Goal: Task Accomplishment & Management: Manage account settings

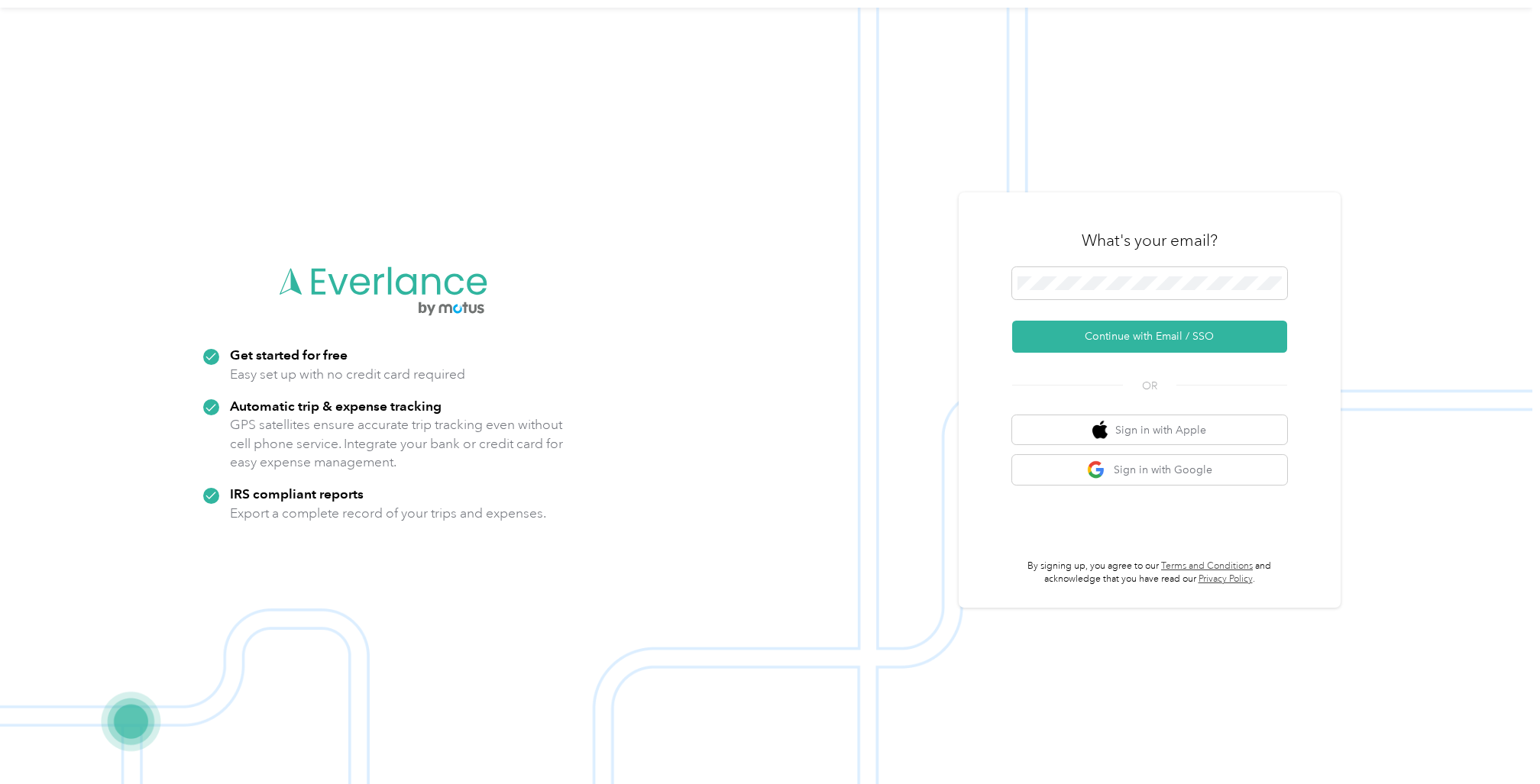
scroll to position [49, 0]
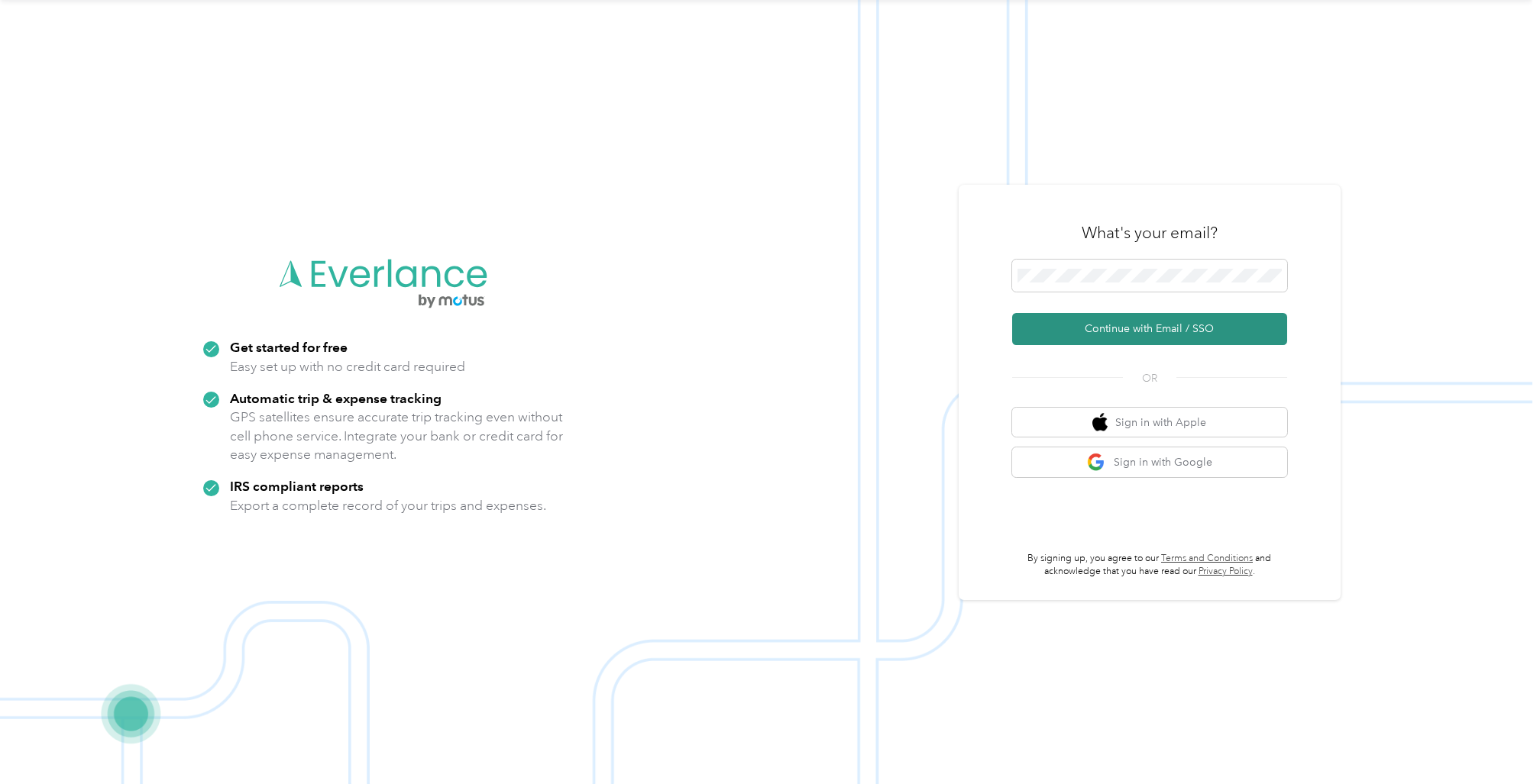
click at [1155, 327] on button "Continue with Email / SSO" at bounding box center [1150, 329] width 275 height 32
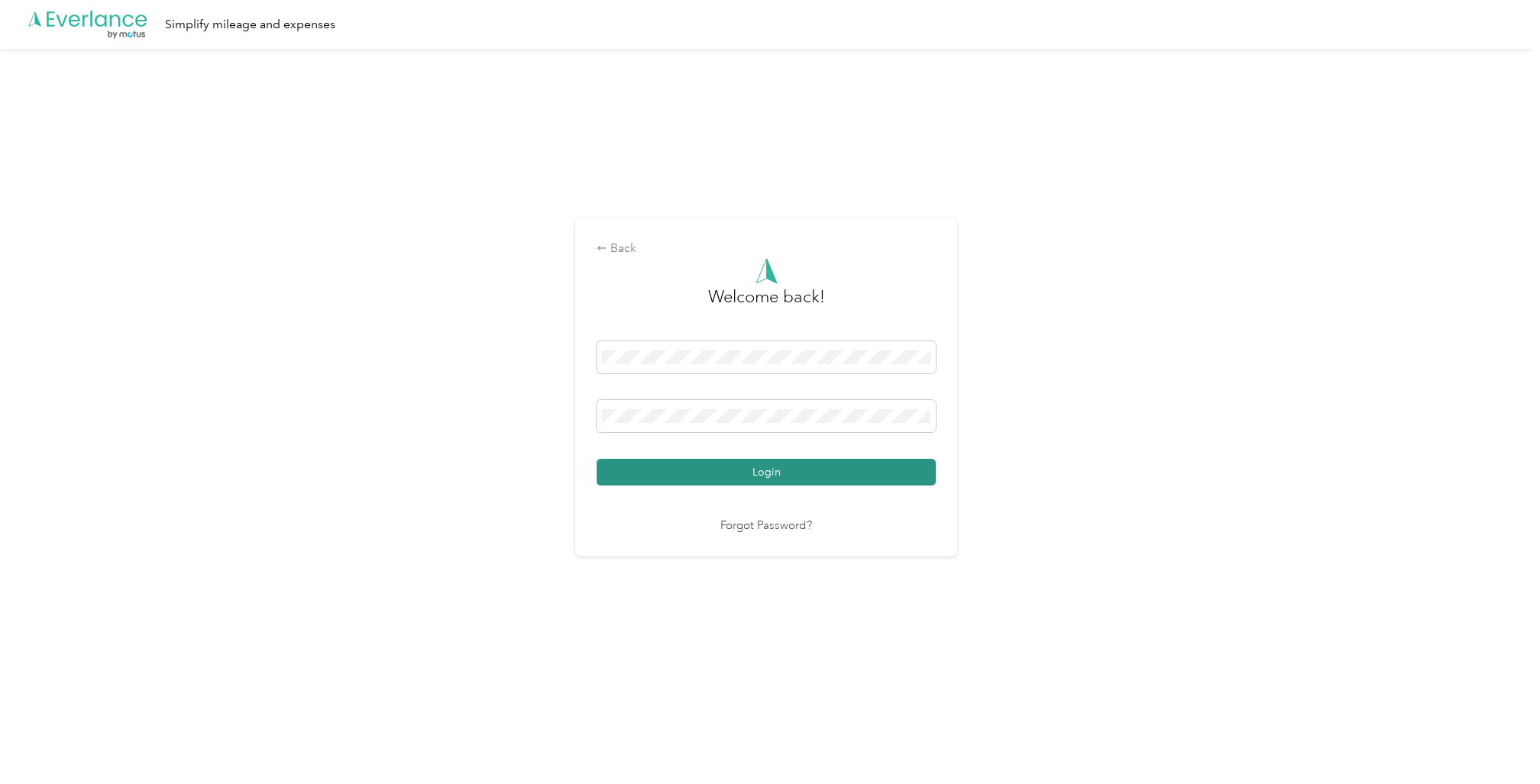
click at [764, 469] on button "Login" at bounding box center [766, 472] width 339 height 27
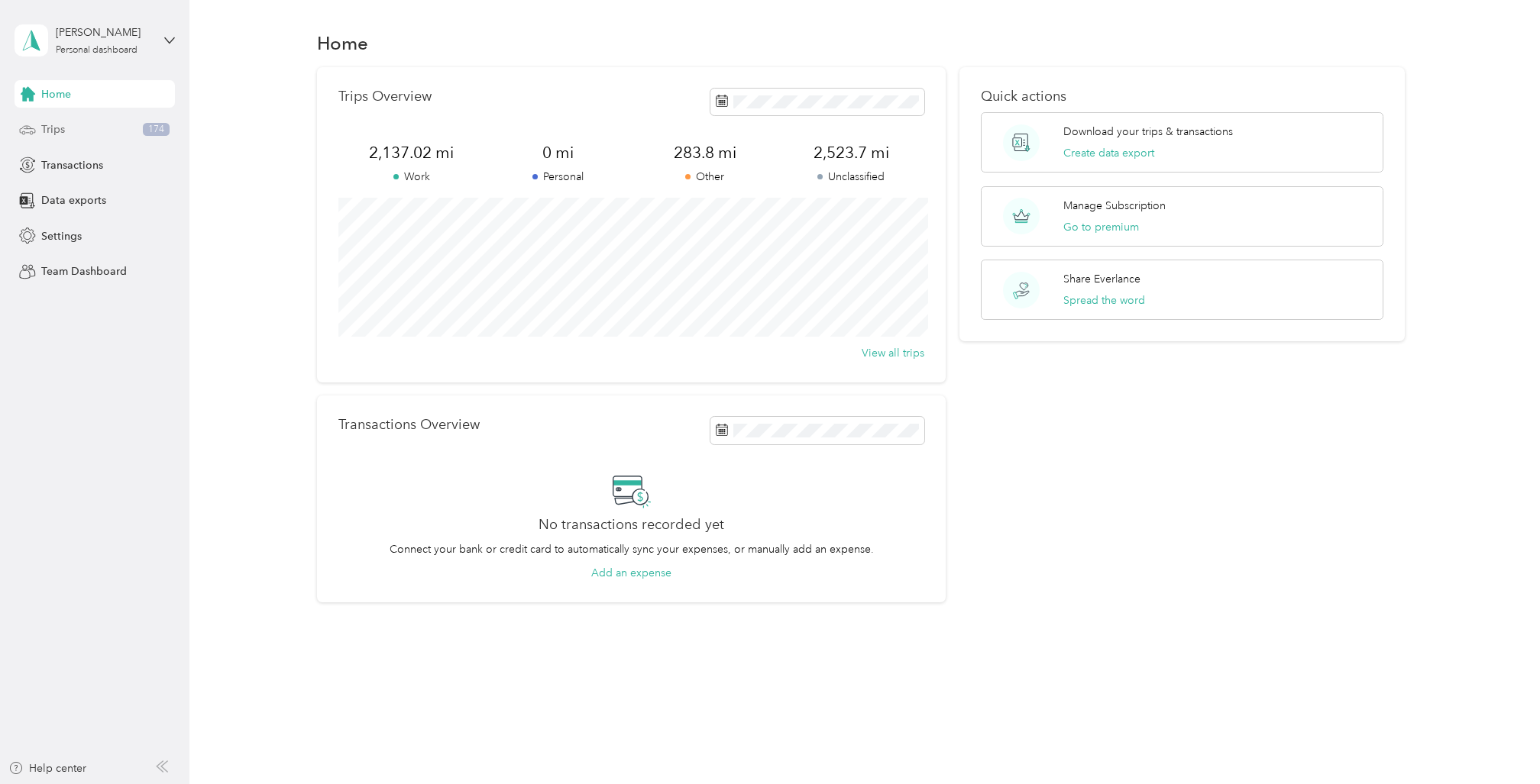
click at [68, 133] on div "Trips 174" at bounding box center [94, 129] width 160 height 27
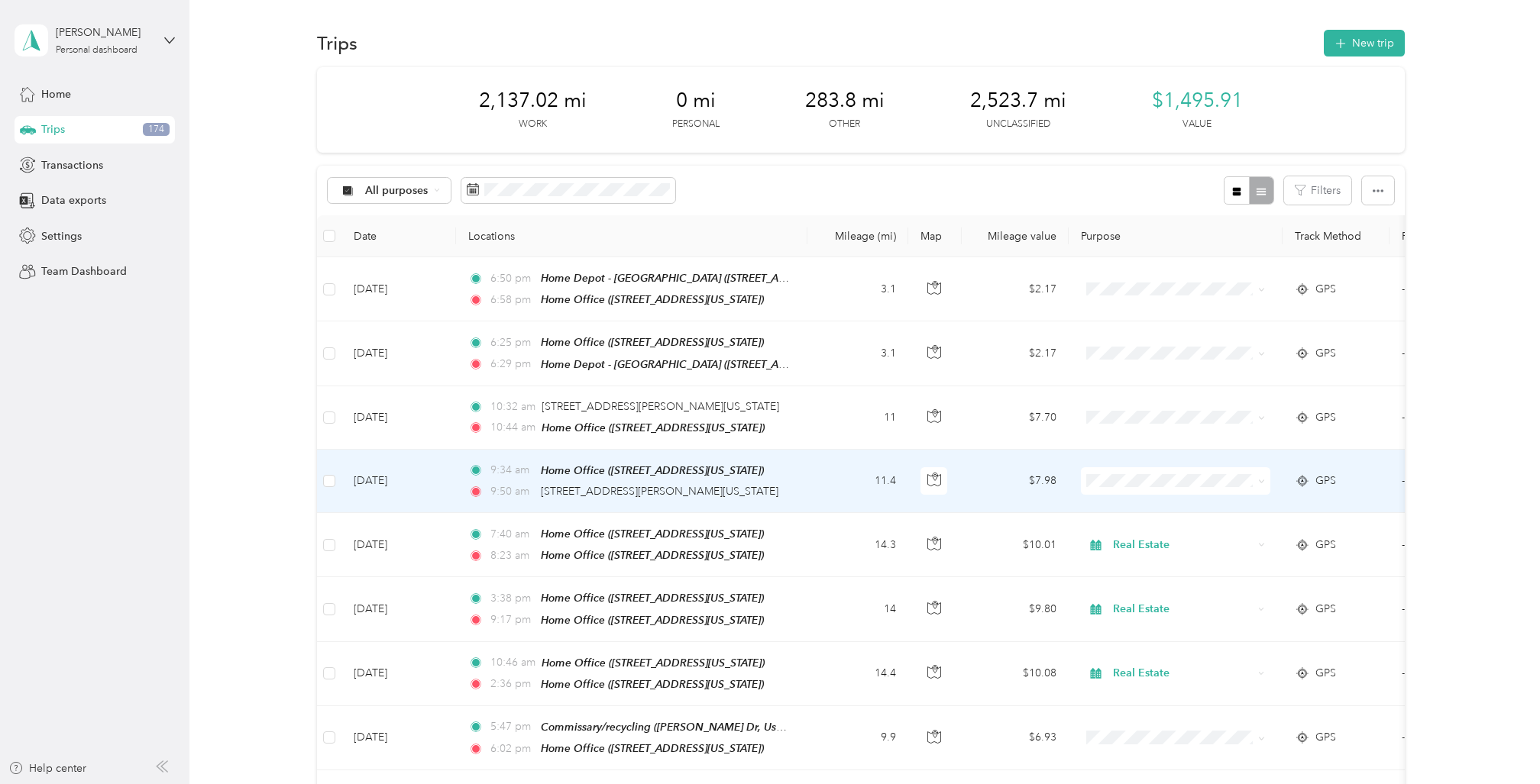
click at [335, 477] on td at bounding box center [329, 481] width 24 height 64
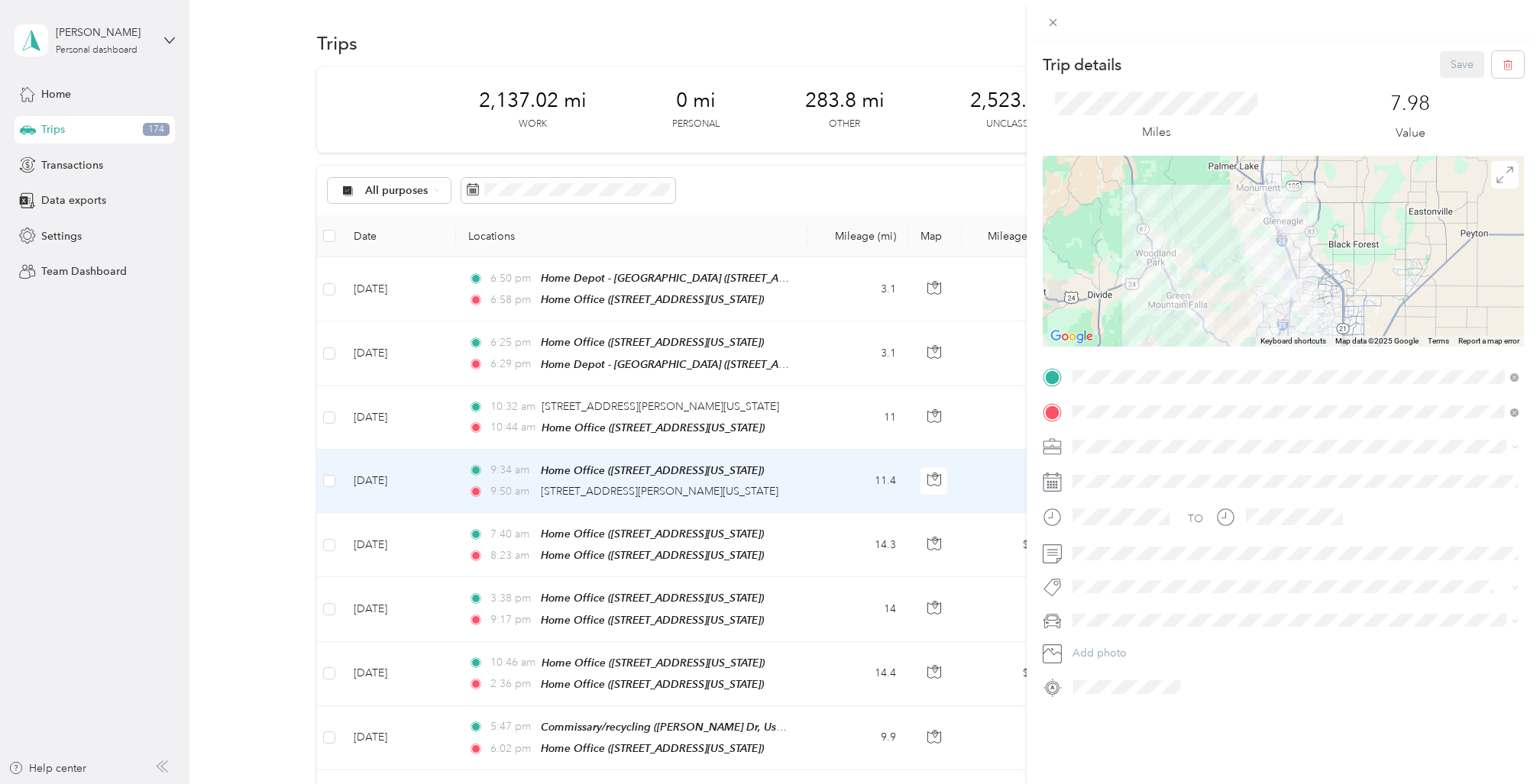
click at [326, 472] on div "Trip details Save This trip cannot be edited because it is either under review,…" at bounding box center [770, 392] width 1540 height 784
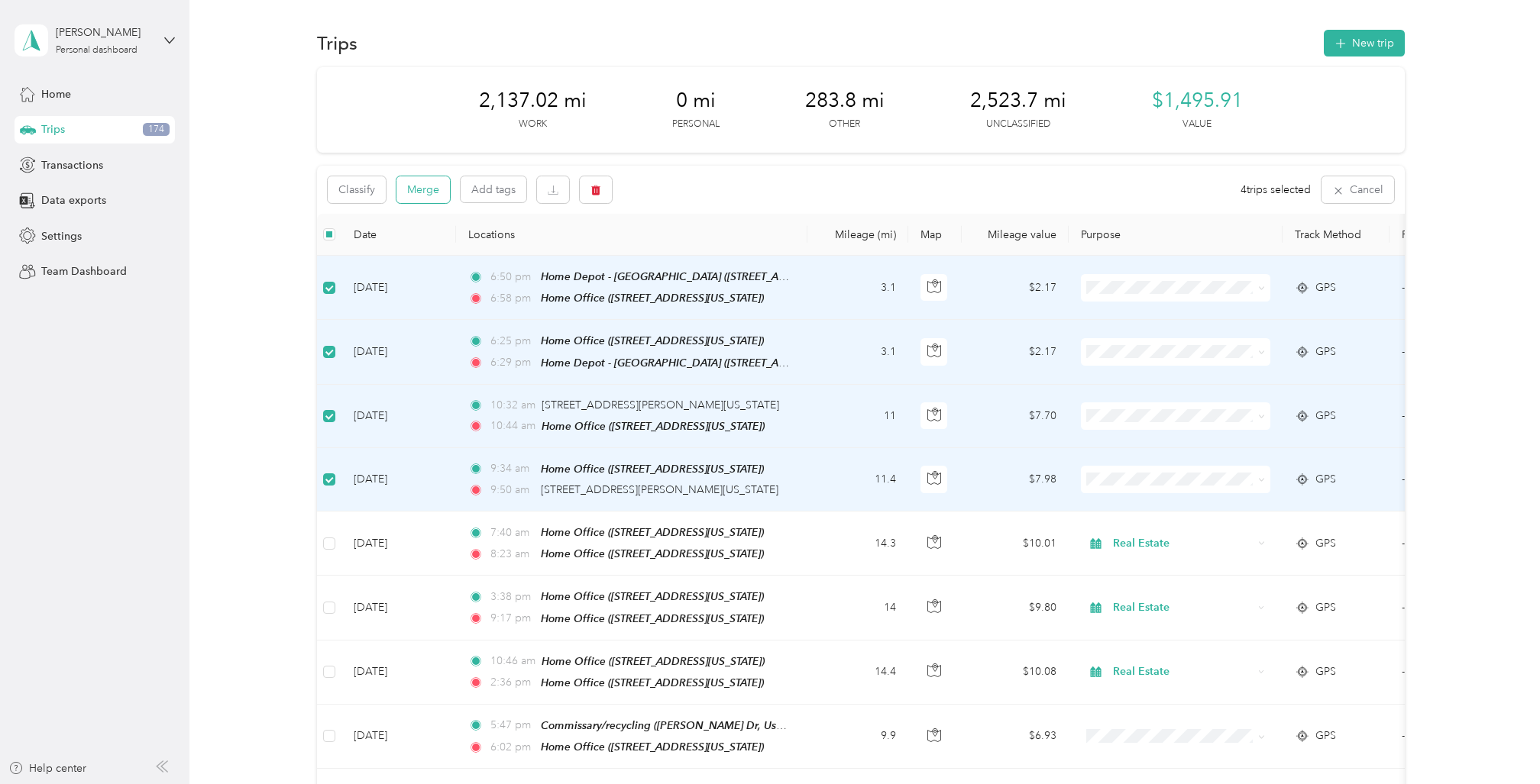
click at [424, 185] on button "Merge" at bounding box center [423, 189] width 53 height 27
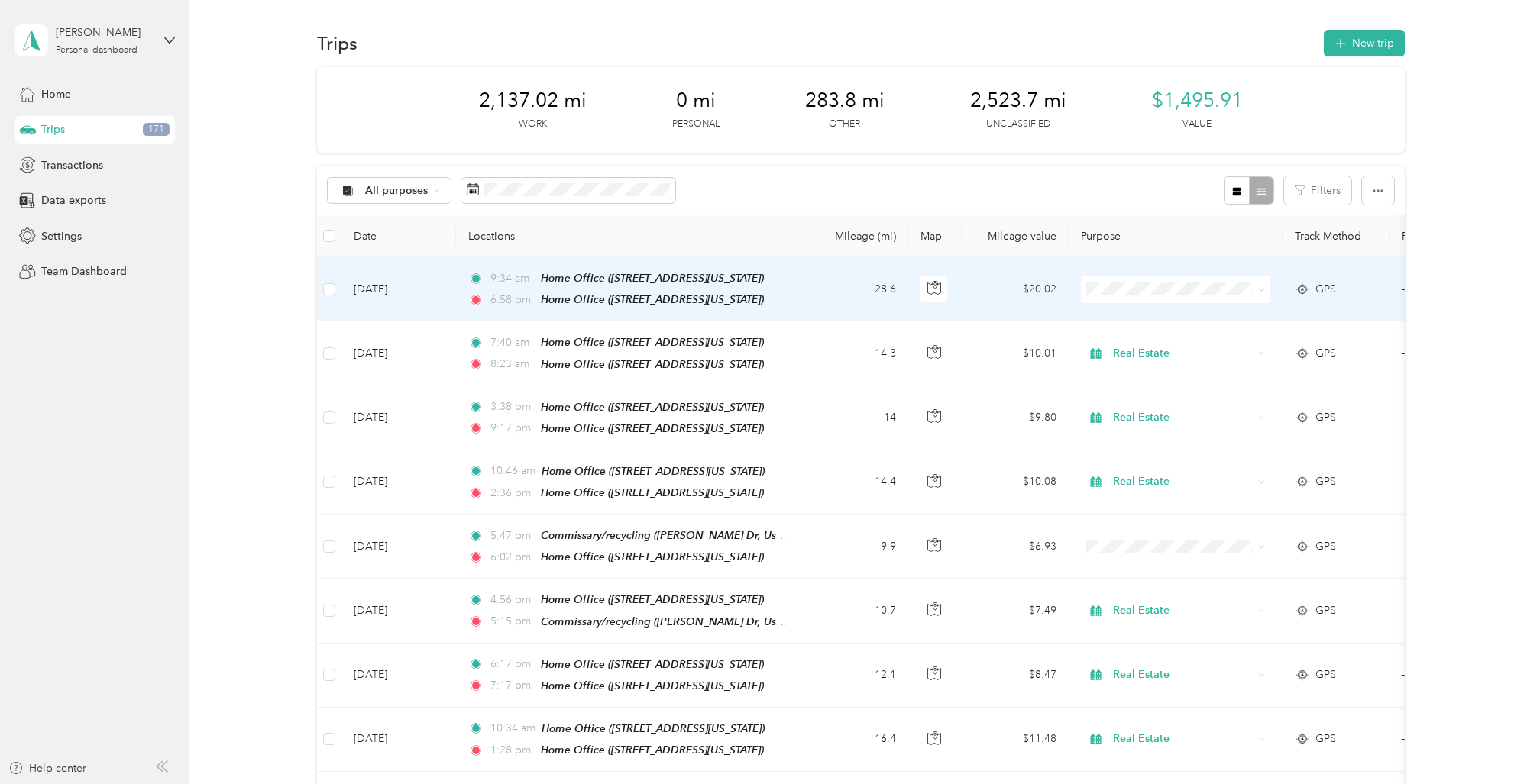
click at [452, 284] on td "[DATE]" at bounding box center [399, 289] width 114 height 64
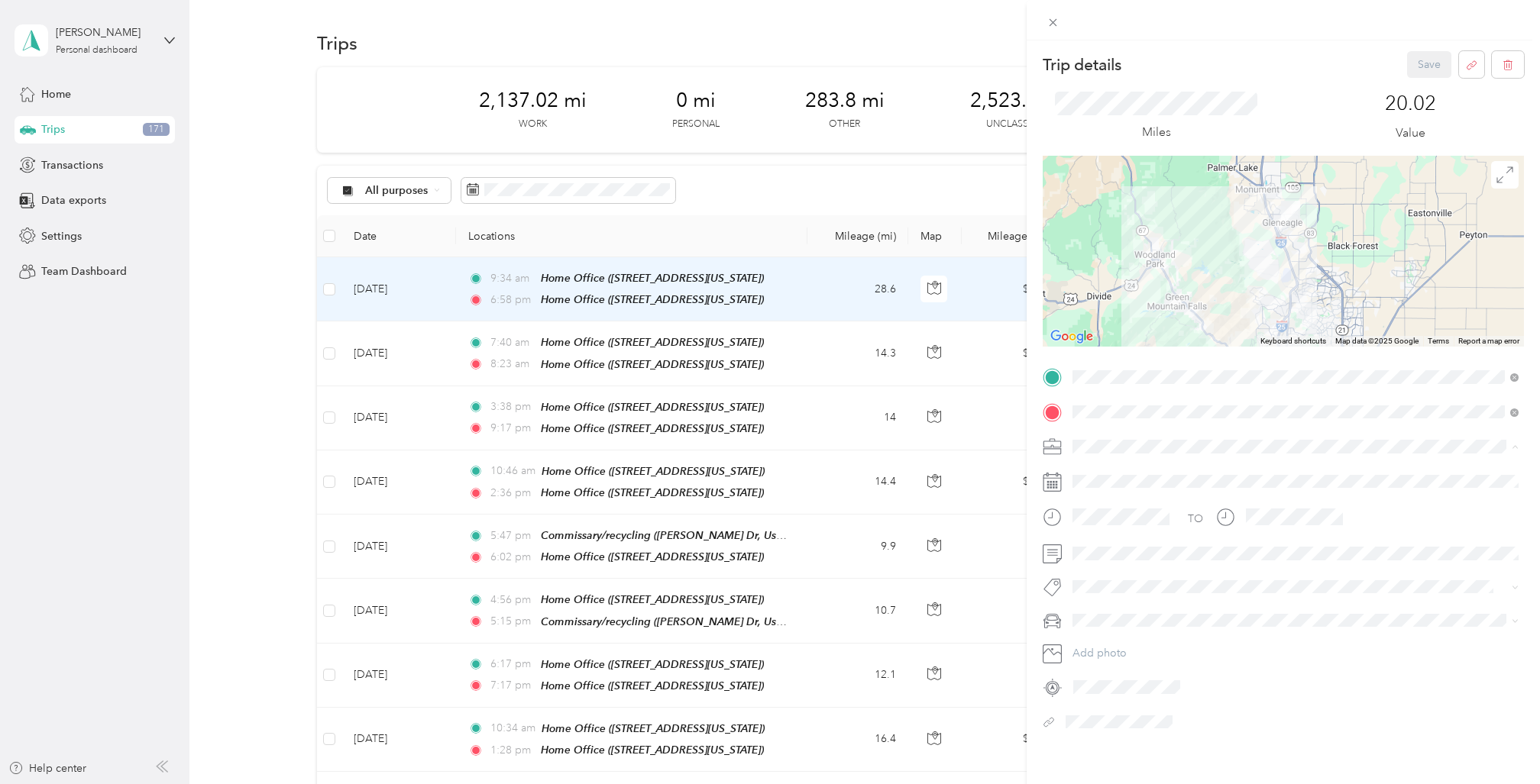
click at [1102, 559] on ol "Work Personal Home Services Real Estate Other Charity Medical Moving Commute Re…" at bounding box center [1296, 567] width 457 height 214
click at [1115, 638] on span "Cadillac XT5" at bounding box center [1107, 641] width 60 height 13
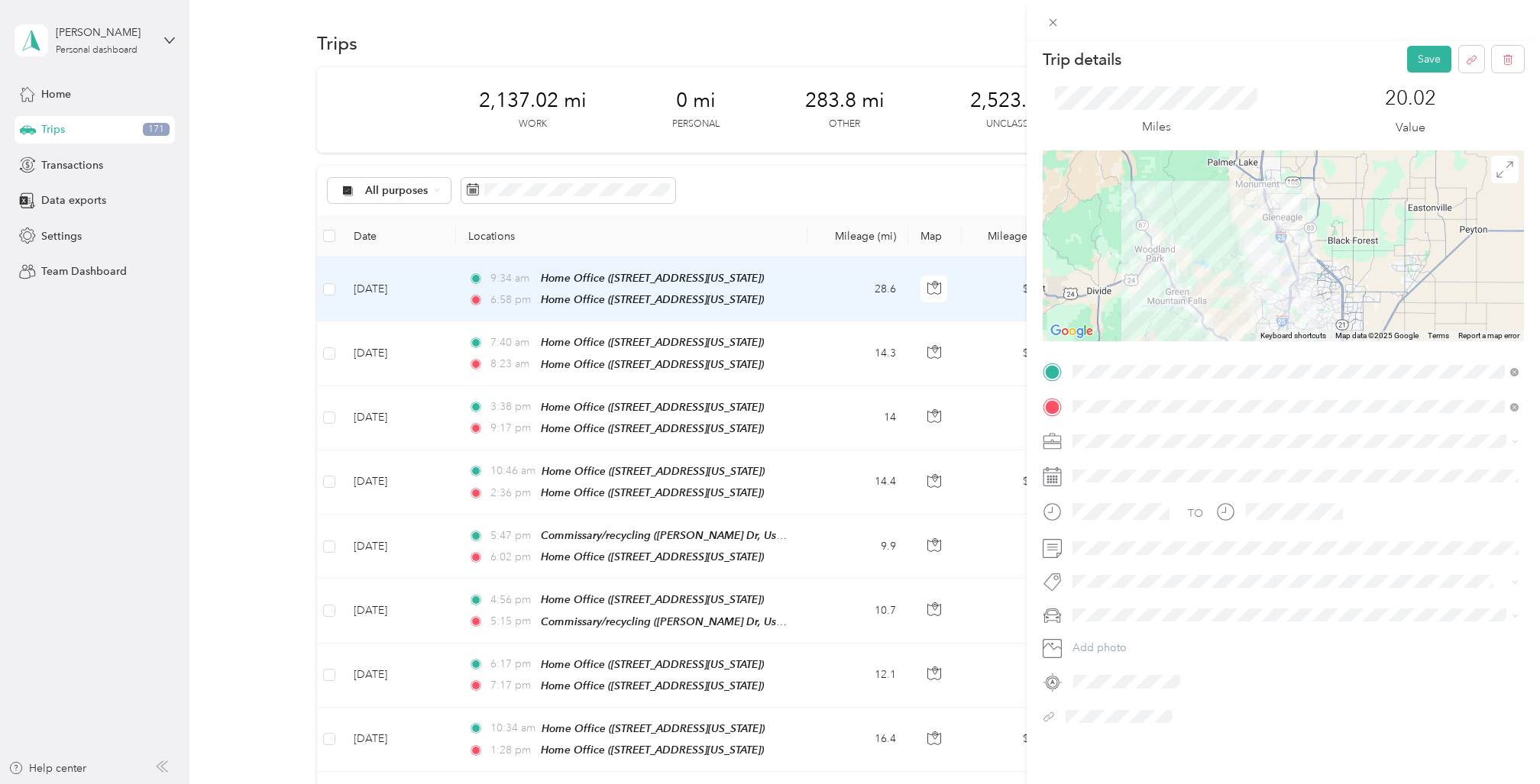
click at [1110, 542] on span "Real Estate" at bounding box center [1103, 540] width 51 height 13
click at [1433, 53] on button "Save" at bounding box center [1429, 59] width 44 height 27
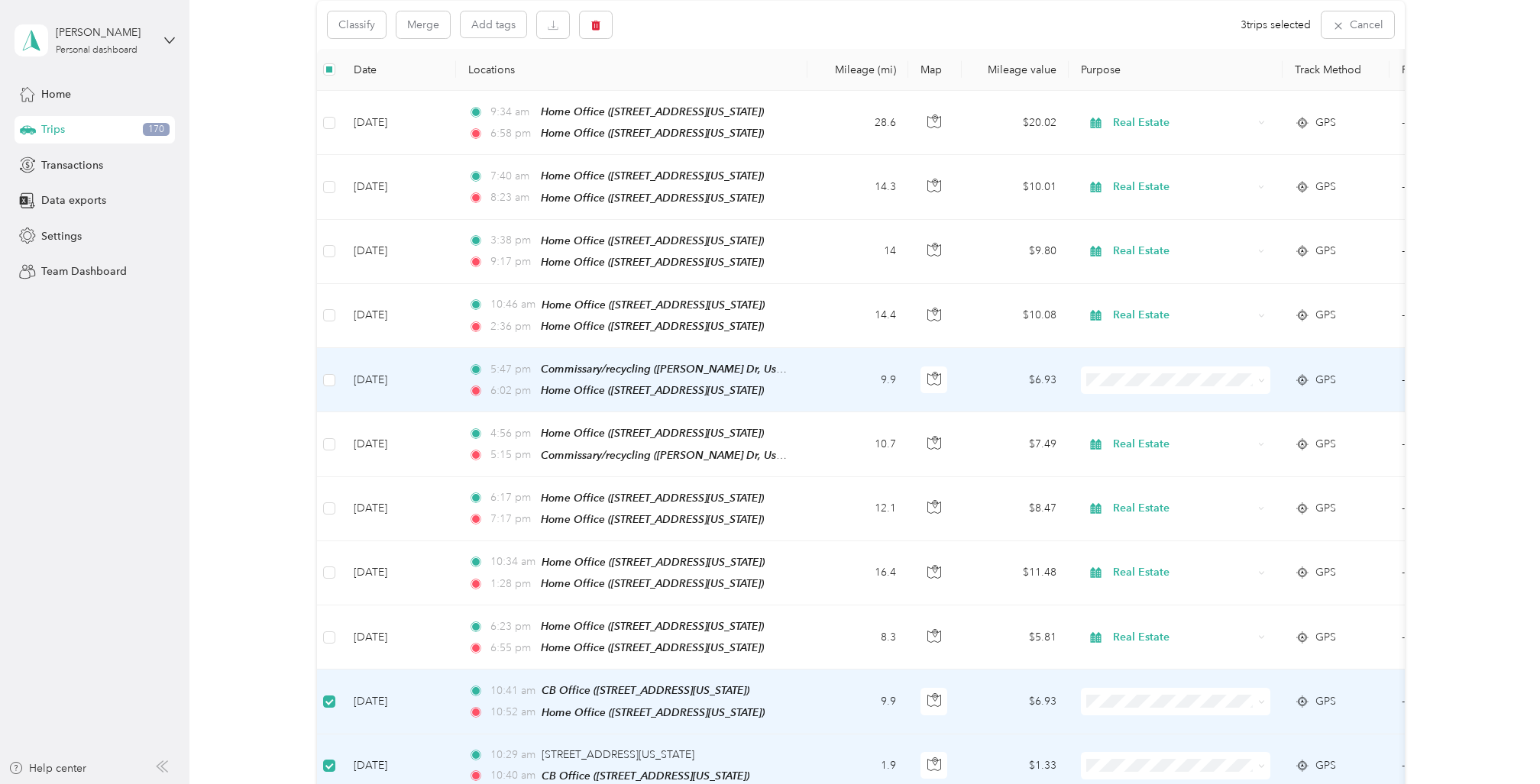
scroll to position [148, 0]
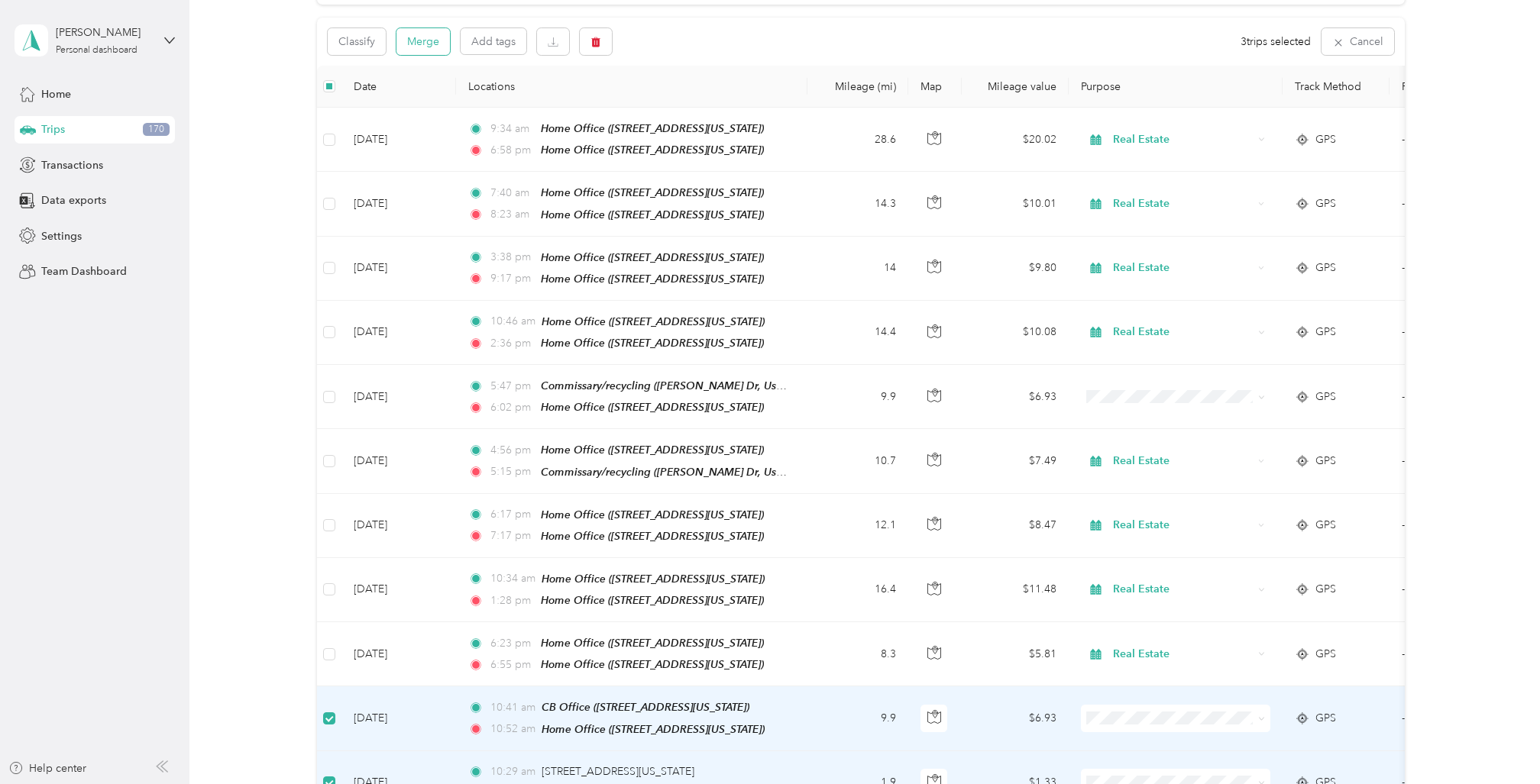
click at [421, 40] on button "Merge" at bounding box center [423, 41] width 53 height 27
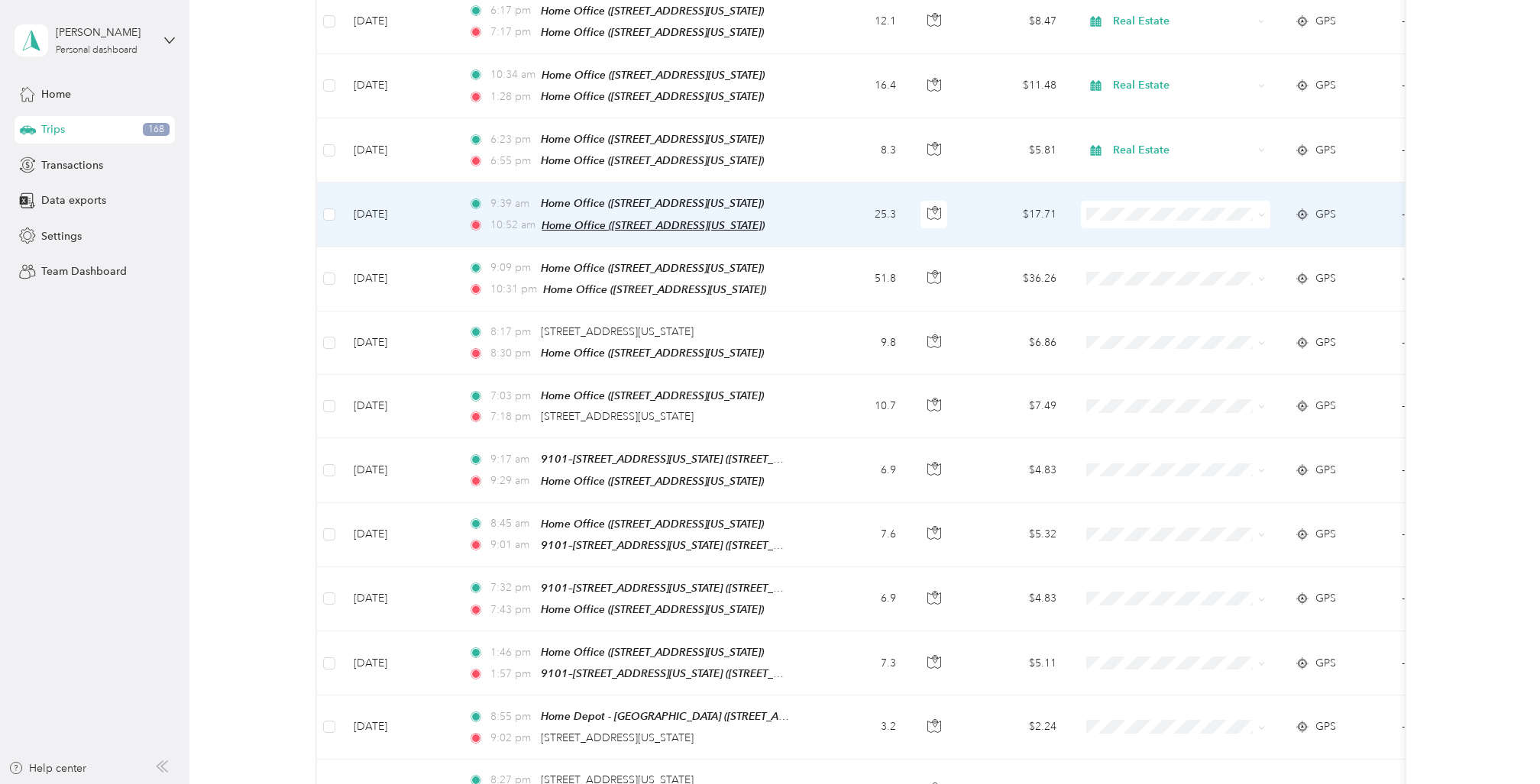
scroll to position [660, 0]
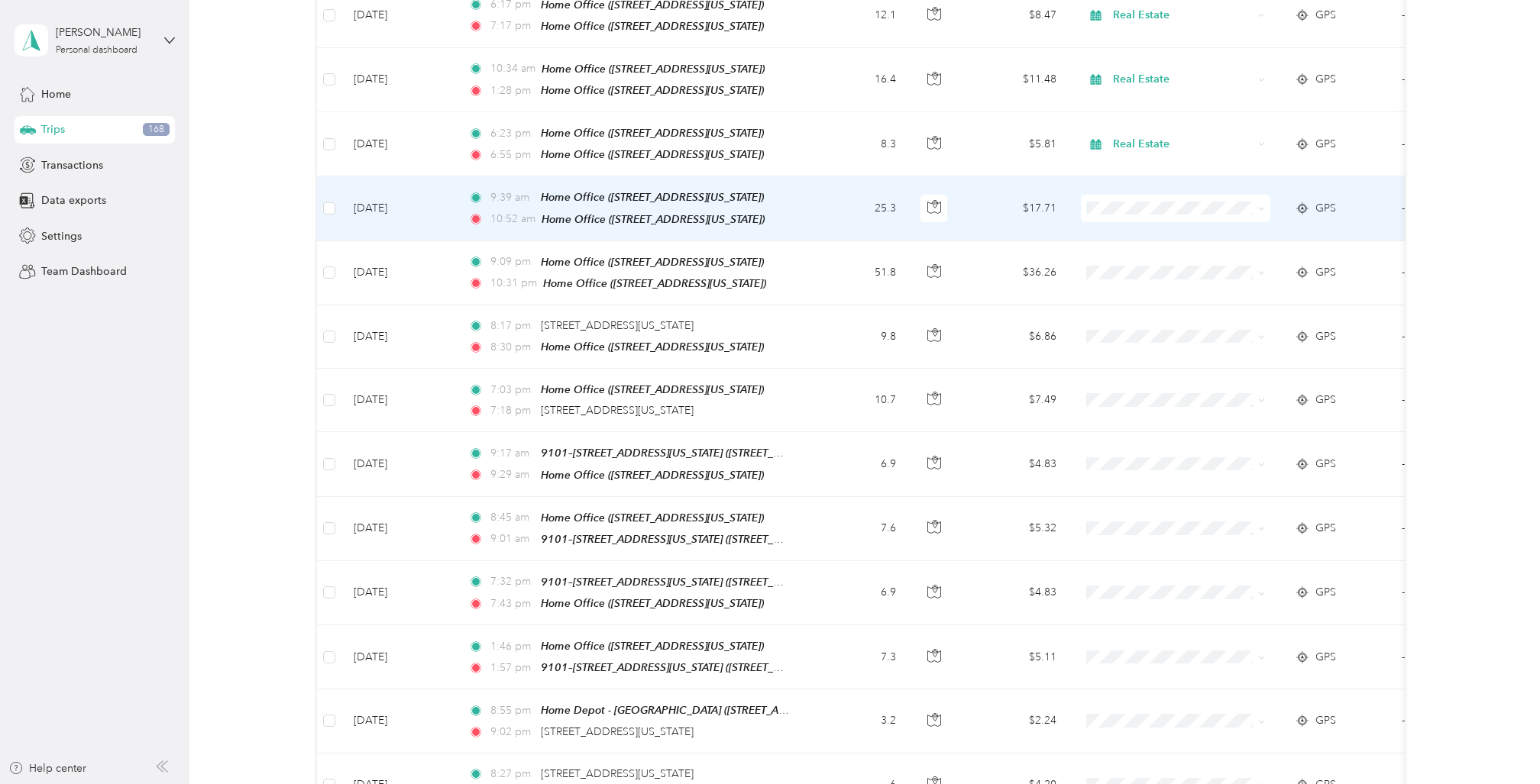
click at [638, 189] on div "Home Office ([STREET_ADDRESS][US_STATE])" at bounding box center [651, 198] width 223 height 18
click at [819, 191] on td "25.3" at bounding box center [857, 208] width 101 height 64
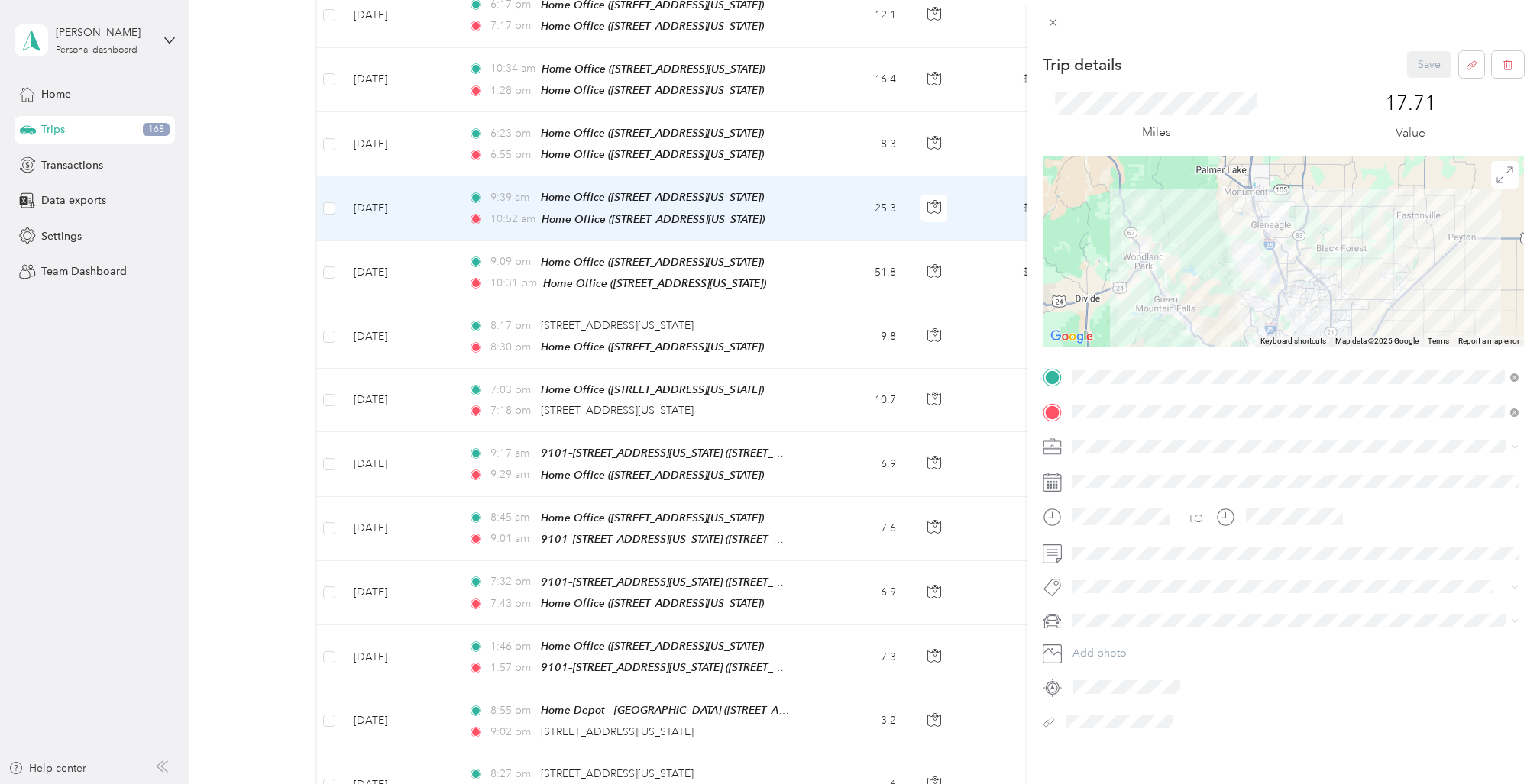
click at [1111, 552] on span "Real Estate" at bounding box center [1103, 548] width 51 height 13
click at [1114, 643] on span "Cadillac XT5" at bounding box center [1107, 647] width 60 height 13
click at [1427, 59] on button "Save" at bounding box center [1429, 64] width 44 height 27
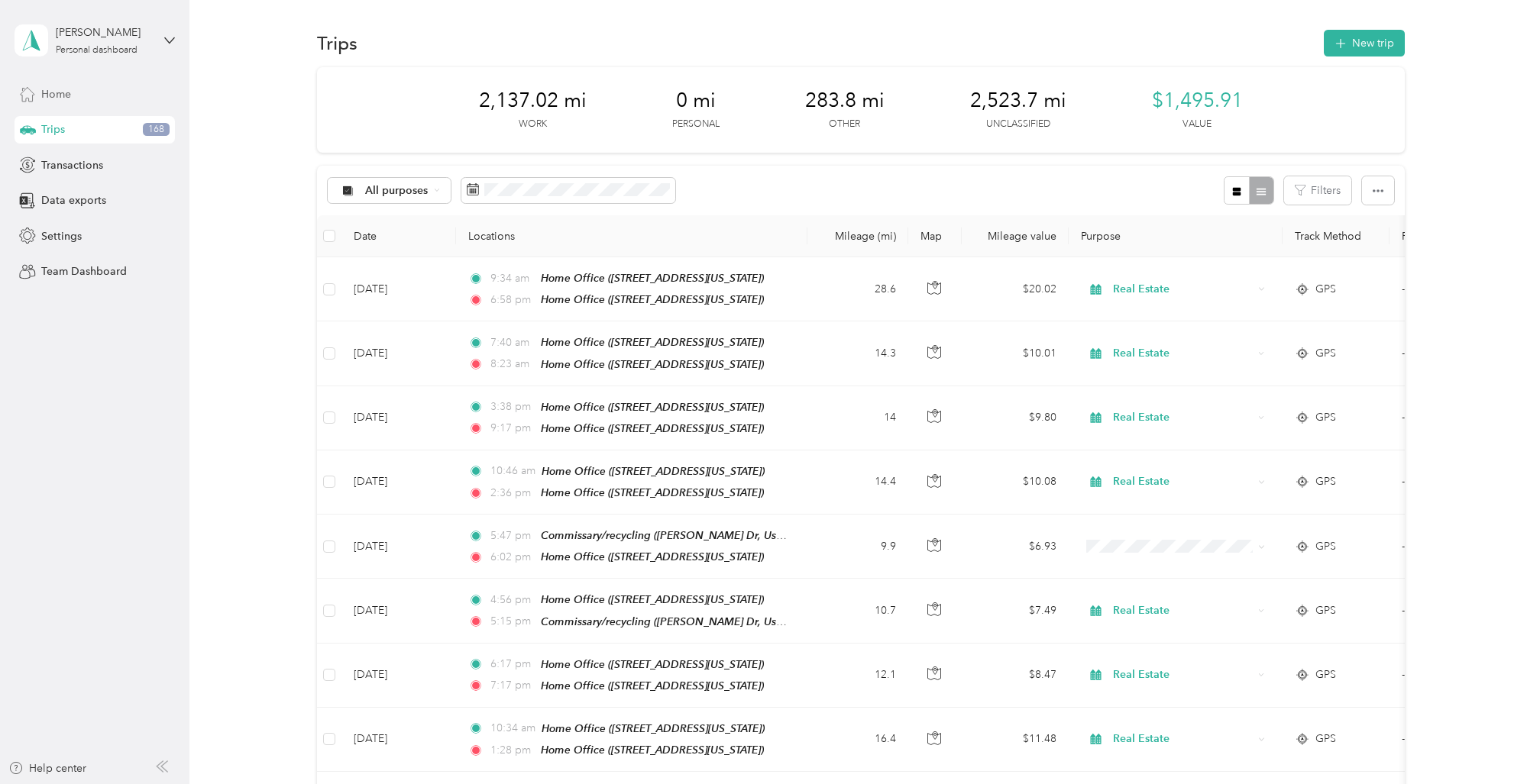
click at [60, 90] on span "Home" at bounding box center [55, 94] width 30 height 16
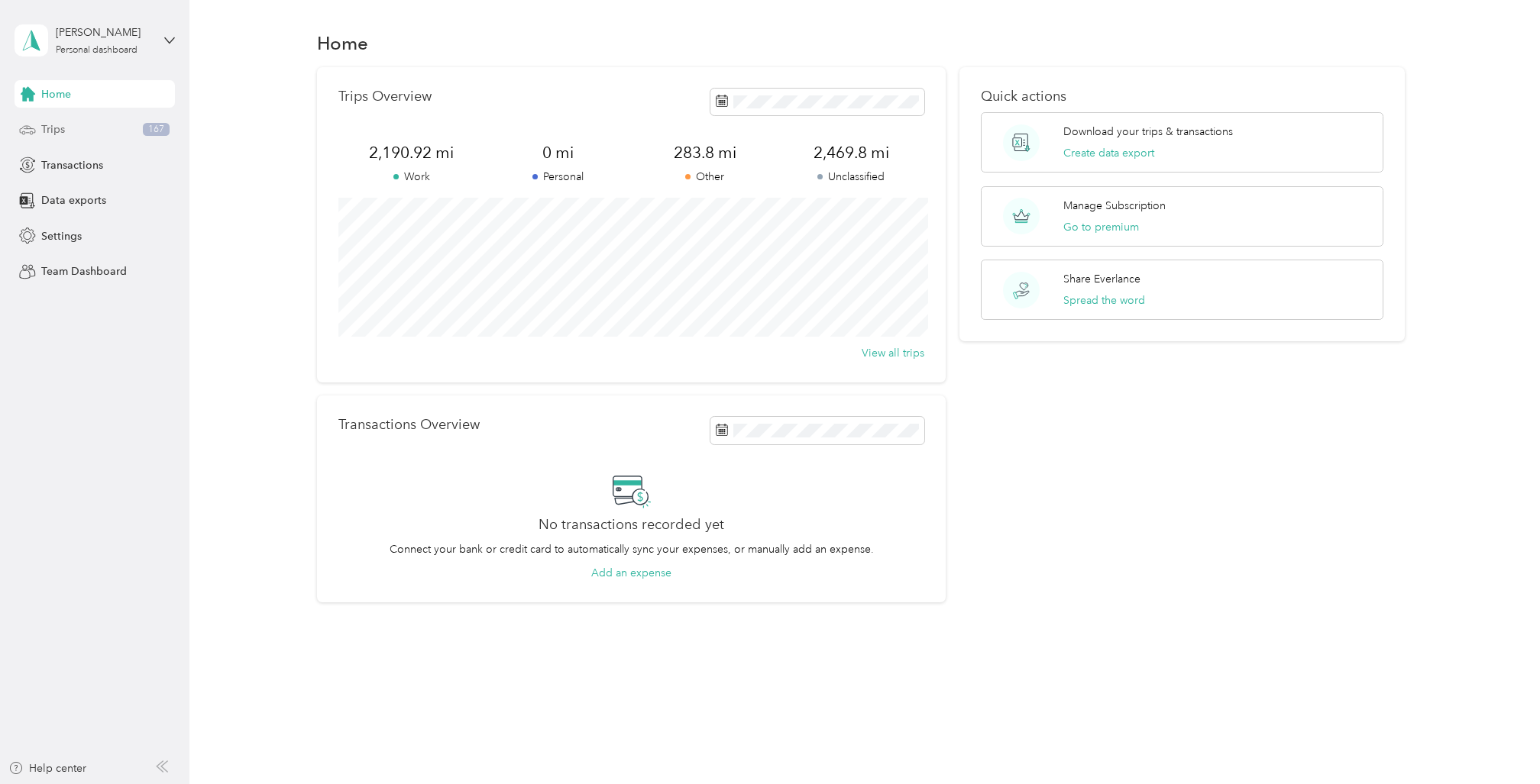
click at [39, 121] on div "Trips 167" at bounding box center [94, 129] width 160 height 27
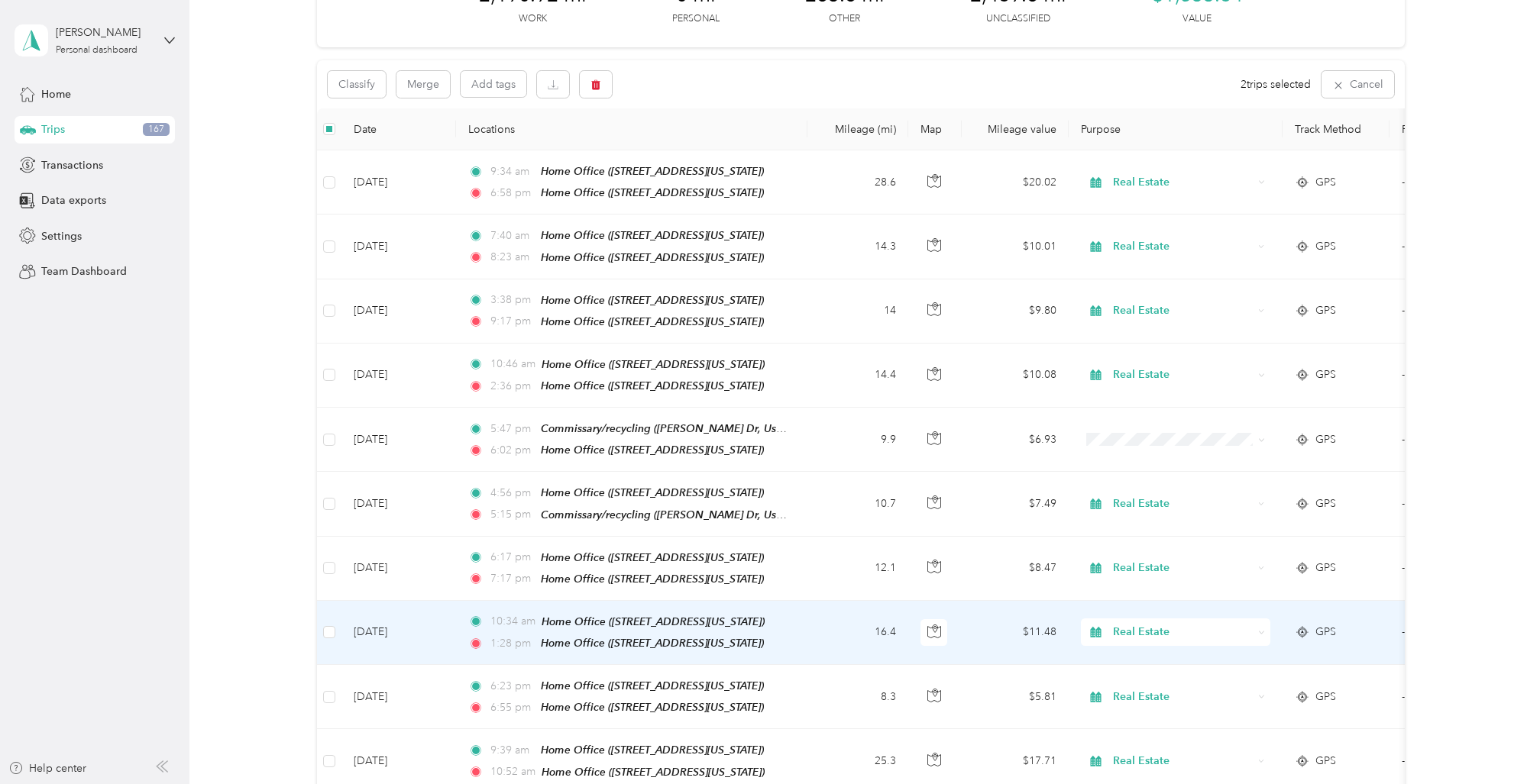
scroll to position [105, 0]
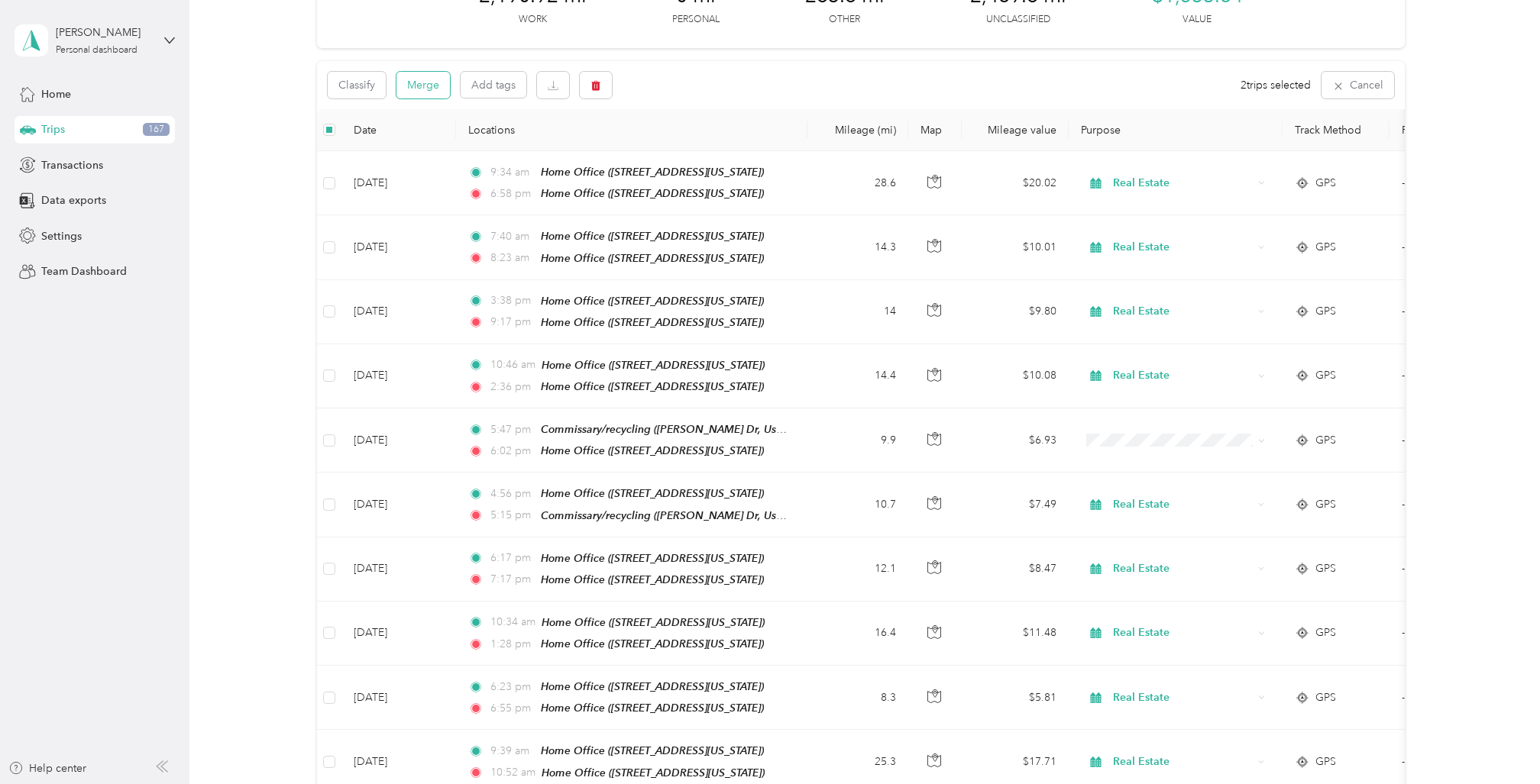
click at [420, 87] on button "Merge" at bounding box center [423, 84] width 53 height 27
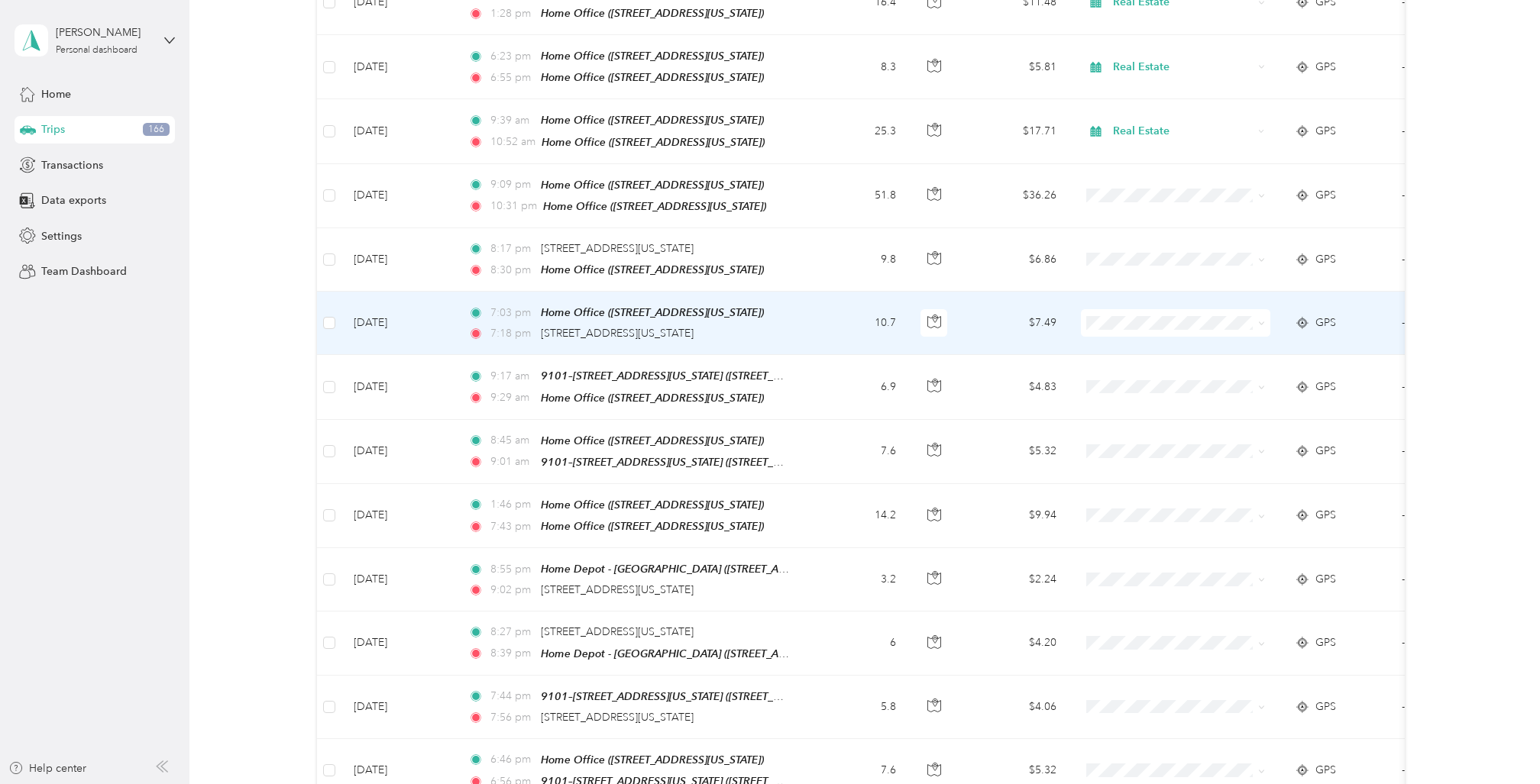
scroll to position [740, 0]
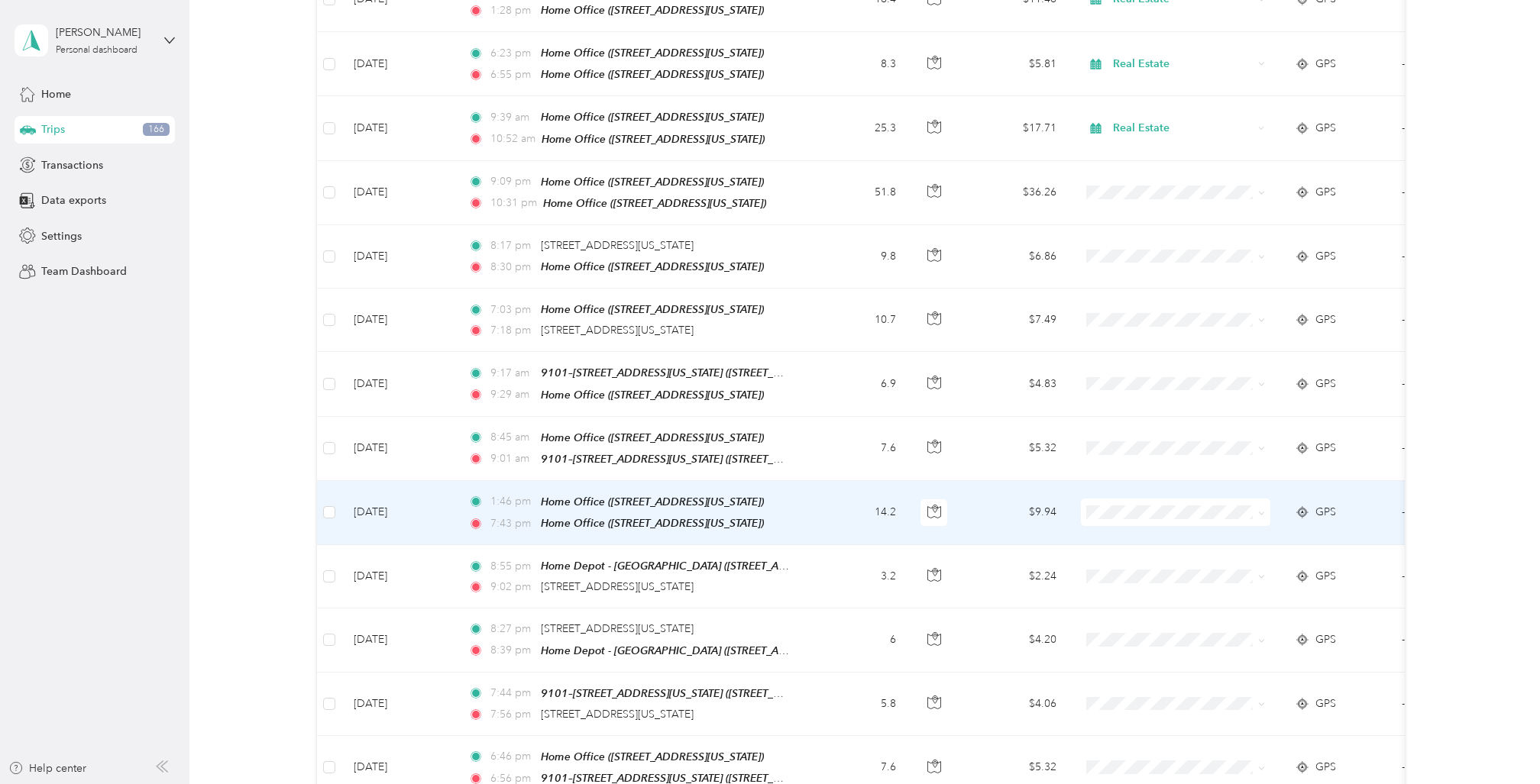
click at [434, 481] on td "[DATE]" at bounding box center [399, 513] width 114 height 64
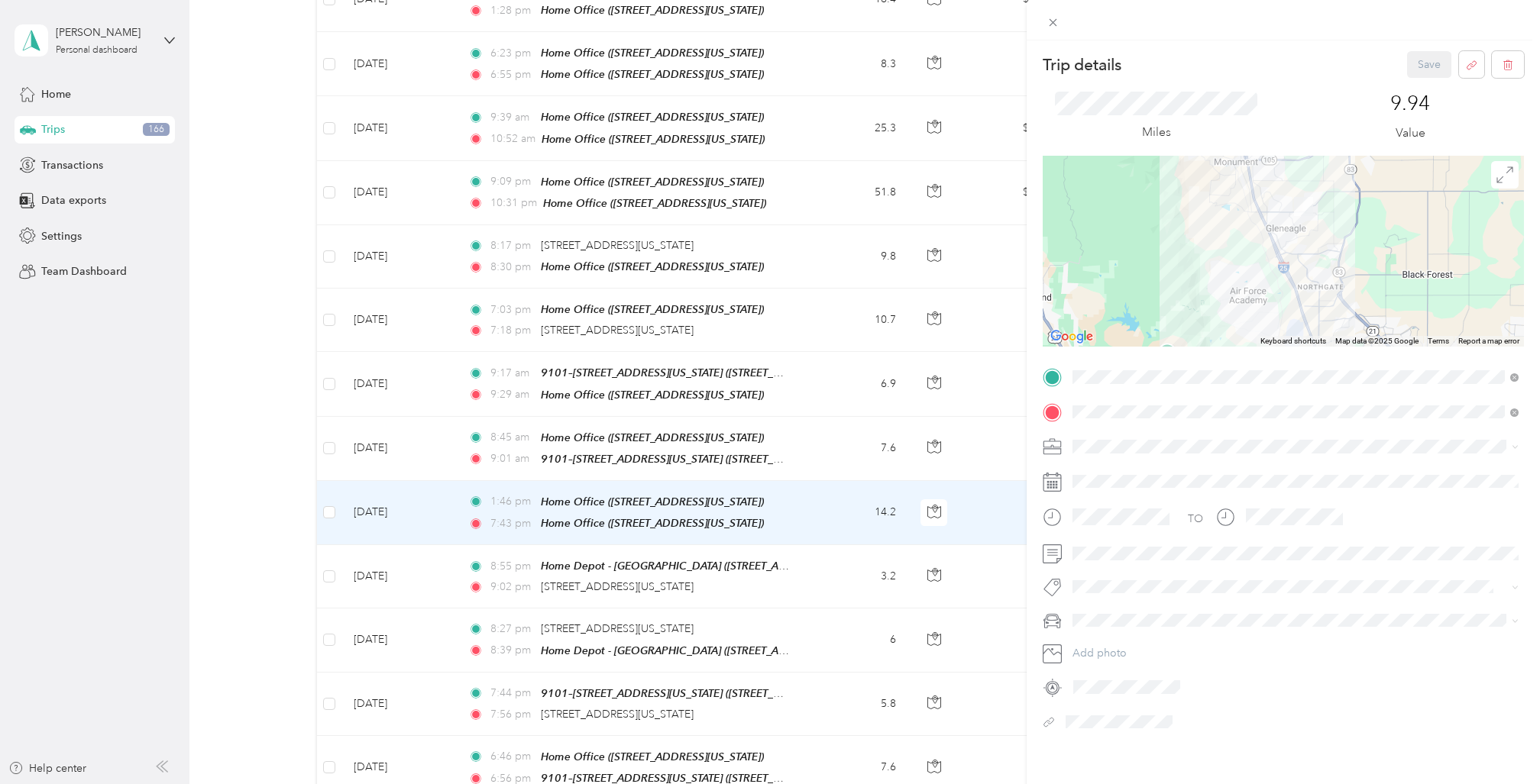
click at [1102, 552] on div "Real Estate" at bounding box center [1295, 548] width 435 height 16
click at [1122, 640] on span "Cadillac XT5" at bounding box center [1107, 638] width 60 height 13
click at [1430, 55] on button "Save" at bounding box center [1429, 59] width 44 height 27
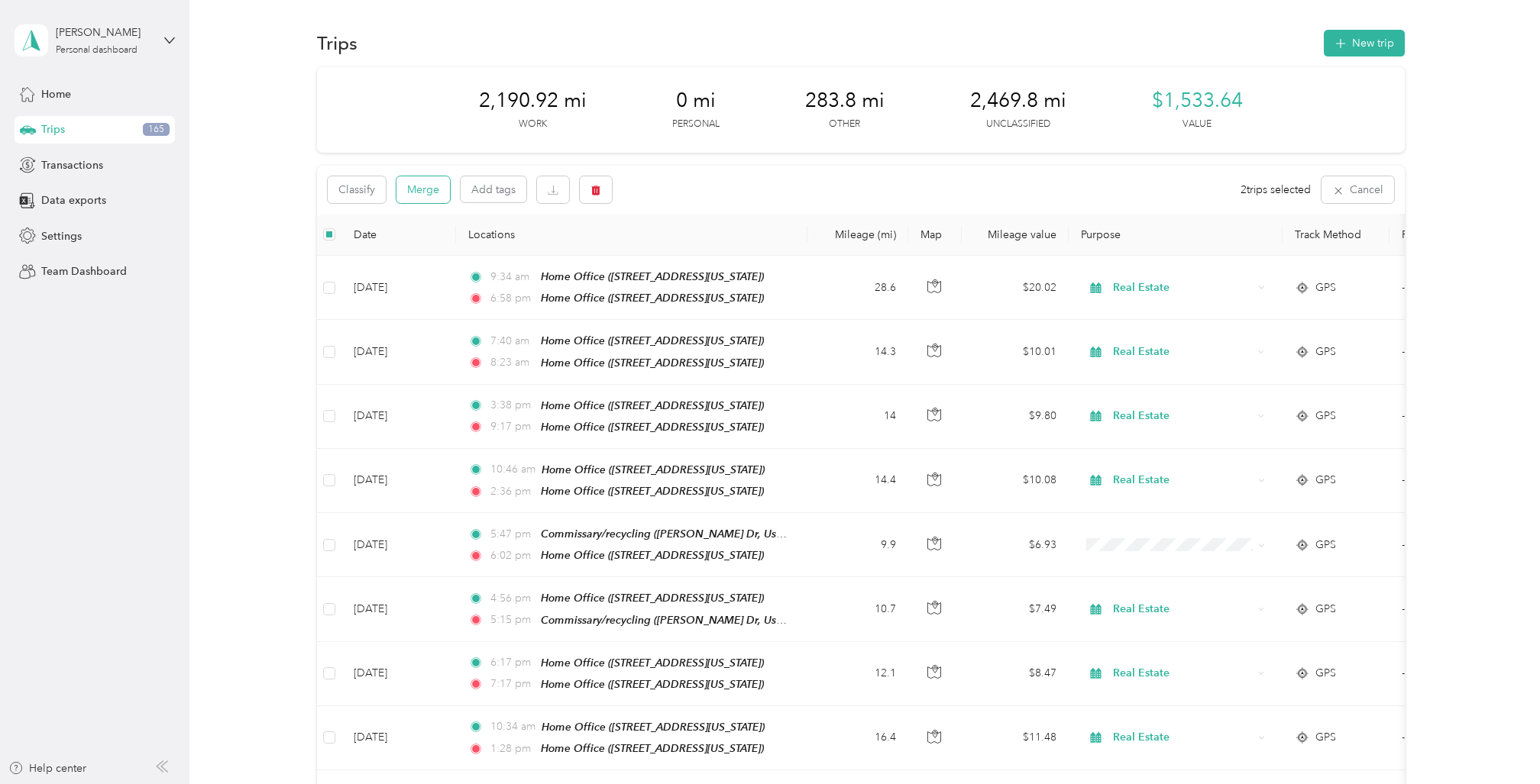
click at [421, 189] on button "Merge" at bounding box center [423, 189] width 53 height 27
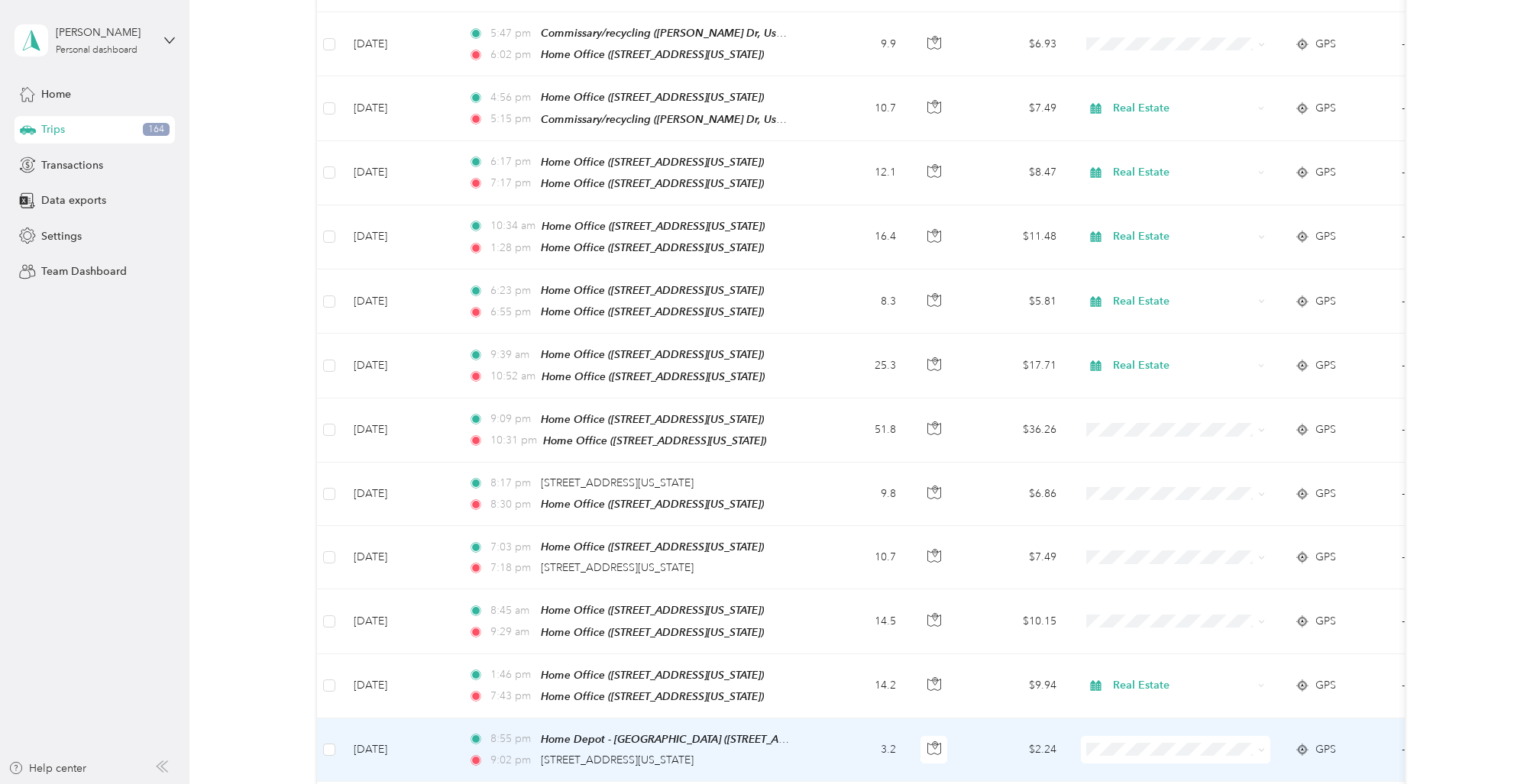
scroll to position [501, 0]
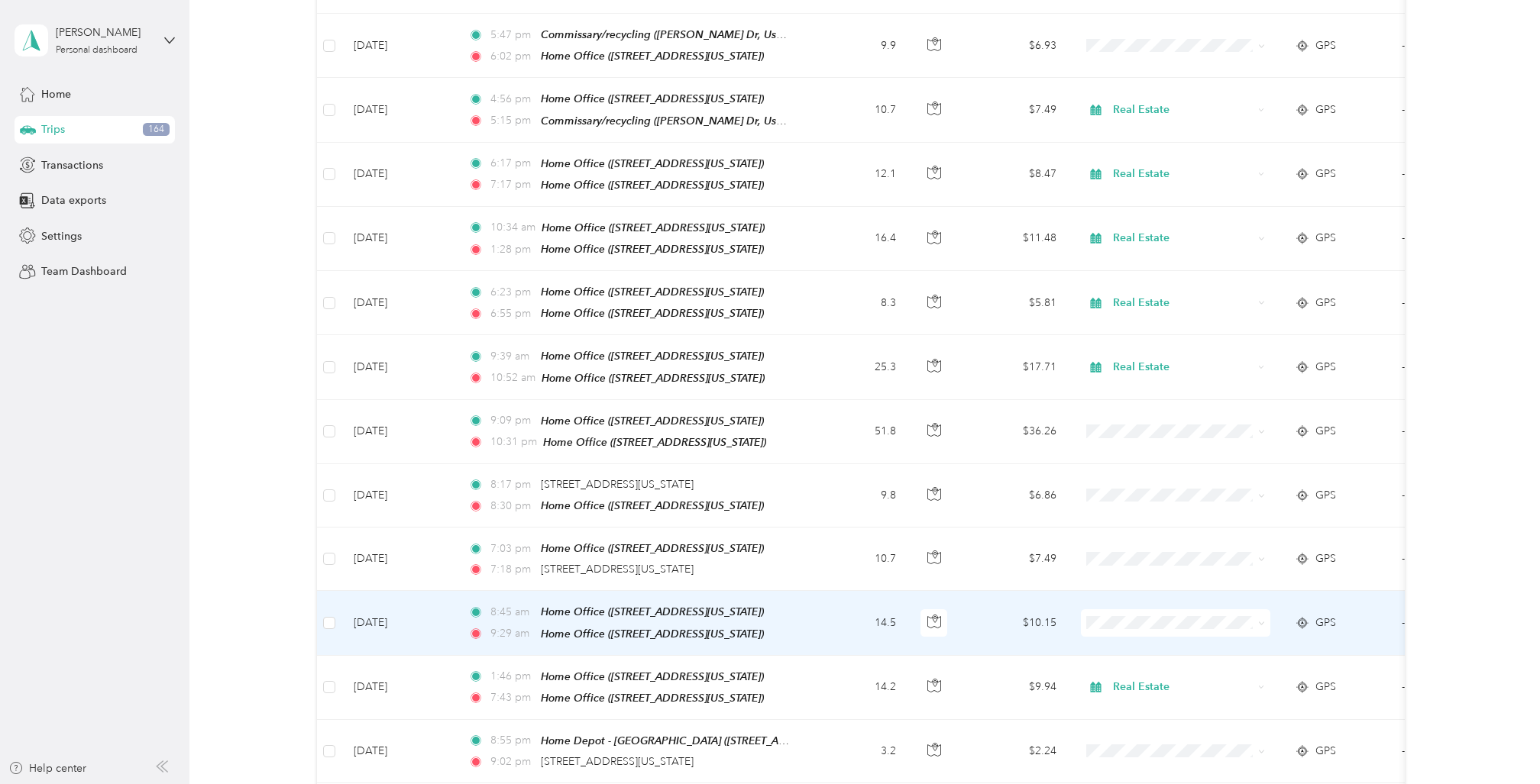
click at [819, 598] on td "14.5" at bounding box center [857, 623] width 101 height 64
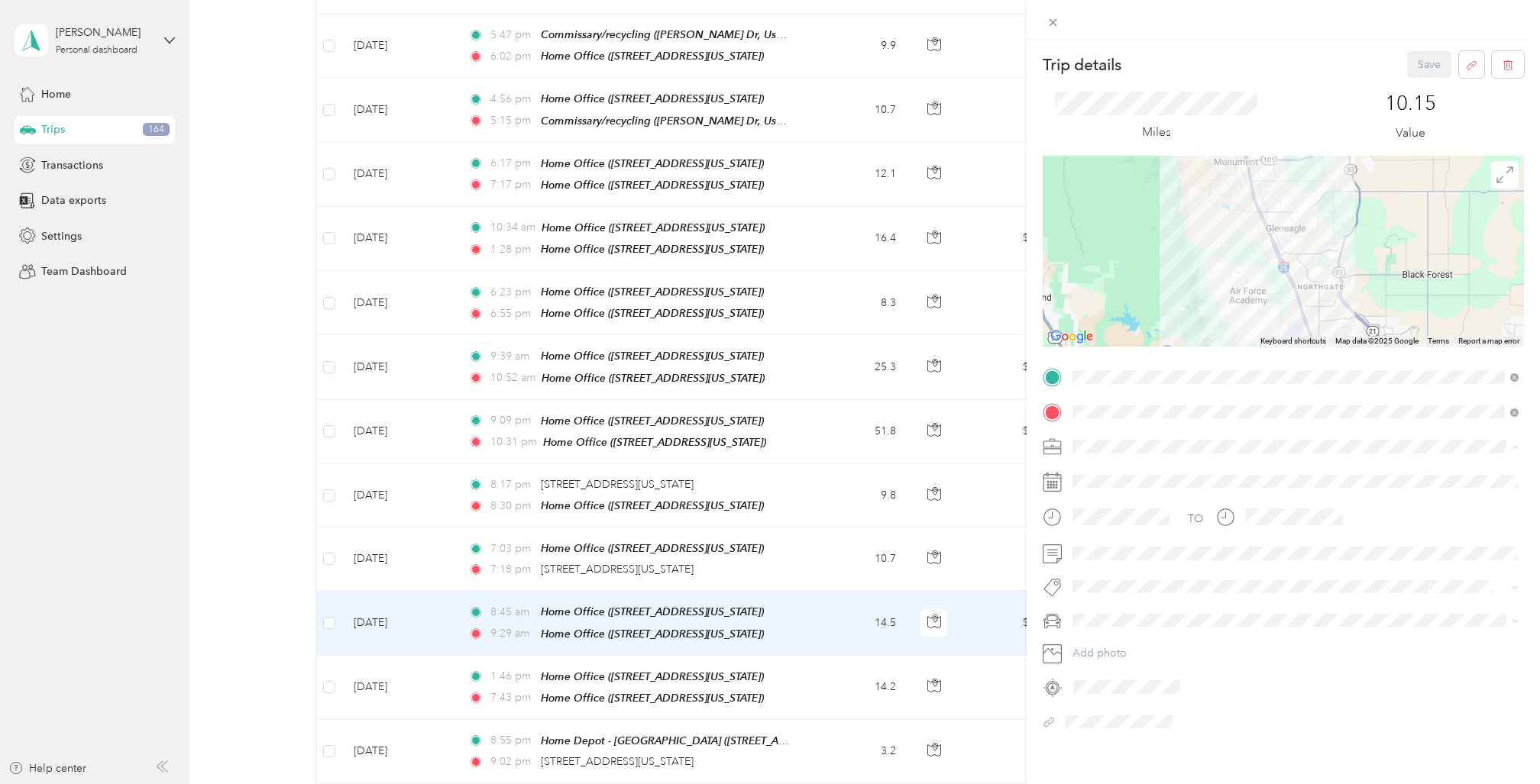
click at [1098, 548] on span "Real Estate" at bounding box center [1103, 553] width 51 height 13
click at [1099, 640] on span "Cadillac XT5" at bounding box center [1107, 644] width 60 height 13
click at [1426, 61] on button "Save" at bounding box center [1429, 64] width 44 height 27
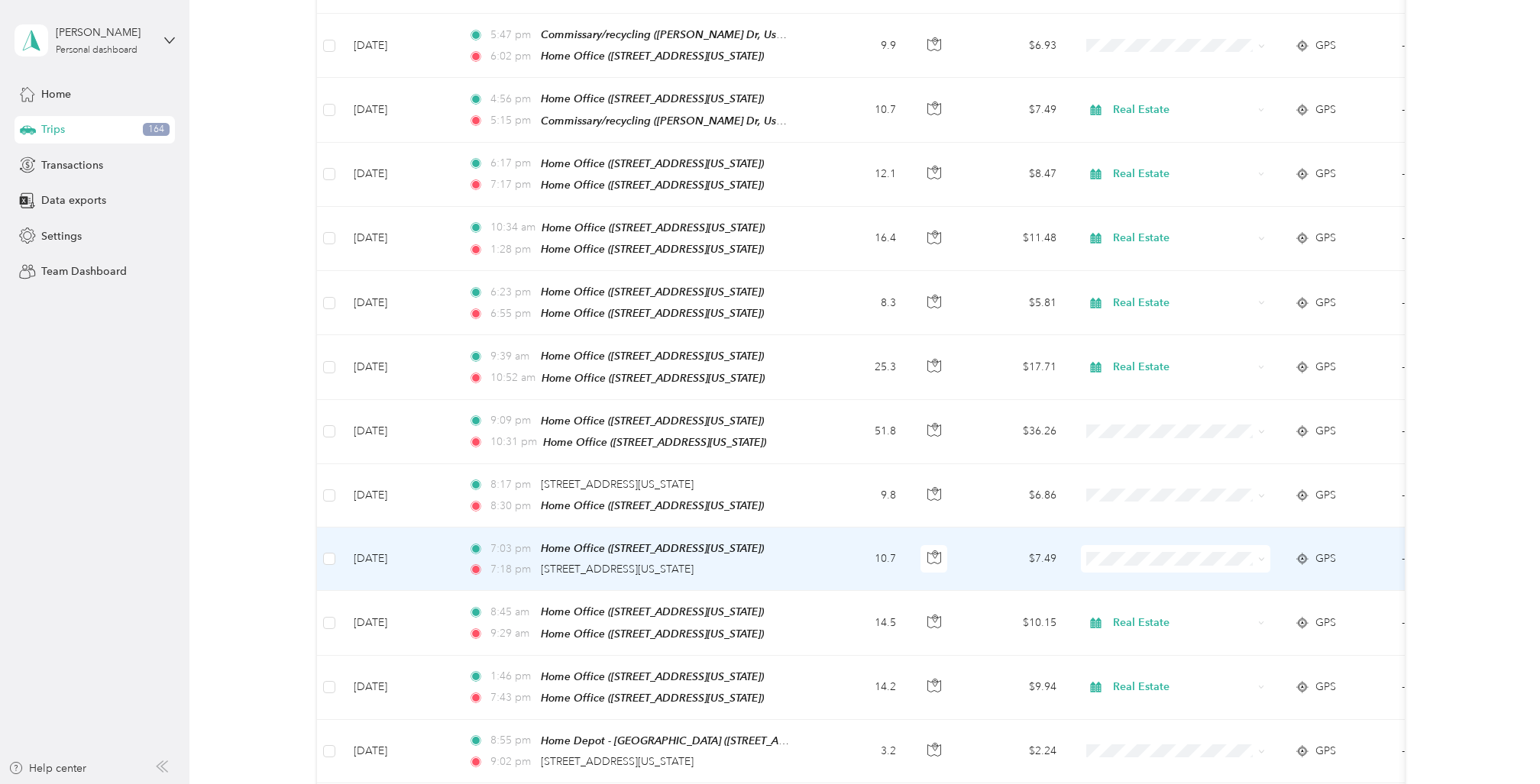
click at [343, 540] on td "[DATE]" at bounding box center [399, 559] width 114 height 64
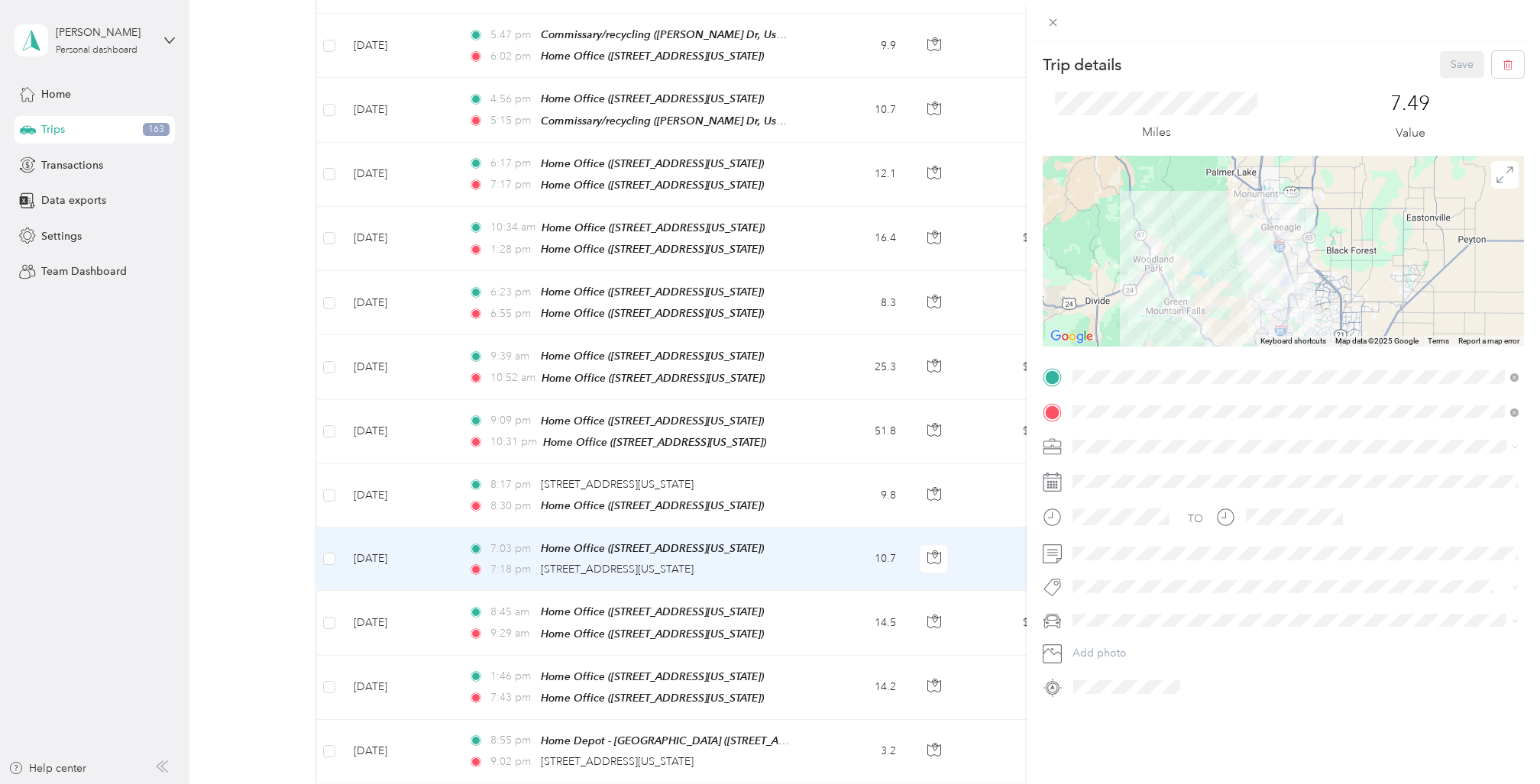
click at [333, 476] on div "Trip details Save This trip cannot be edited because it is either under review,…" at bounding box center [770, 392] width 1540 height 784
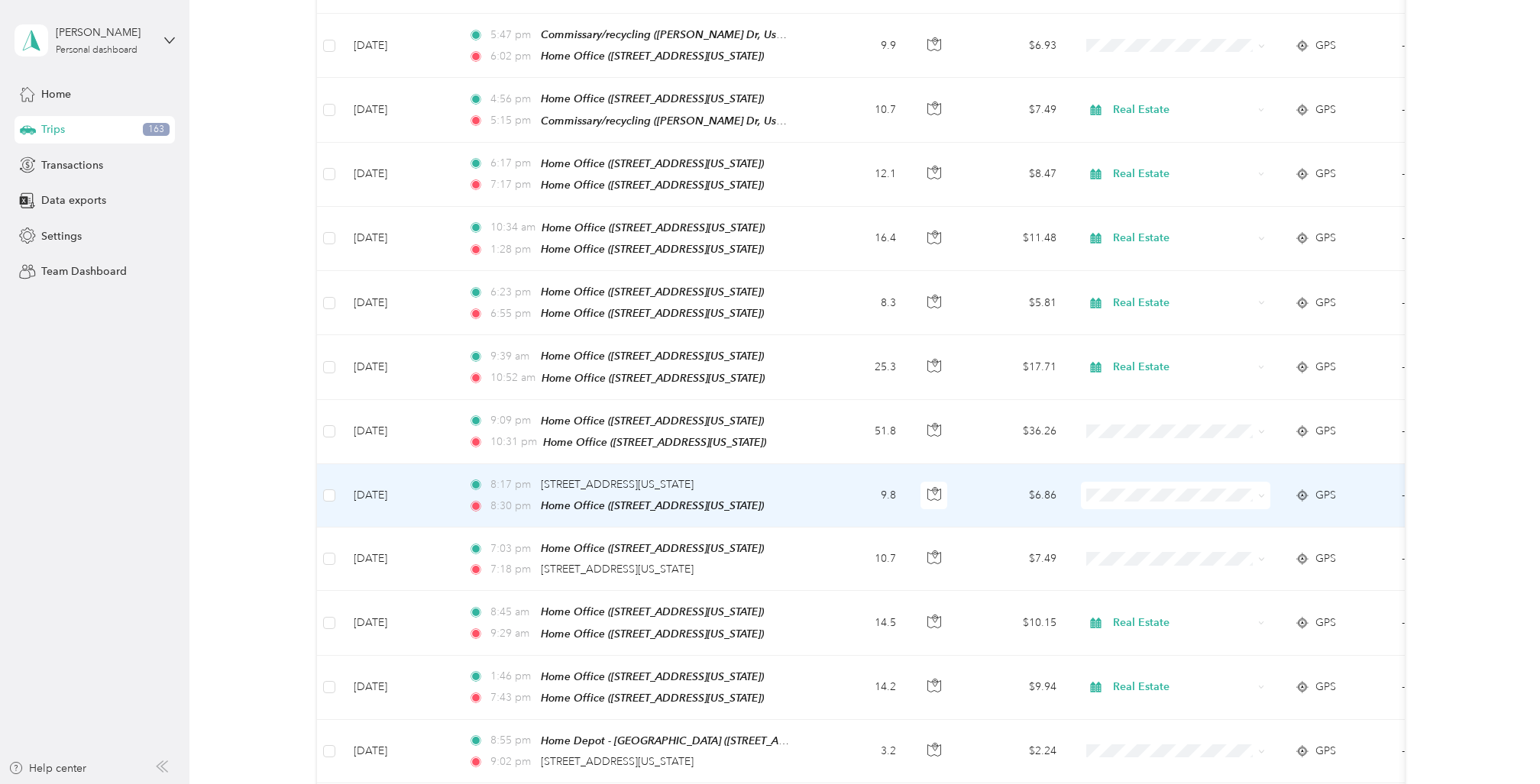
scroll to position [499, 0]
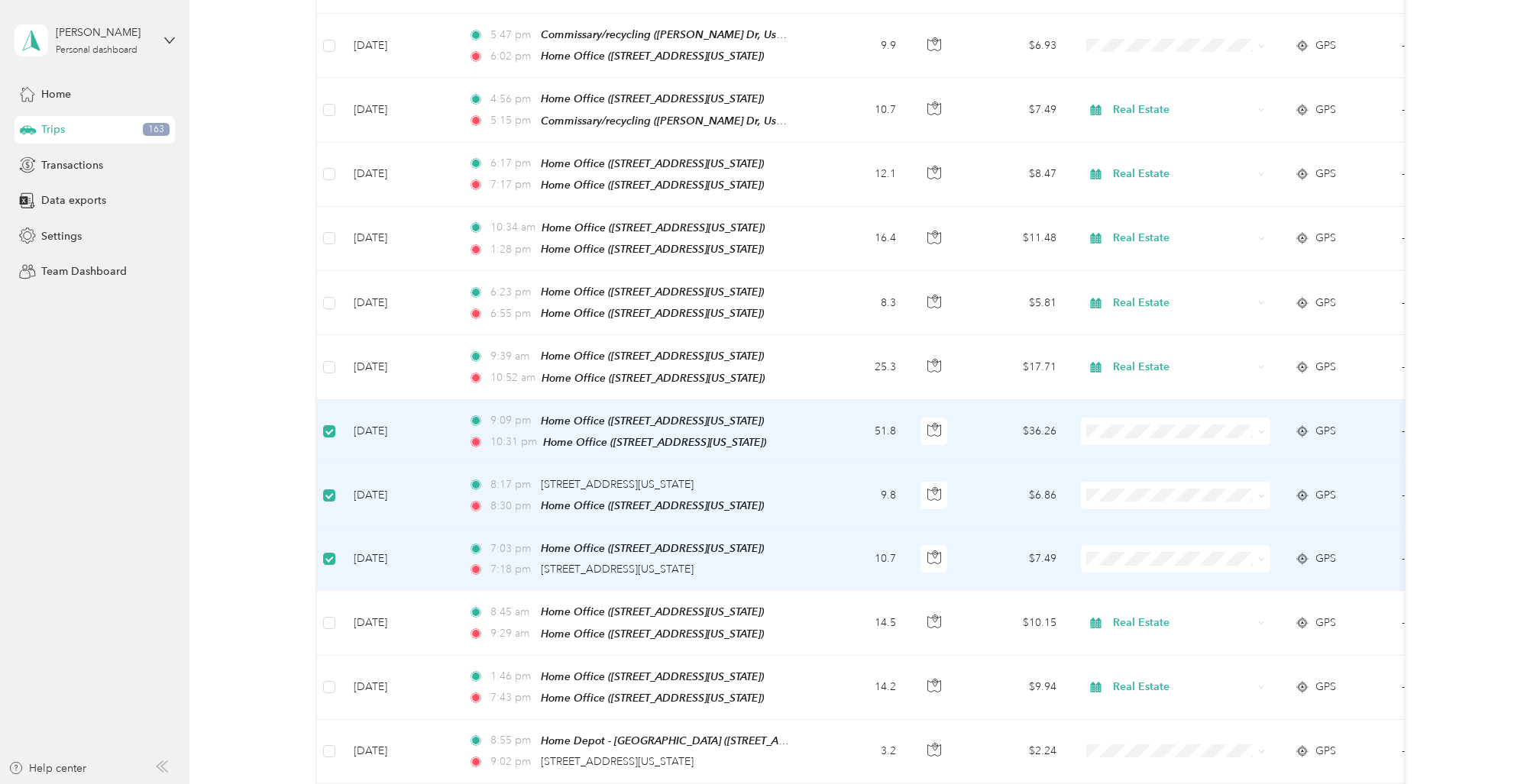
click at [819, 406] on td "51.8" at bounding box center [857, 433] width 101 height 64
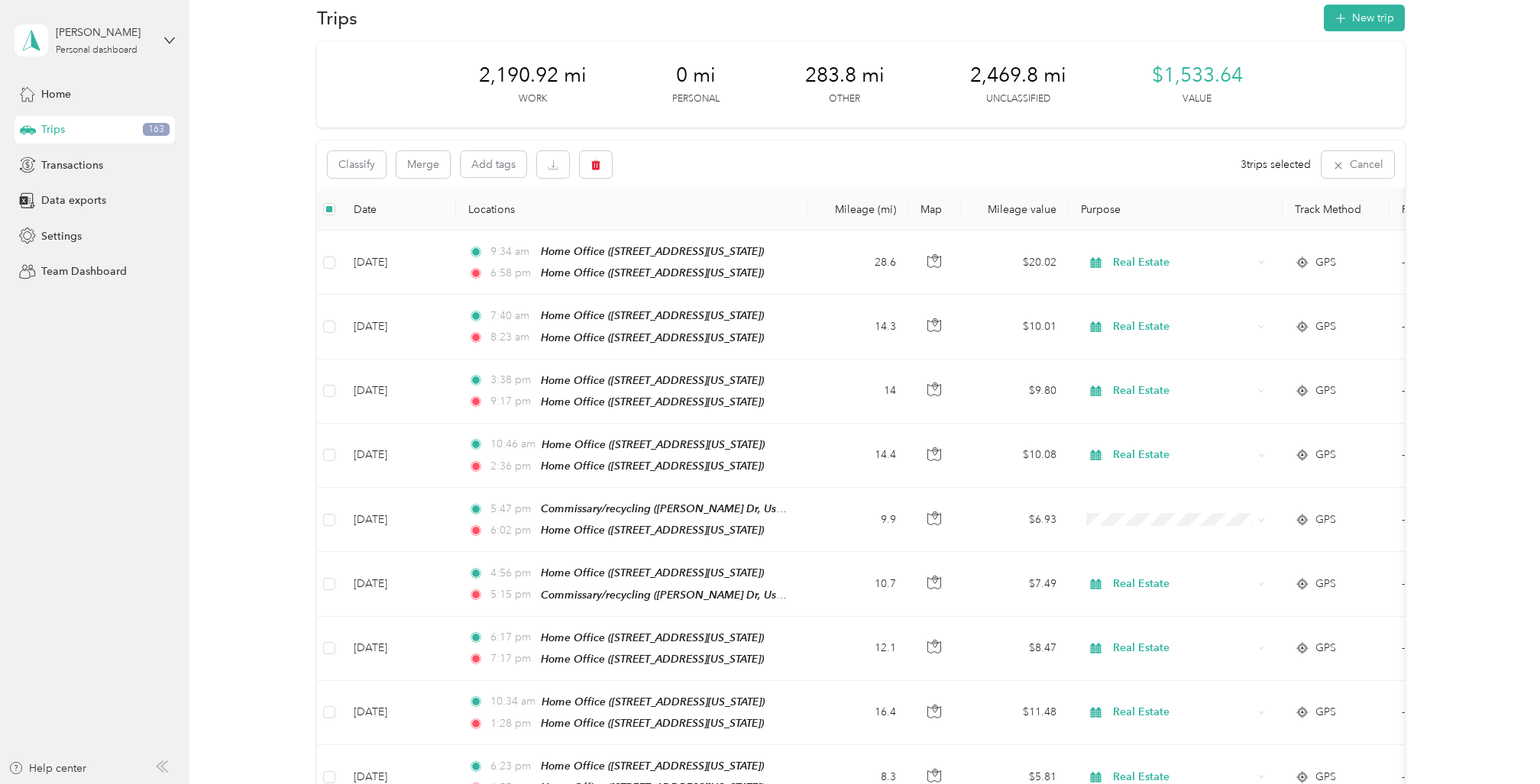
scroll to position [0, 0]
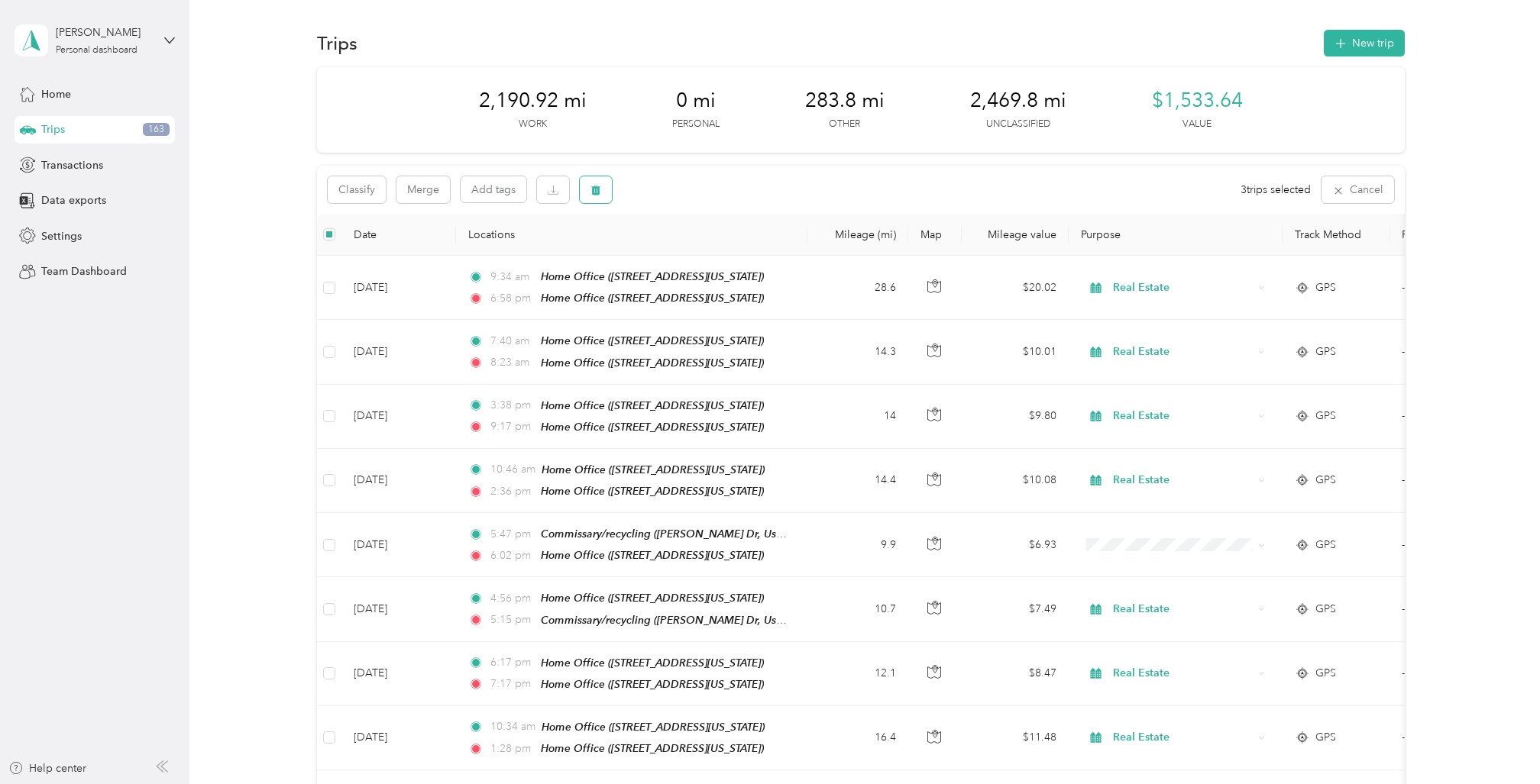
click at [595, 191] on icon "button" at bounding box center [595, 190] width 10 height 10
click at [704, 251] on button "Yes" at bounding box center [709, 253] width 30 height 24
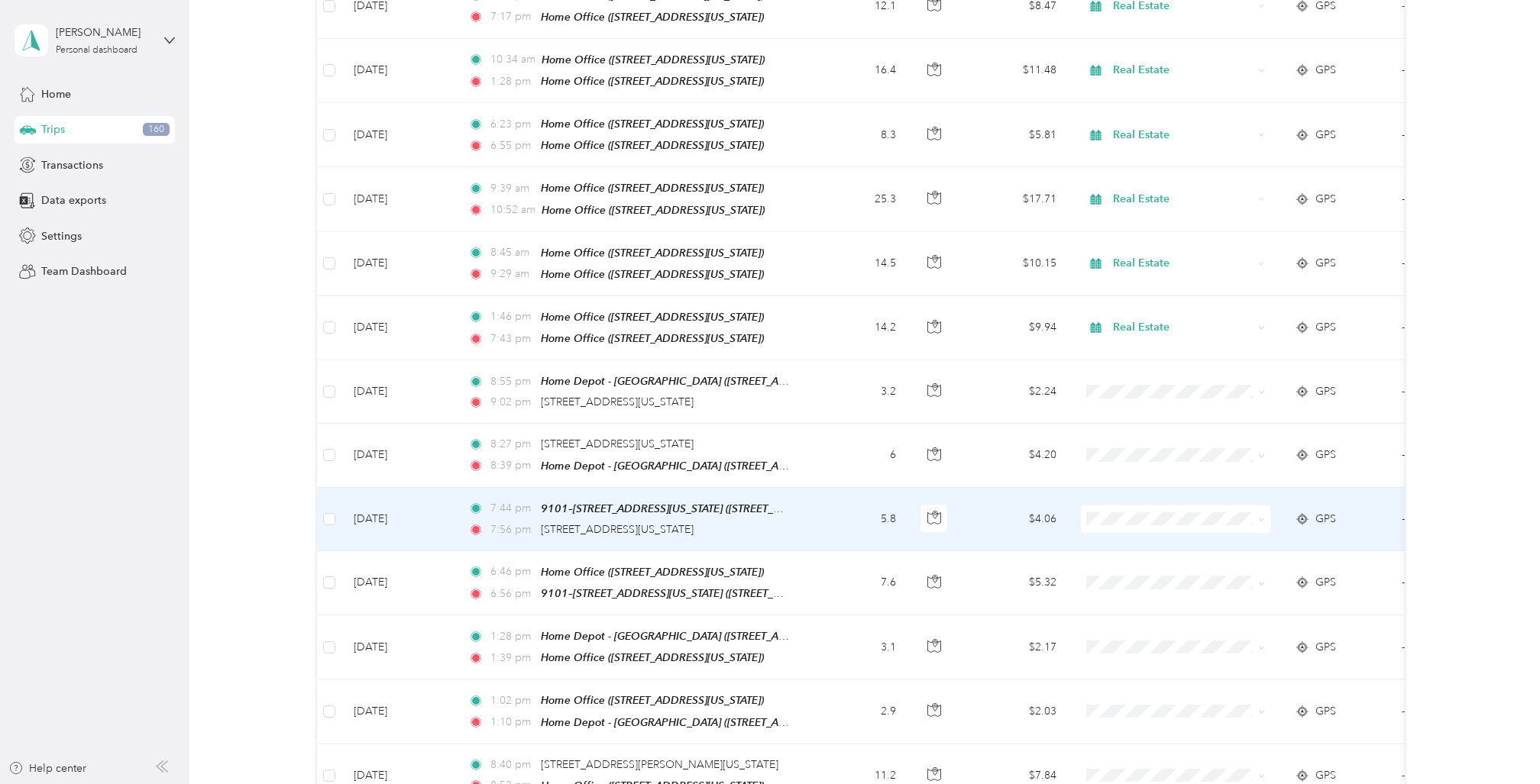
scroll to position [676, 0]
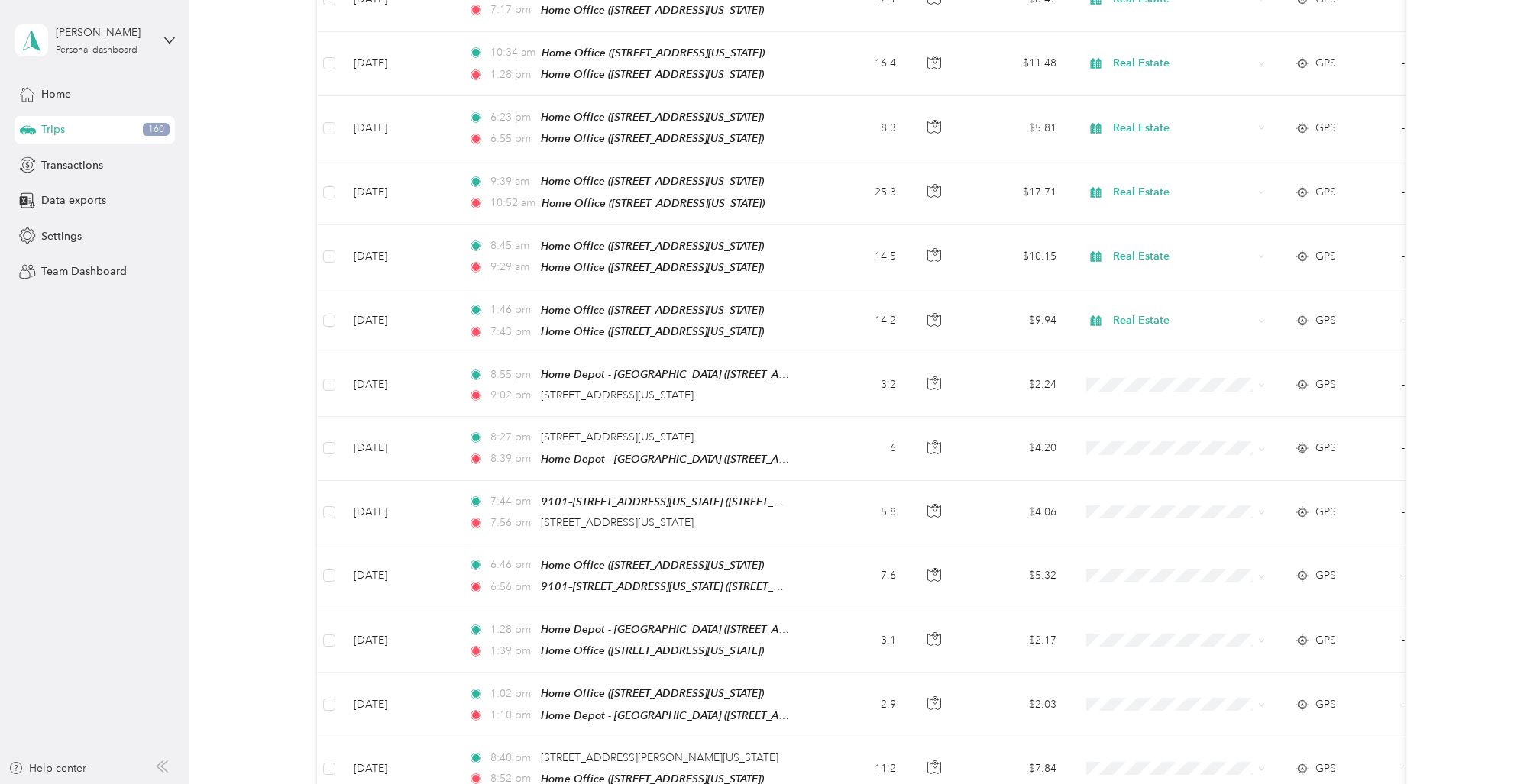
click at [240, 326] on div "2,190.92 mi Work 0 mi Personal 283.8 mi Other 2,469.8 mi Unclassified $1,533.64…" at bounding box center [860, 341] width 1305 height 1899
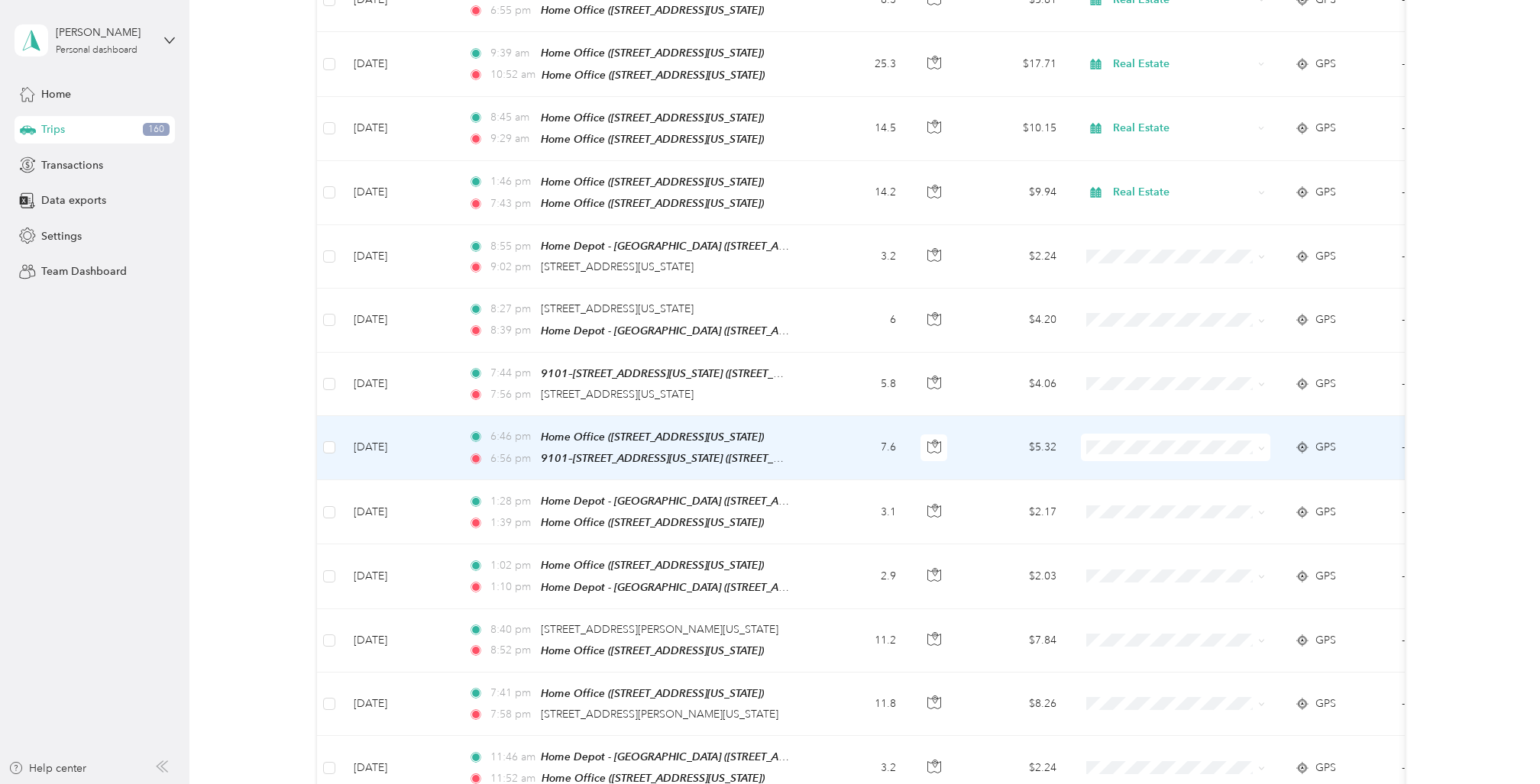
scroll to position [803, 0]
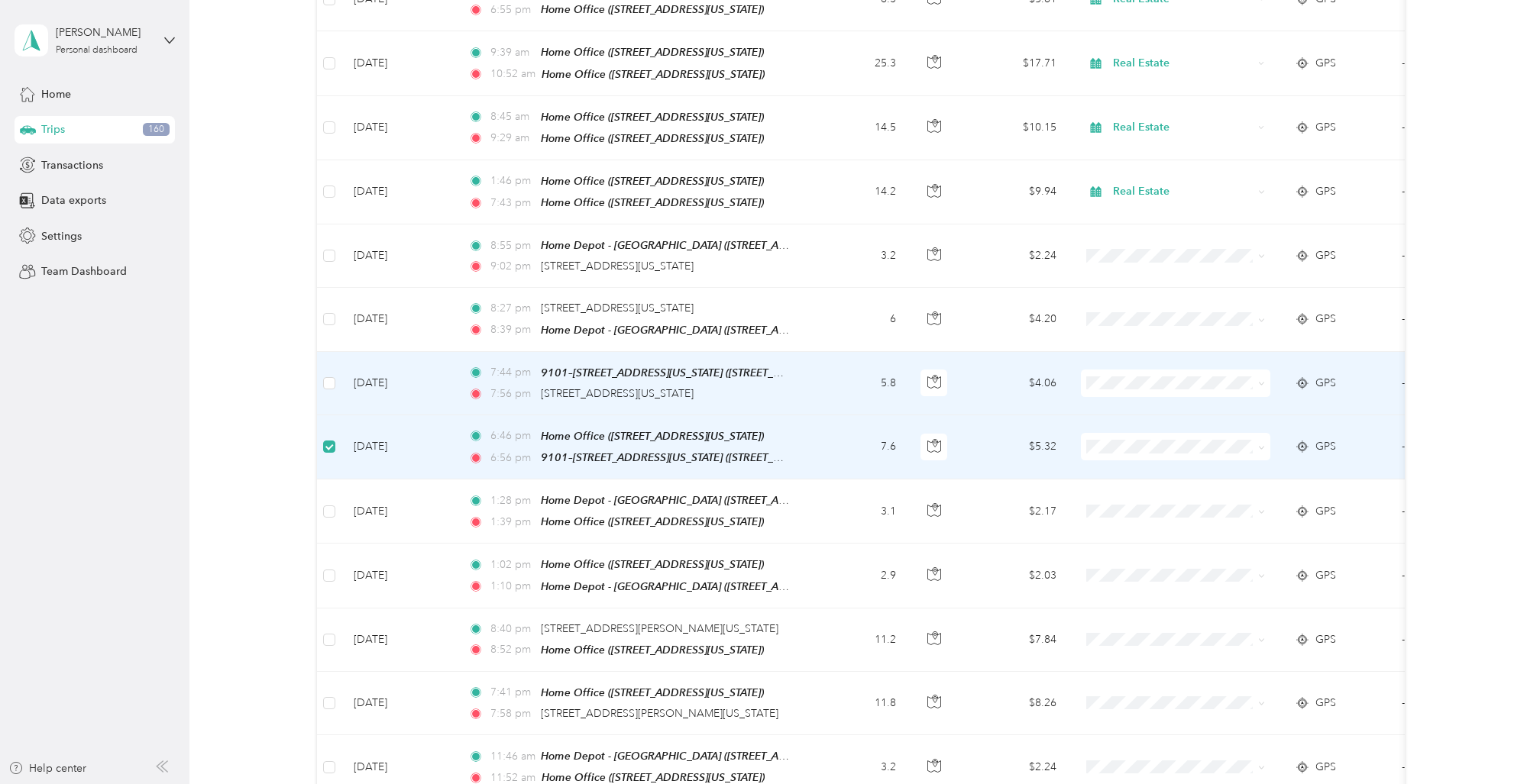
click at [808, 359] on td "5.8" at bounding box center [857, 384] width 101 height 64
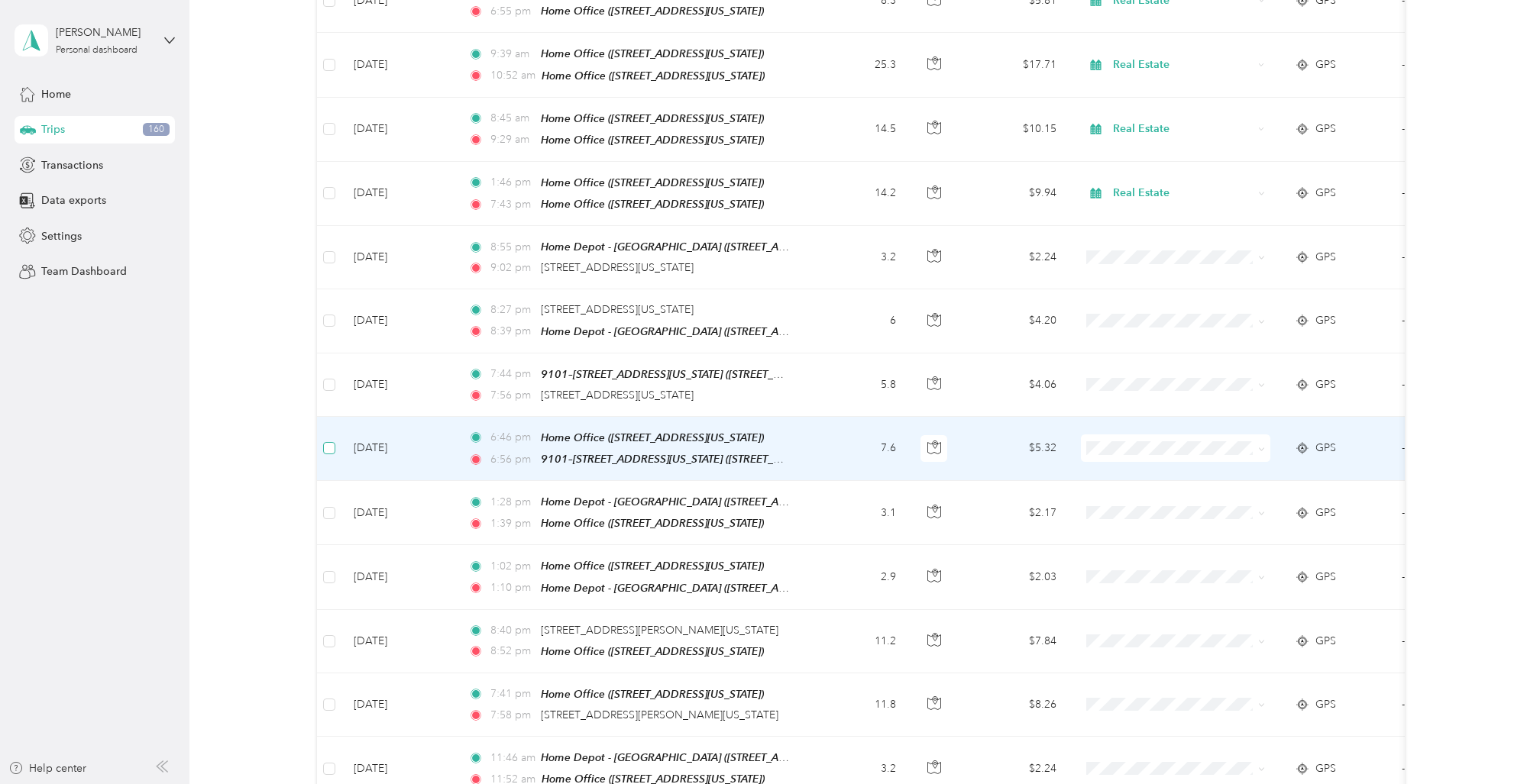
scroll to position [804, 0]
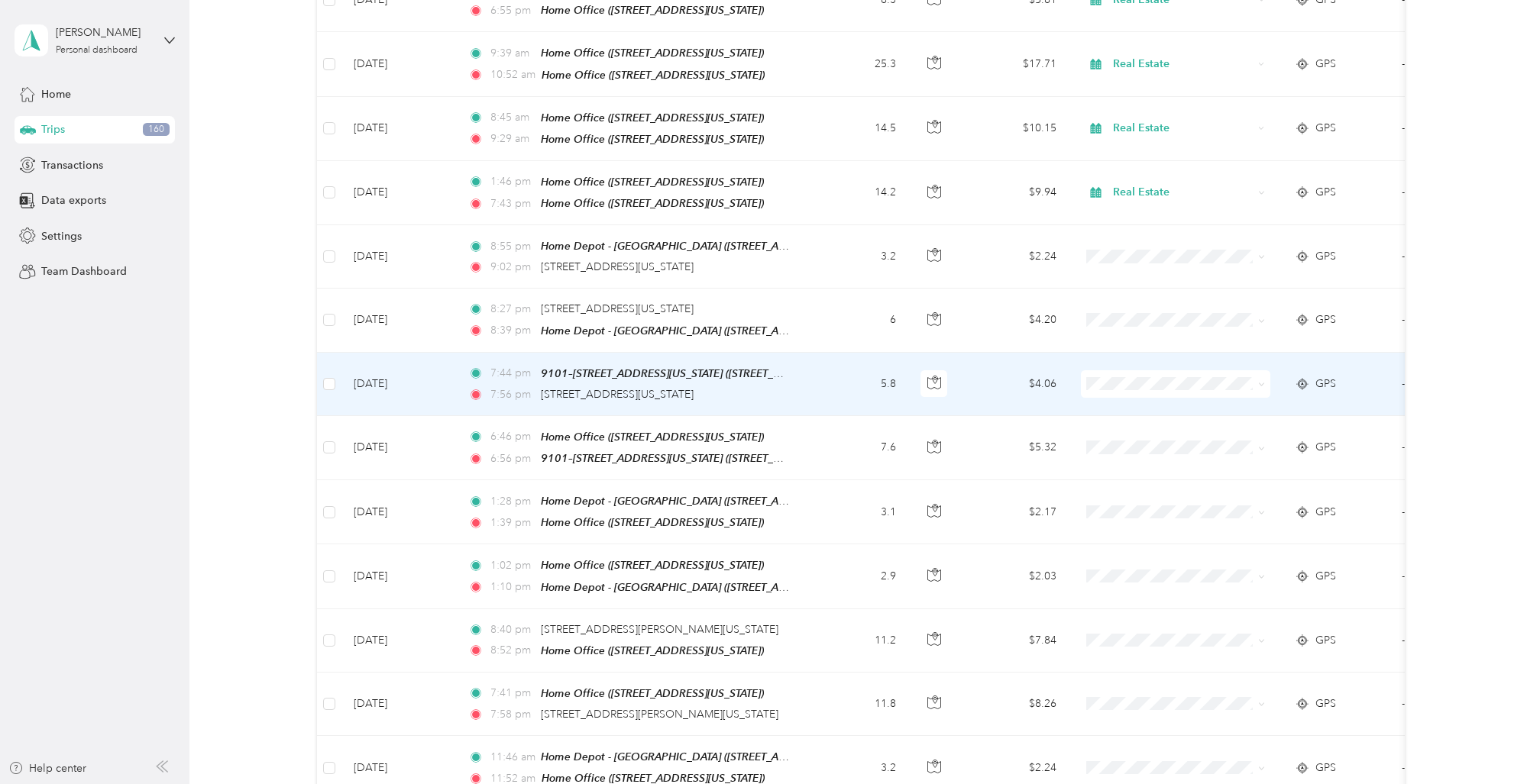
click at [817, 353] on td "5.8" at bounding box center [857, 384] width 101 height 64
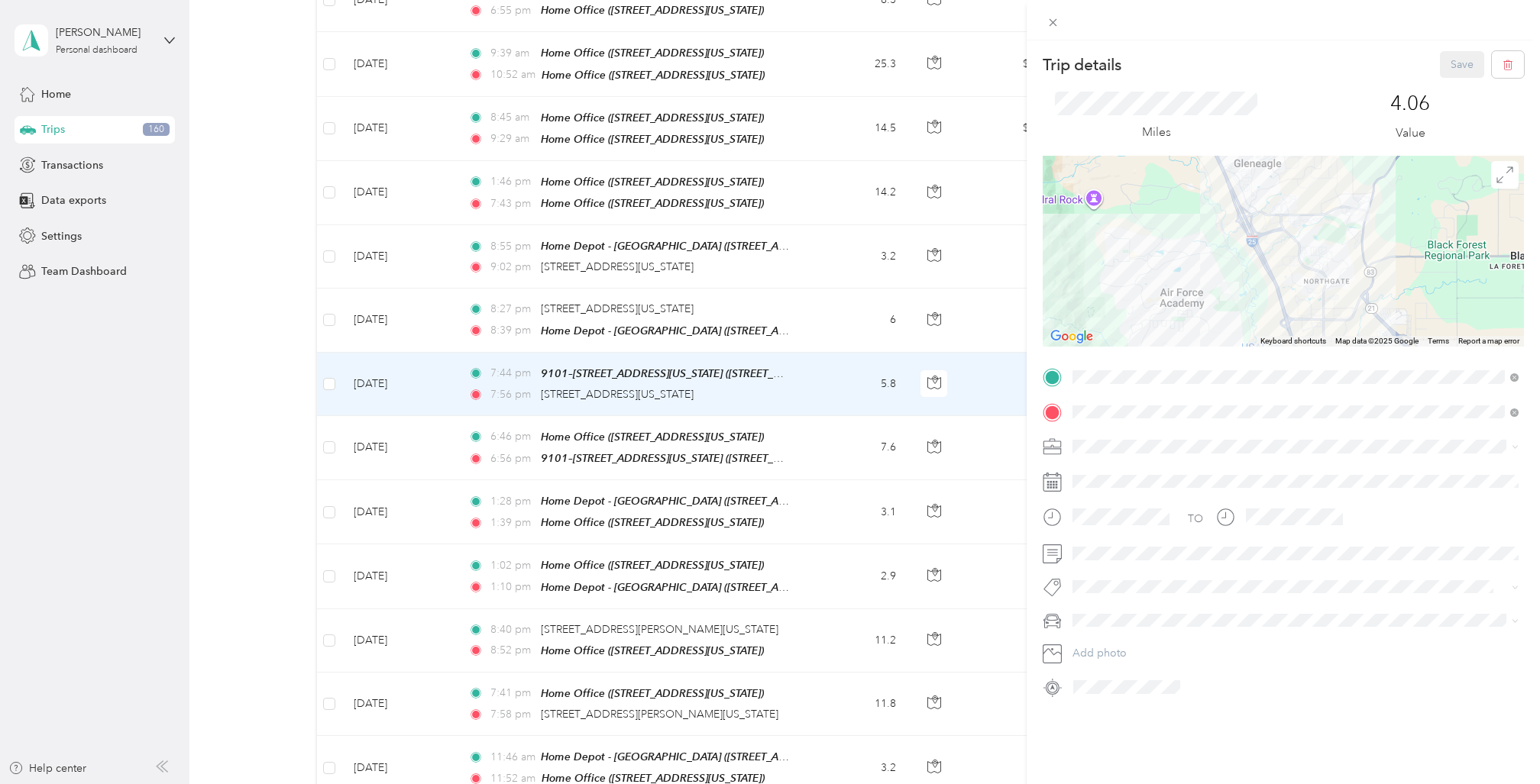
click at [330, 421] on div "Trip details Save This trip cannot be edited because it is either under review,…" at bounding box center [770, 392] width 1540 height 784
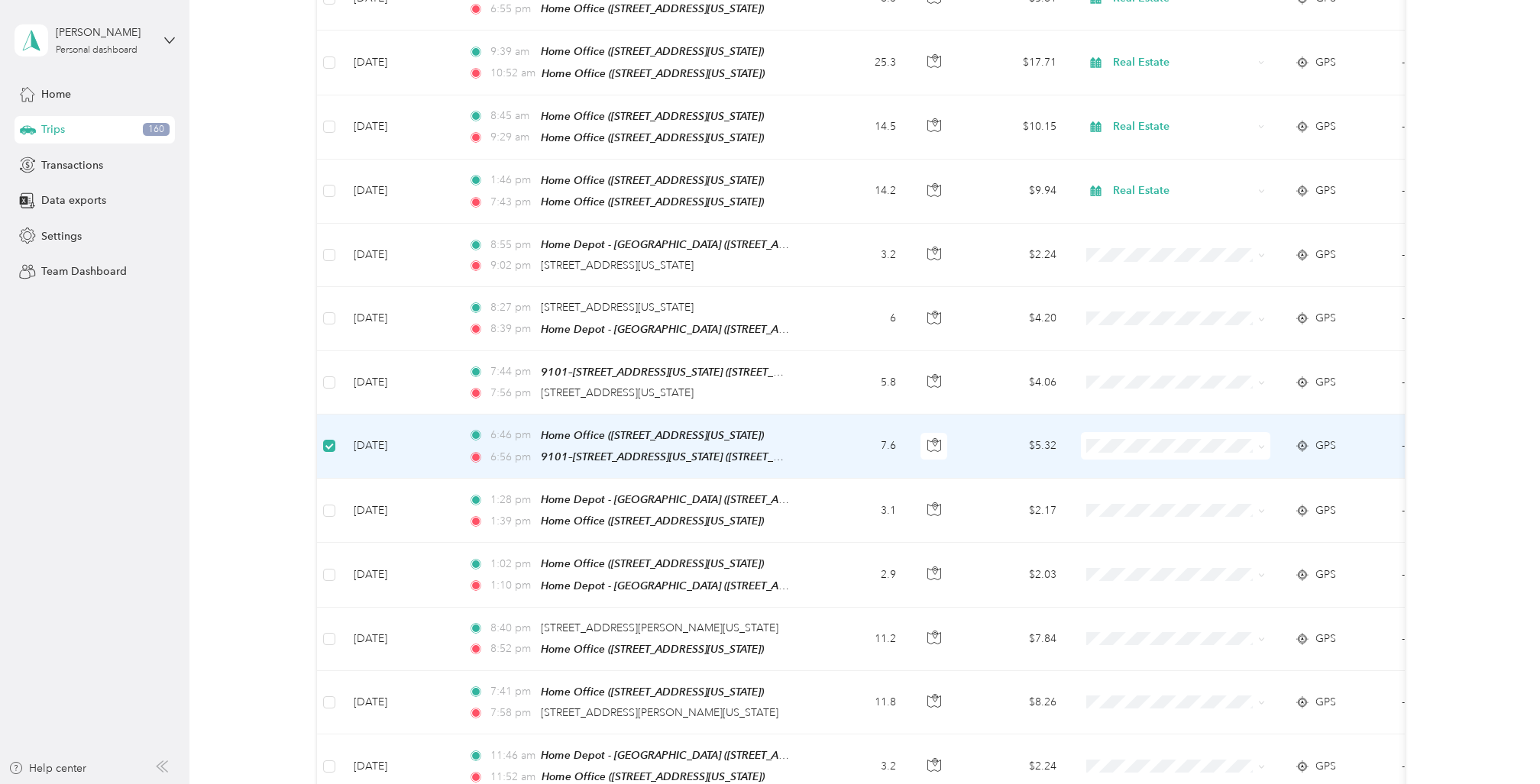
scroll to position [803, 0]
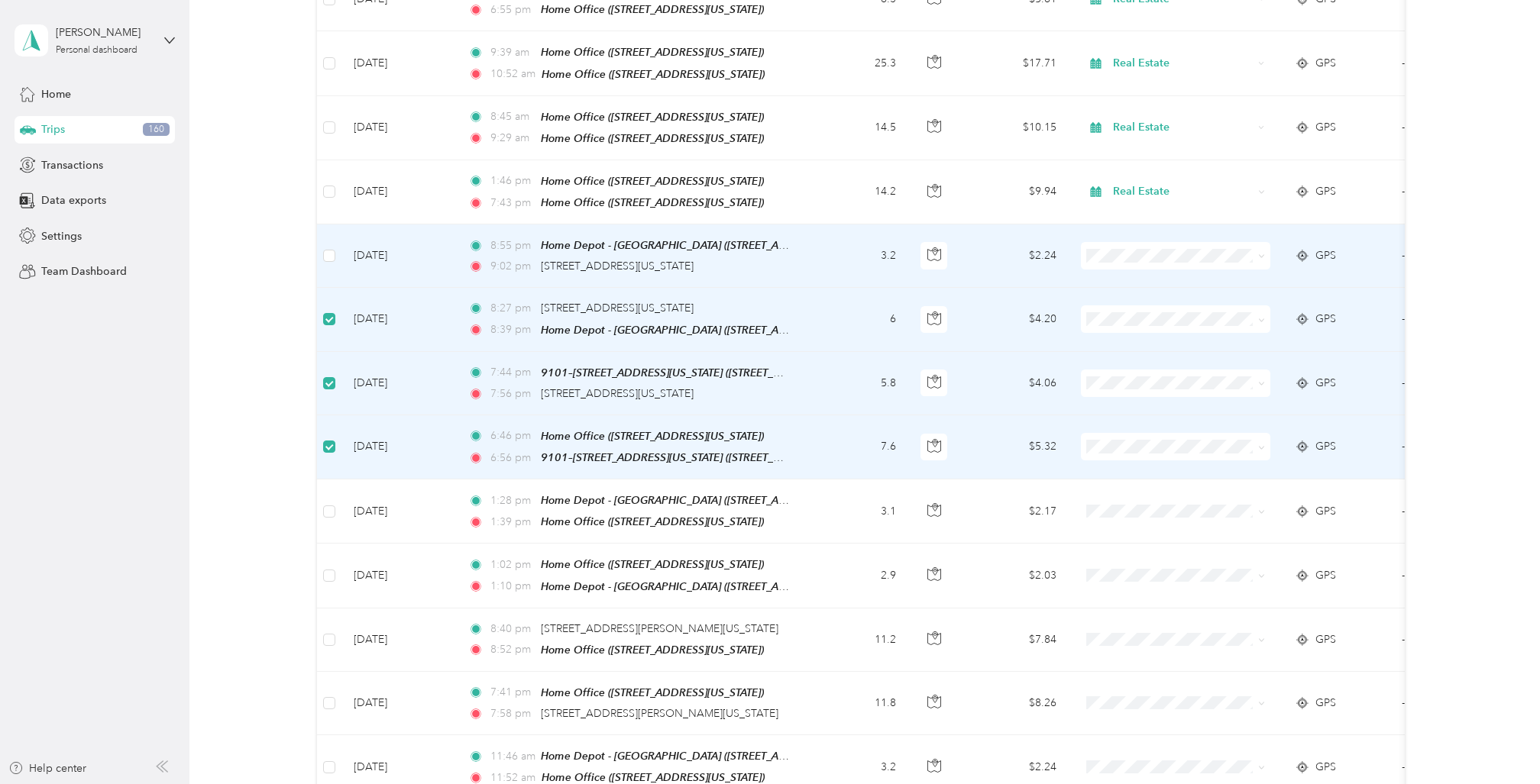
click at [336, 236] on td at bounding box center [329, 256] width 24 height 64
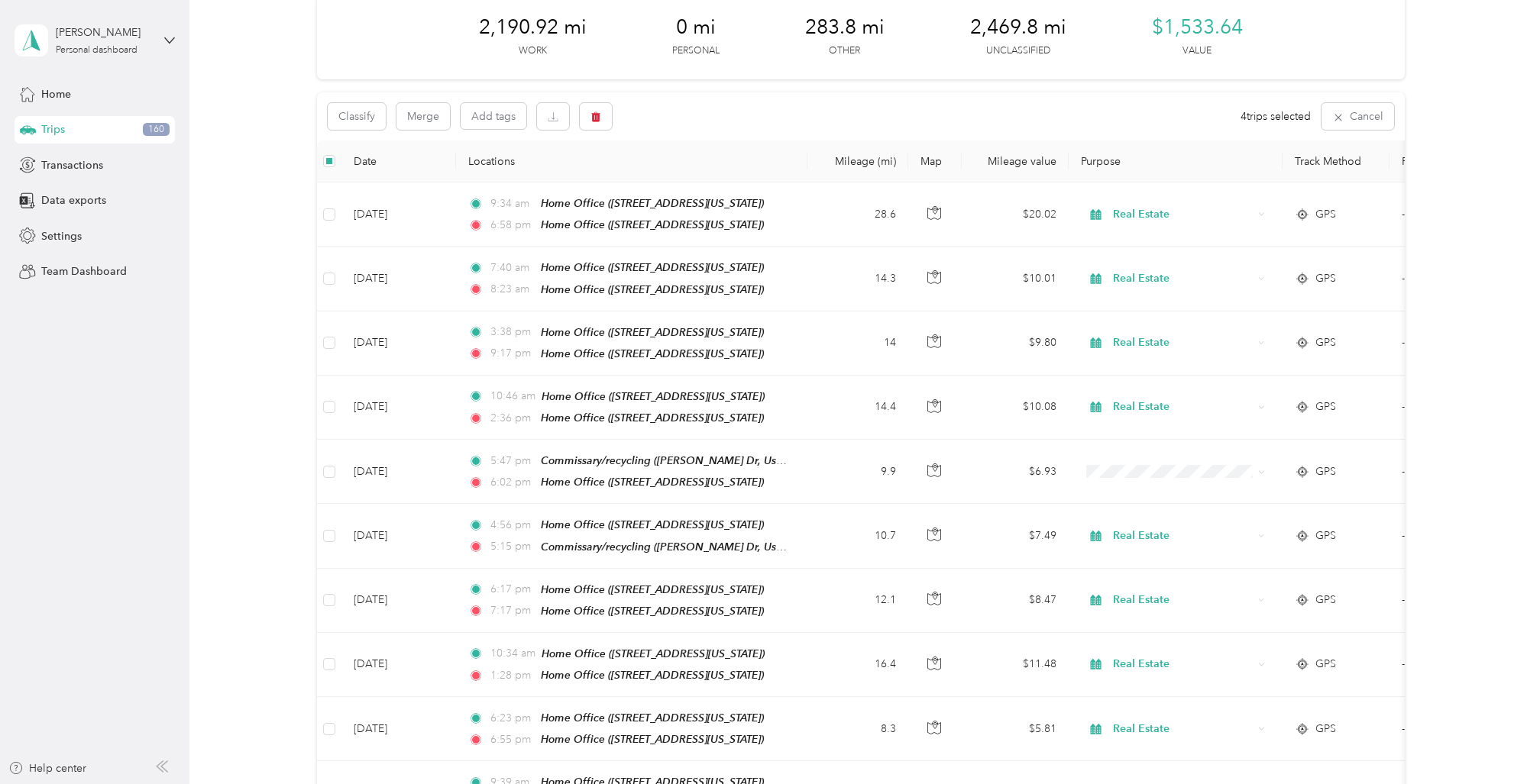
scroll to position [68, 0]
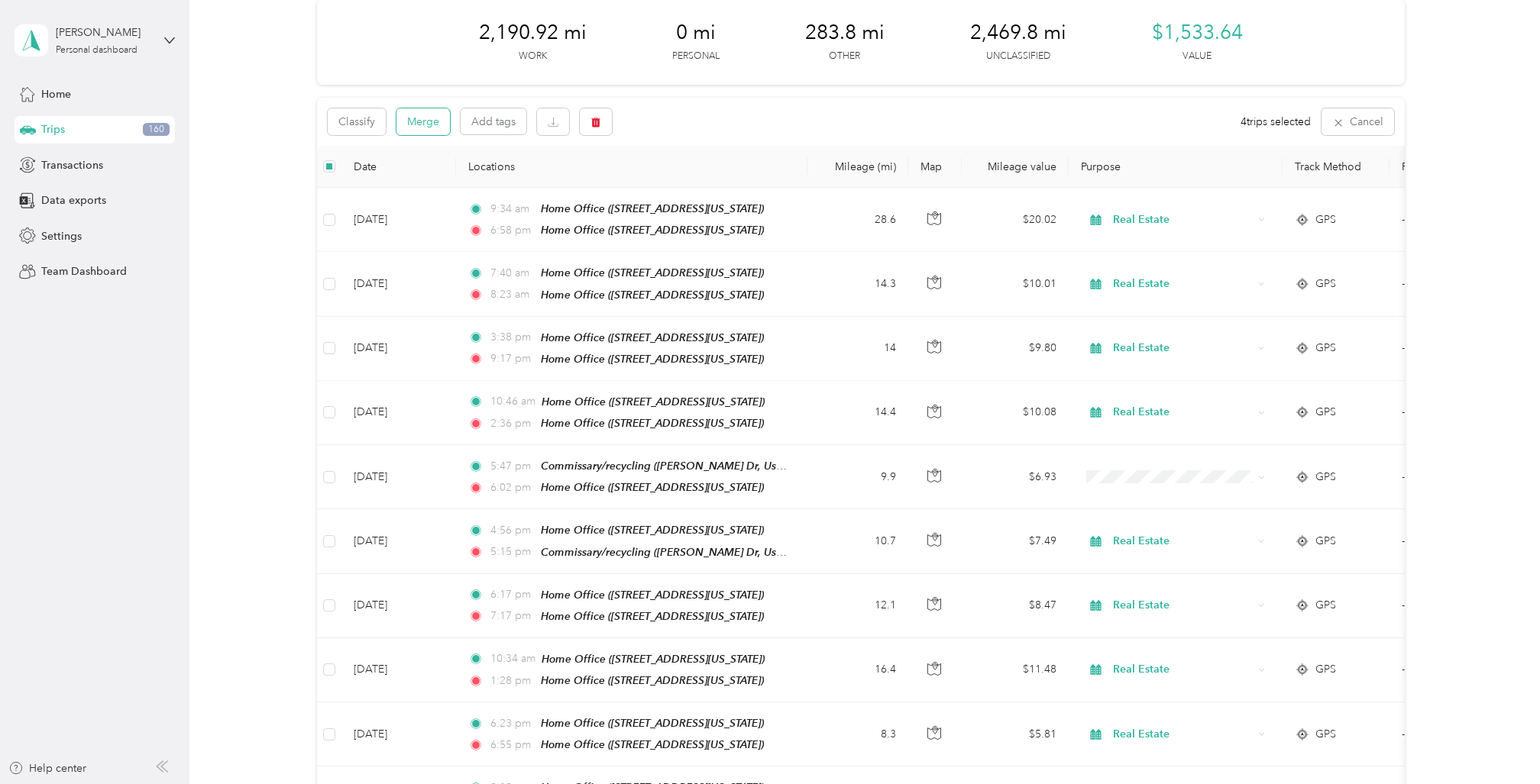
click at [421, 117] on button "Merge" at bounding box center [423, 121] width 53 height 27
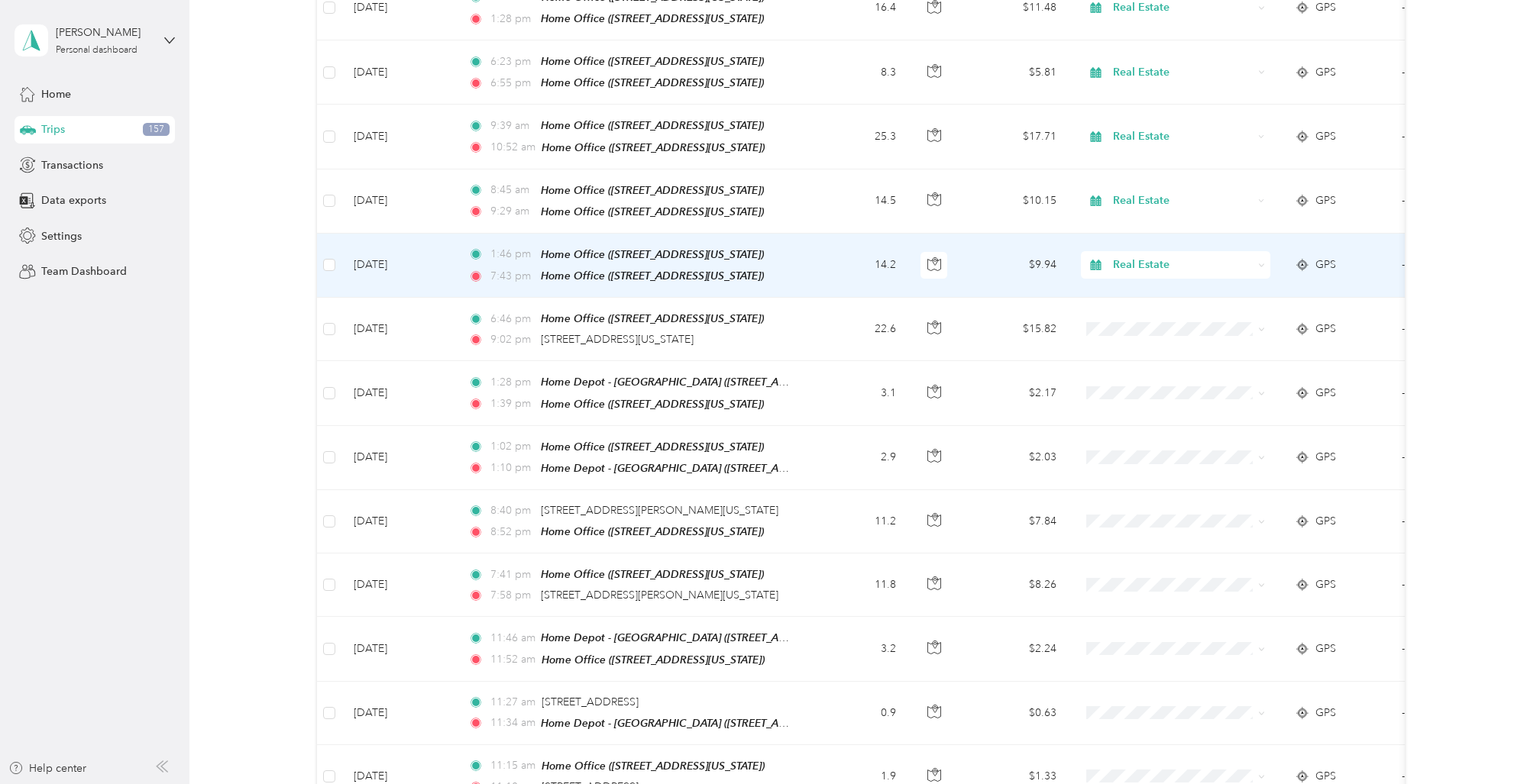
scroll to position [735, 0]
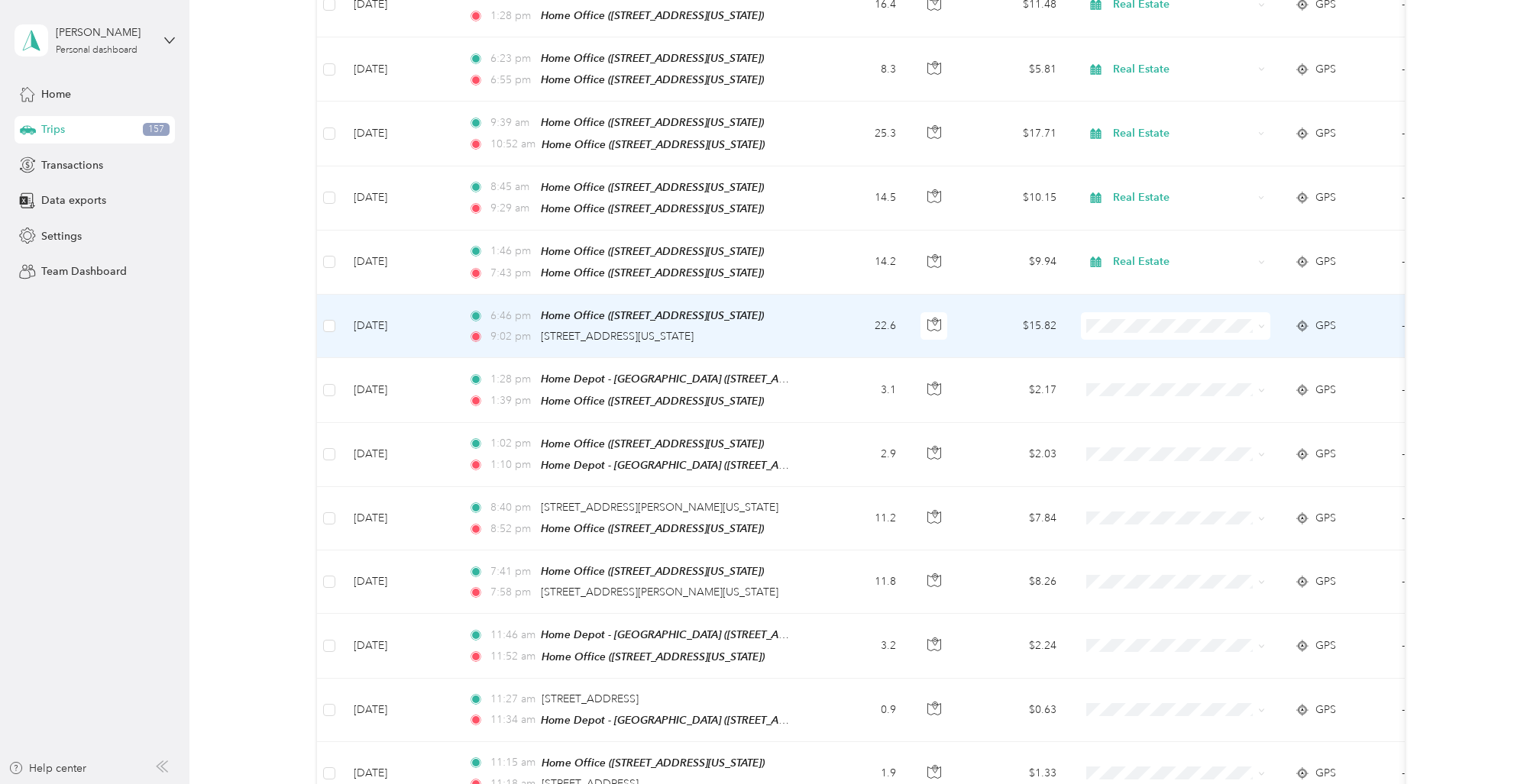
click at [449, 296] on td "[DATE]" at bounding box center [399, 326] width 114 height 64
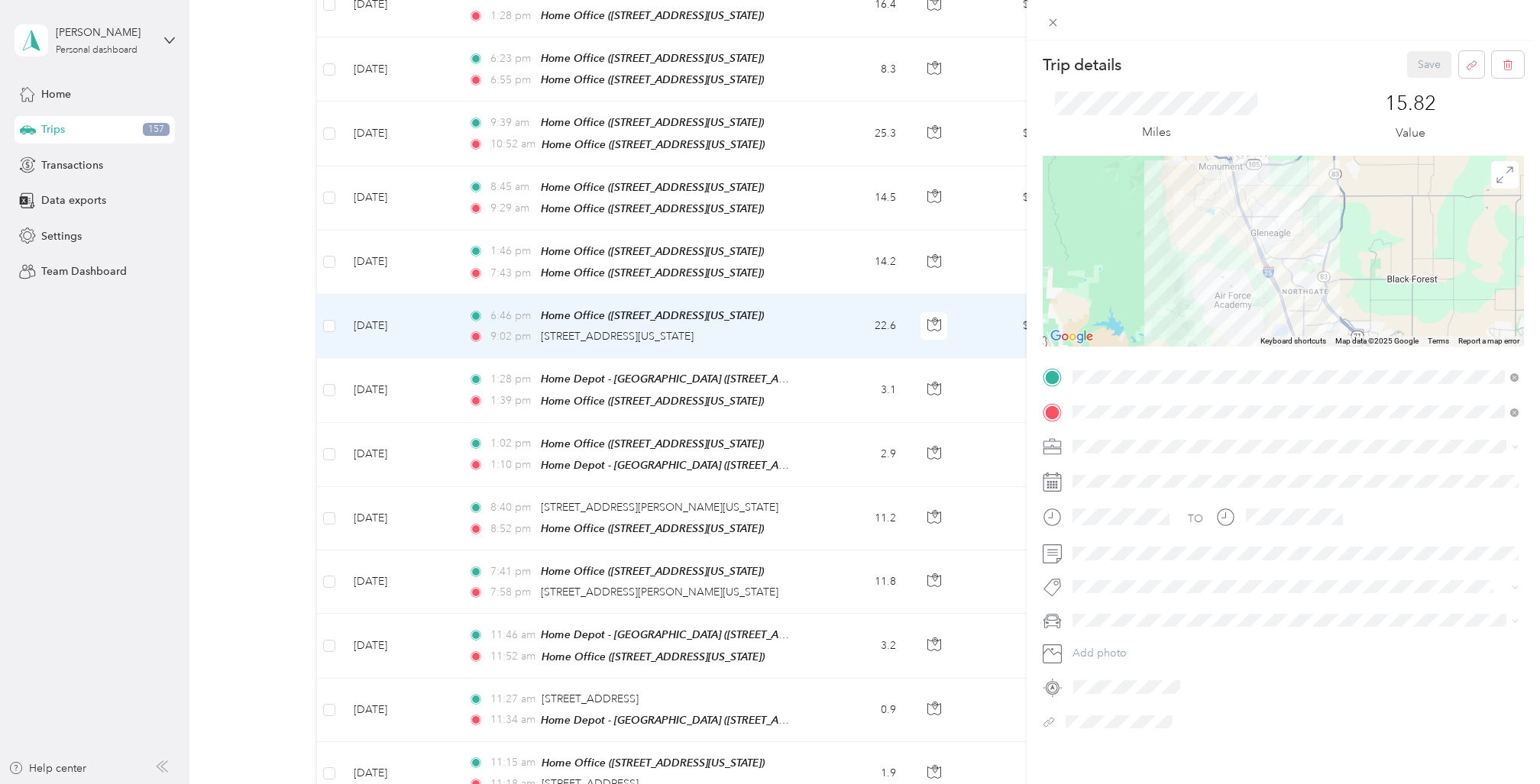
click at [1109, 553] on div "Real Estate" at bounding box center [1295, 550] width 435 height 16
click at [1101, 642] on span "Cadillac XT5" at bounding box center [1107, 647] width 60 height 13
click at [1428, 64] on button "Save" at bounding box center [1429, 64] width 44 height 27
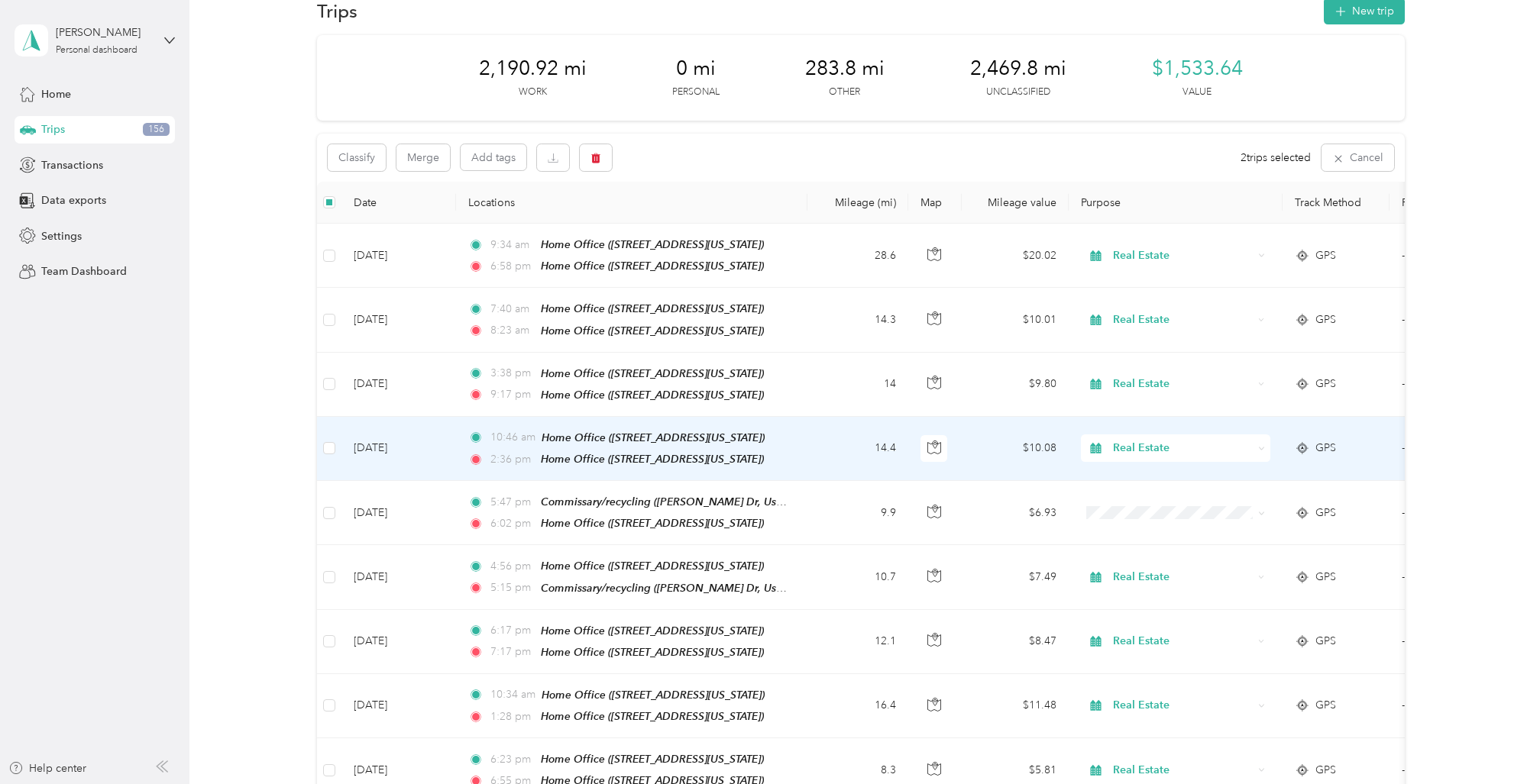
scroll to position [31, 0]
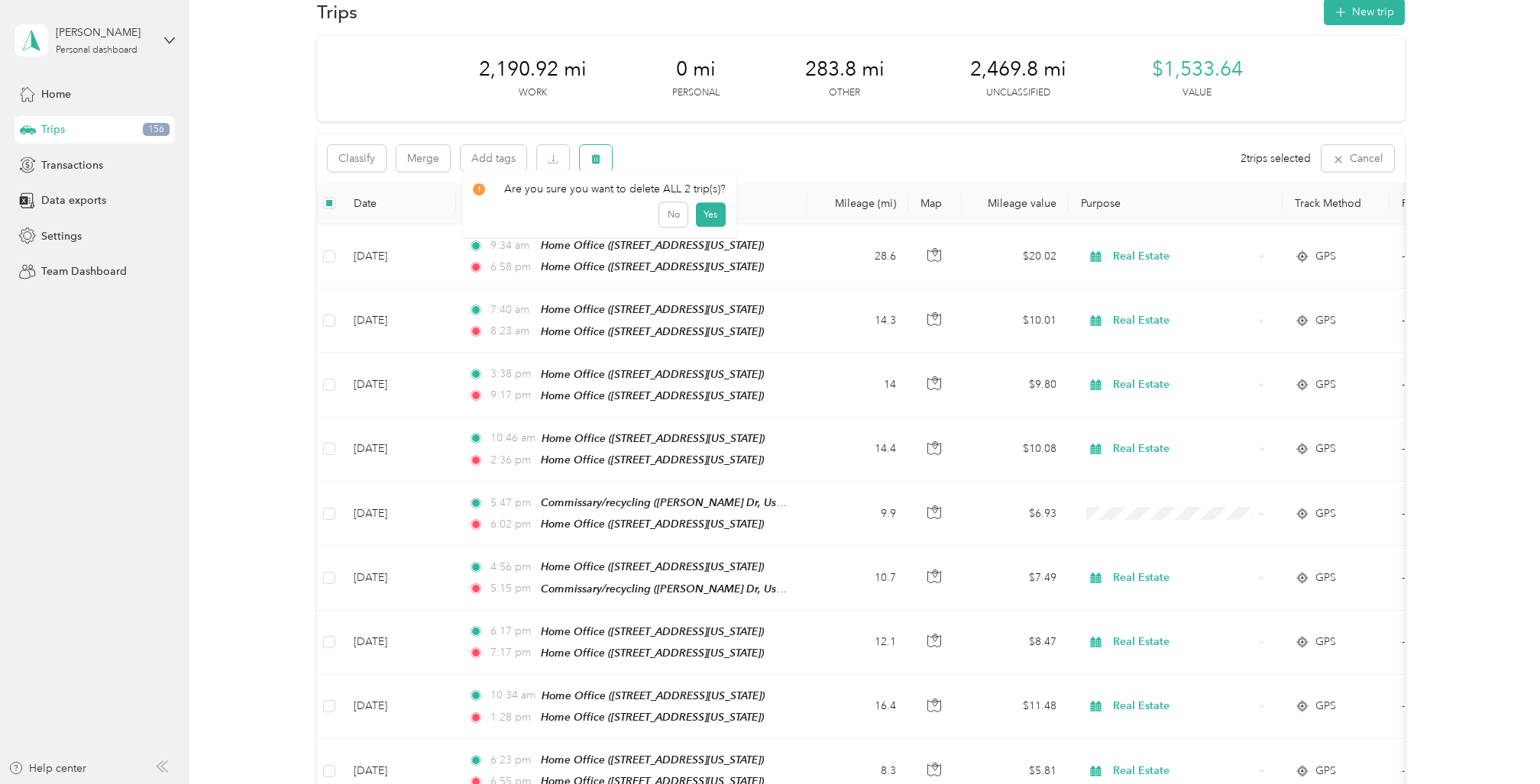
click at [598, 162] on icon "button" at bounding box center [595, 159] width 9 height 10
click at [708, 218] on button "Yes" at bounding box center [709, 222] width 30 height 24
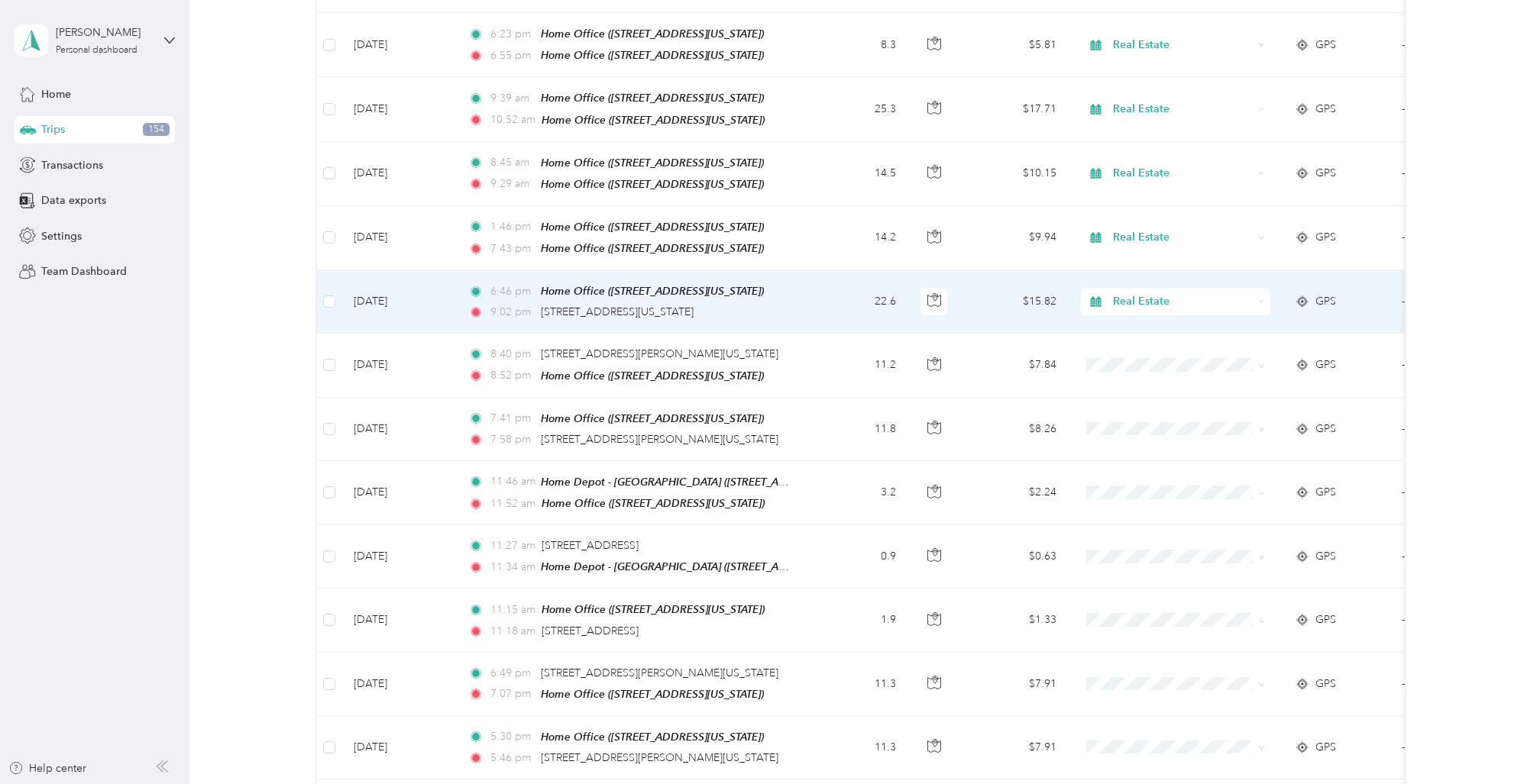
scroll to position [764, 0]
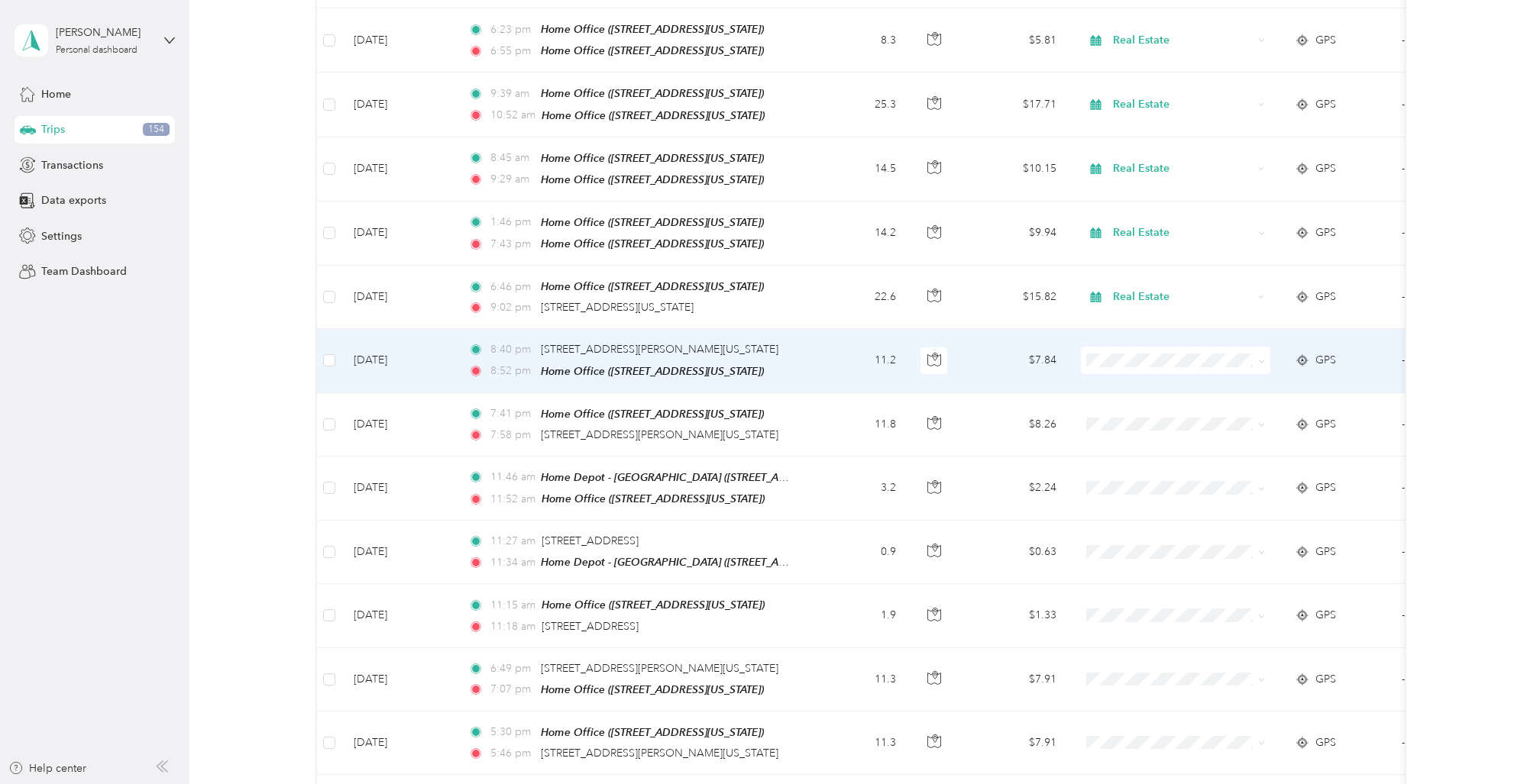
click at [821, 334] on td "11.2" at bounding box center [857, 360] width 101 height 64
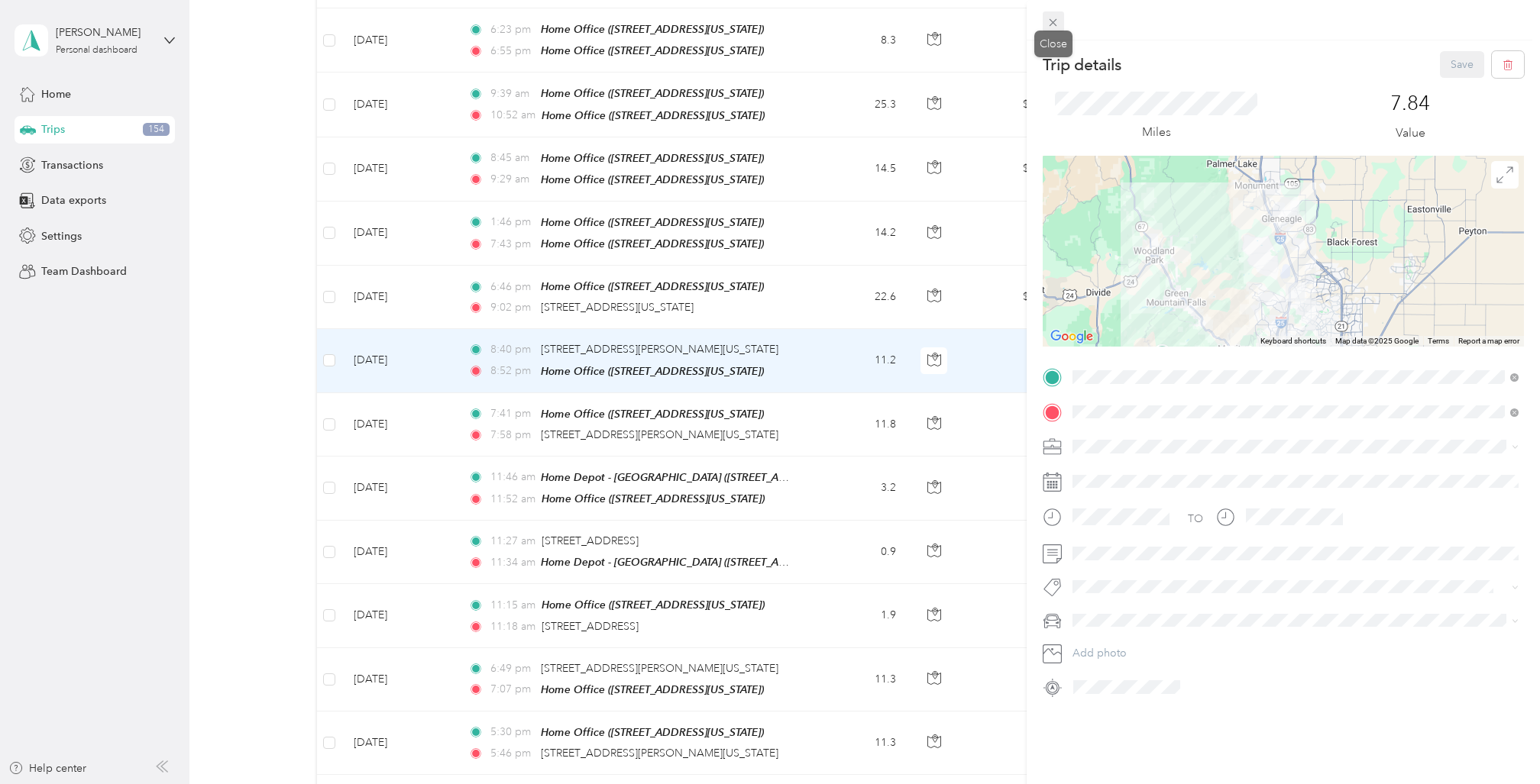
click at [1053, 23] on icon at bounding box center [1053, 23] width 7 height 7
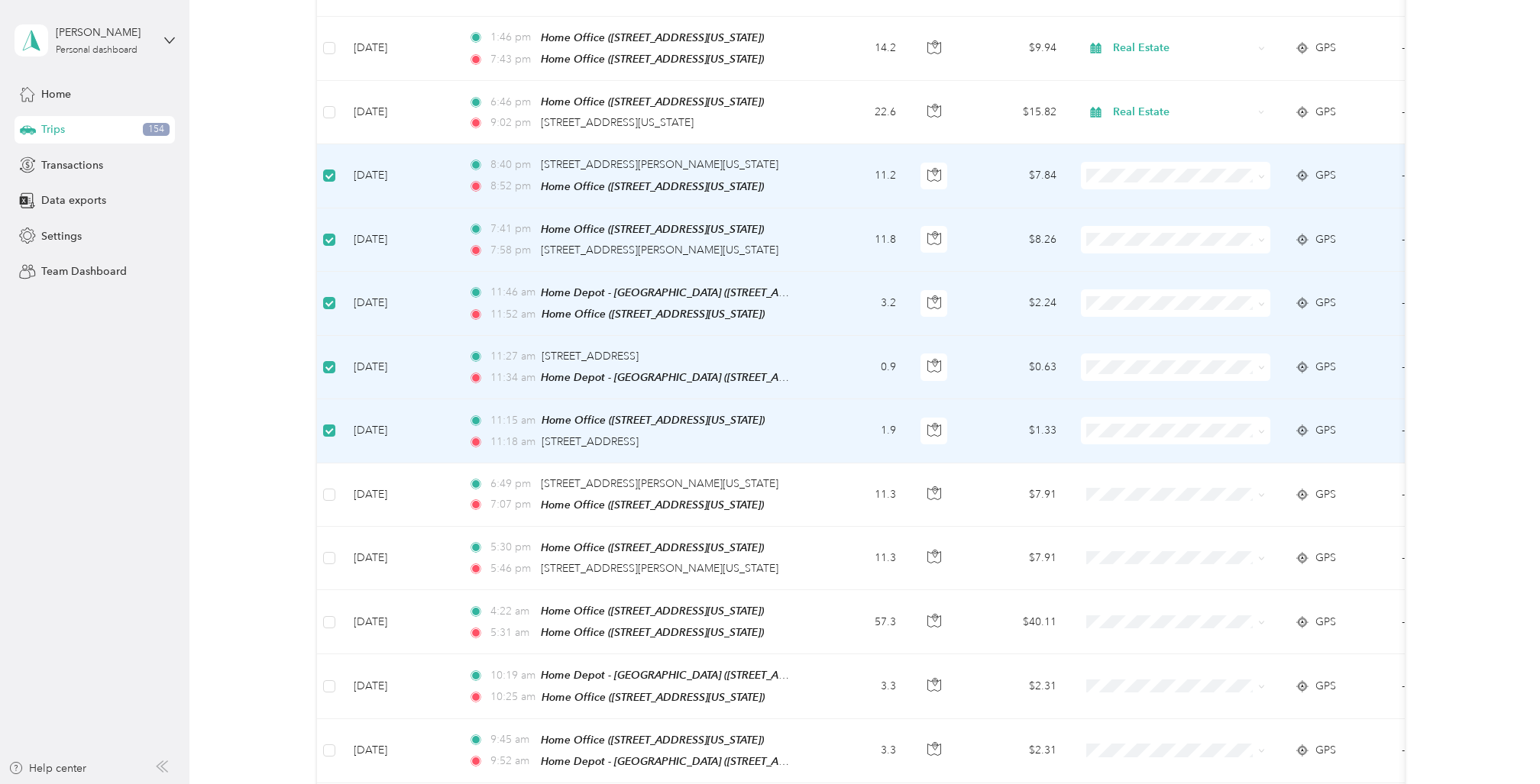
scroll to position [951, 0]
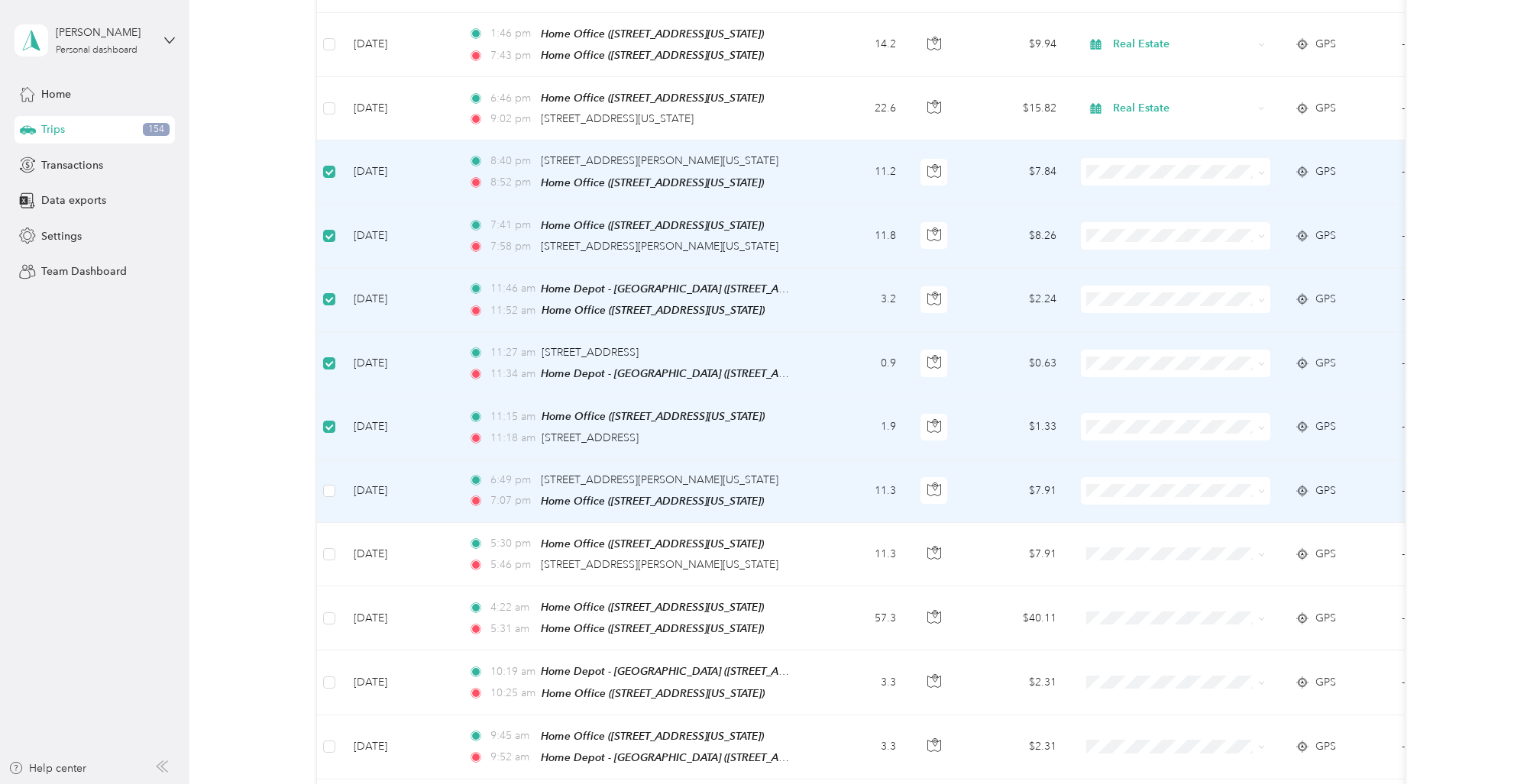
click at [336, 462] on td at bounding box center [329, 491] width 24 height 64
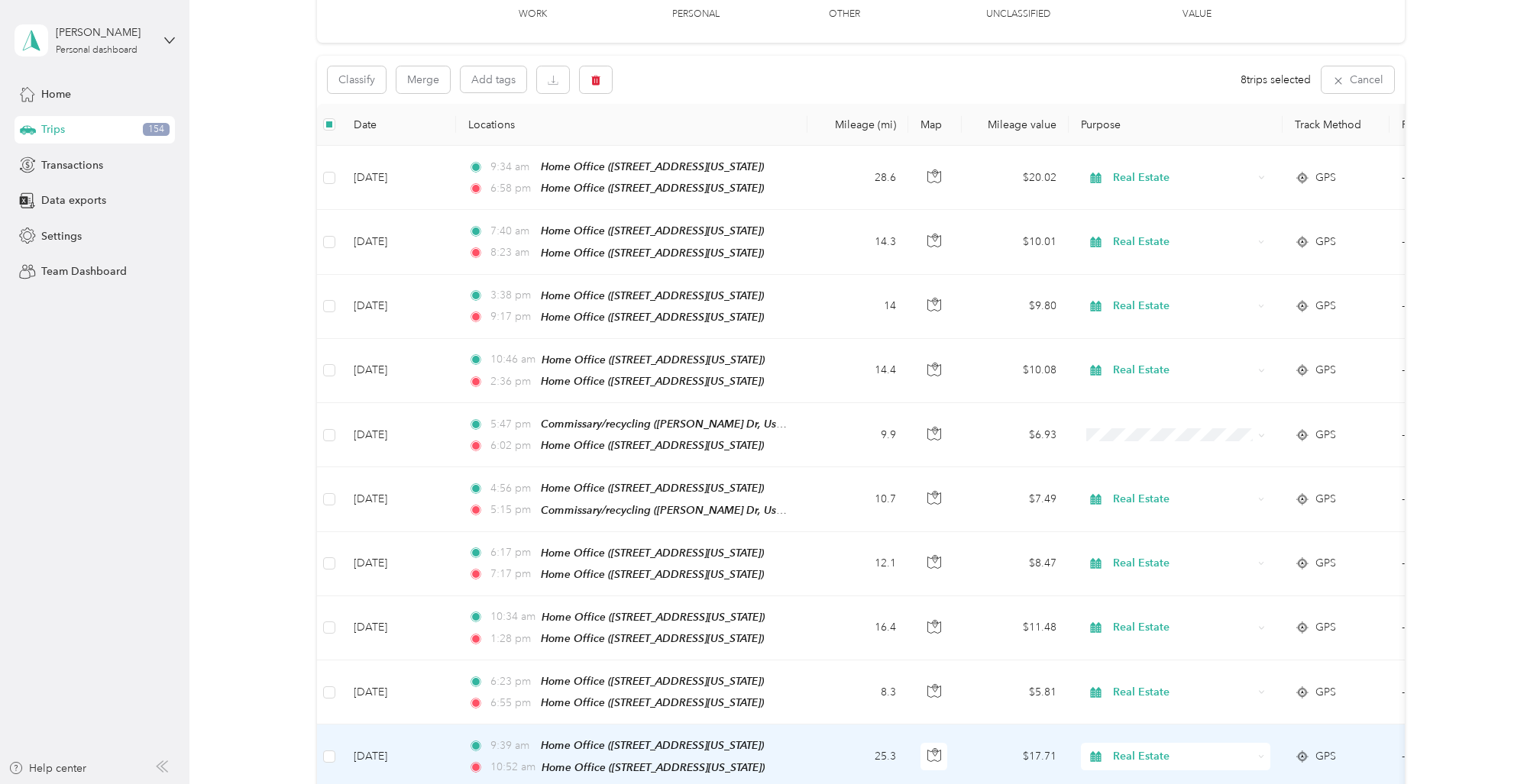
scroll to position [0, 0]
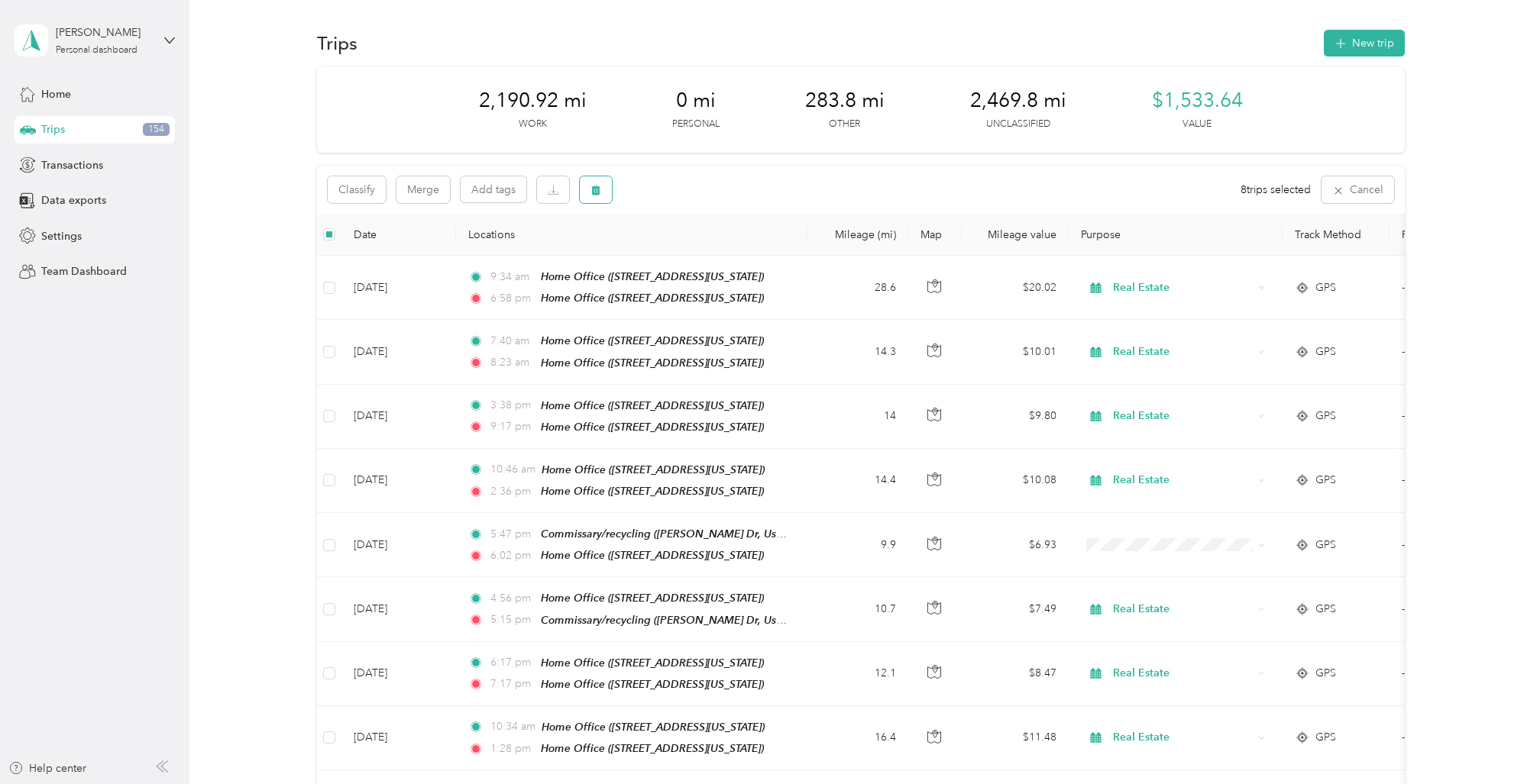
click at [598, 191] on icon "button" at bounding box center [595, 191] width 9 height 10
click at [708, 246] on button "Yes" at bounding box center [709, 253] width 30 height 24
click at [425, 190] on button "Merge" at bounding box center [423, 189] width 53 height 27
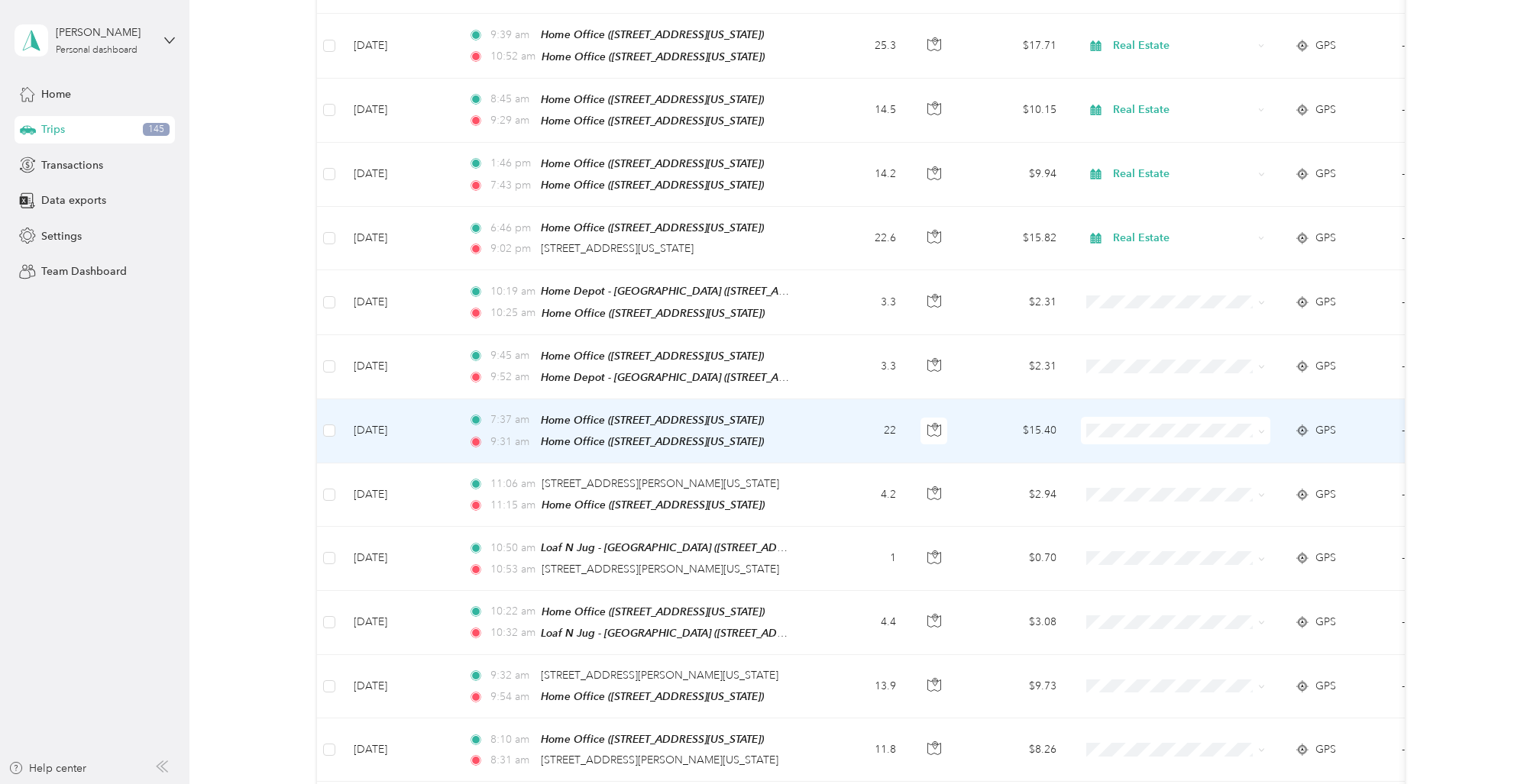
scroll to position [820, 0]
click at [448, 402] on td "[DATE]" at bounding box center [399, 434] width 114 height 64
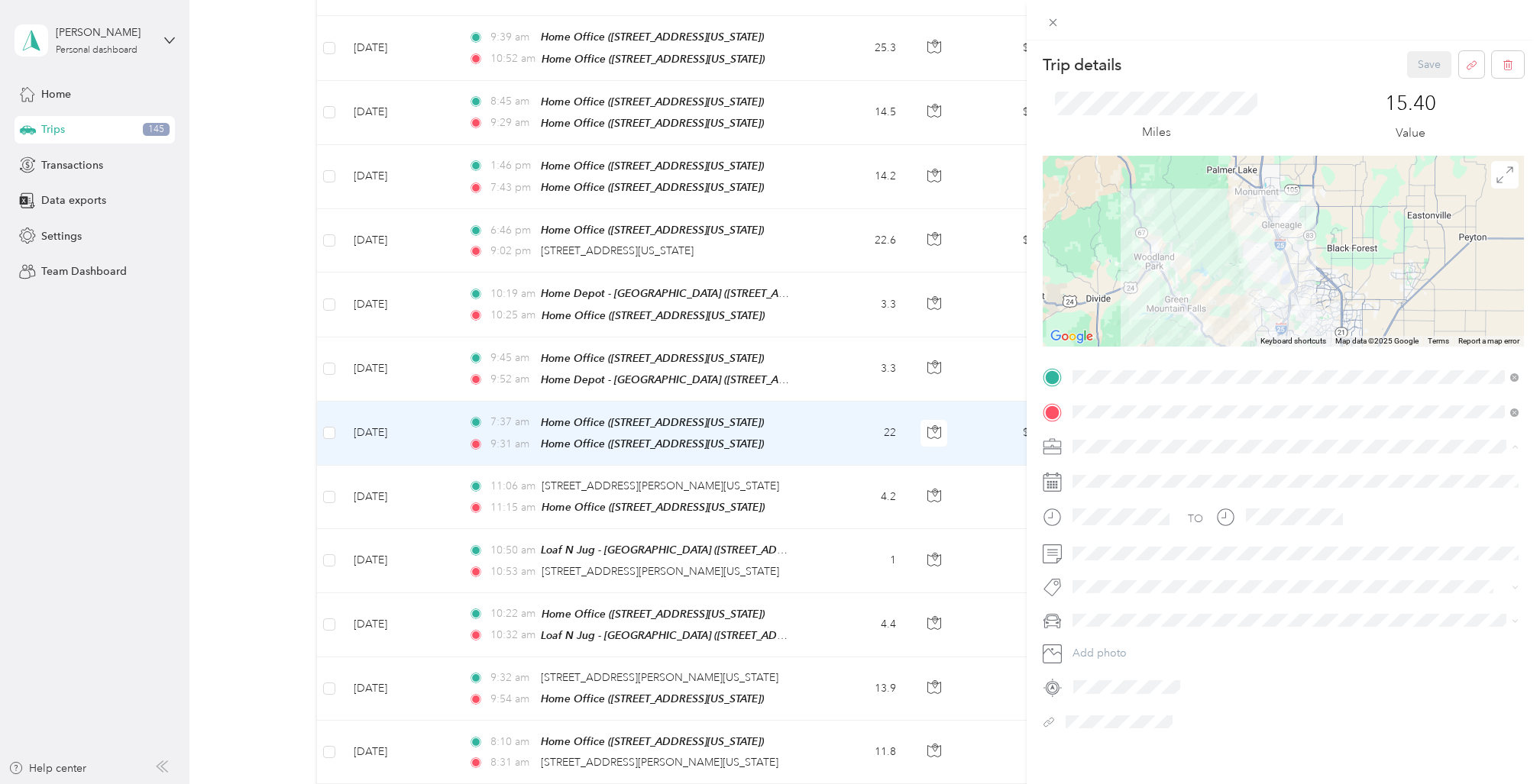
click at [1103, 555] on li "Real Estate" at bounding box center [1296, 553] width 457 height 27
click at [1104, 644] on span "Cadillac XT5" at bounding box center [1107, 640] width 60 height 13
click at [1430, 62] on button "Save" at bounding box center [1429, 64] width 44 height 27
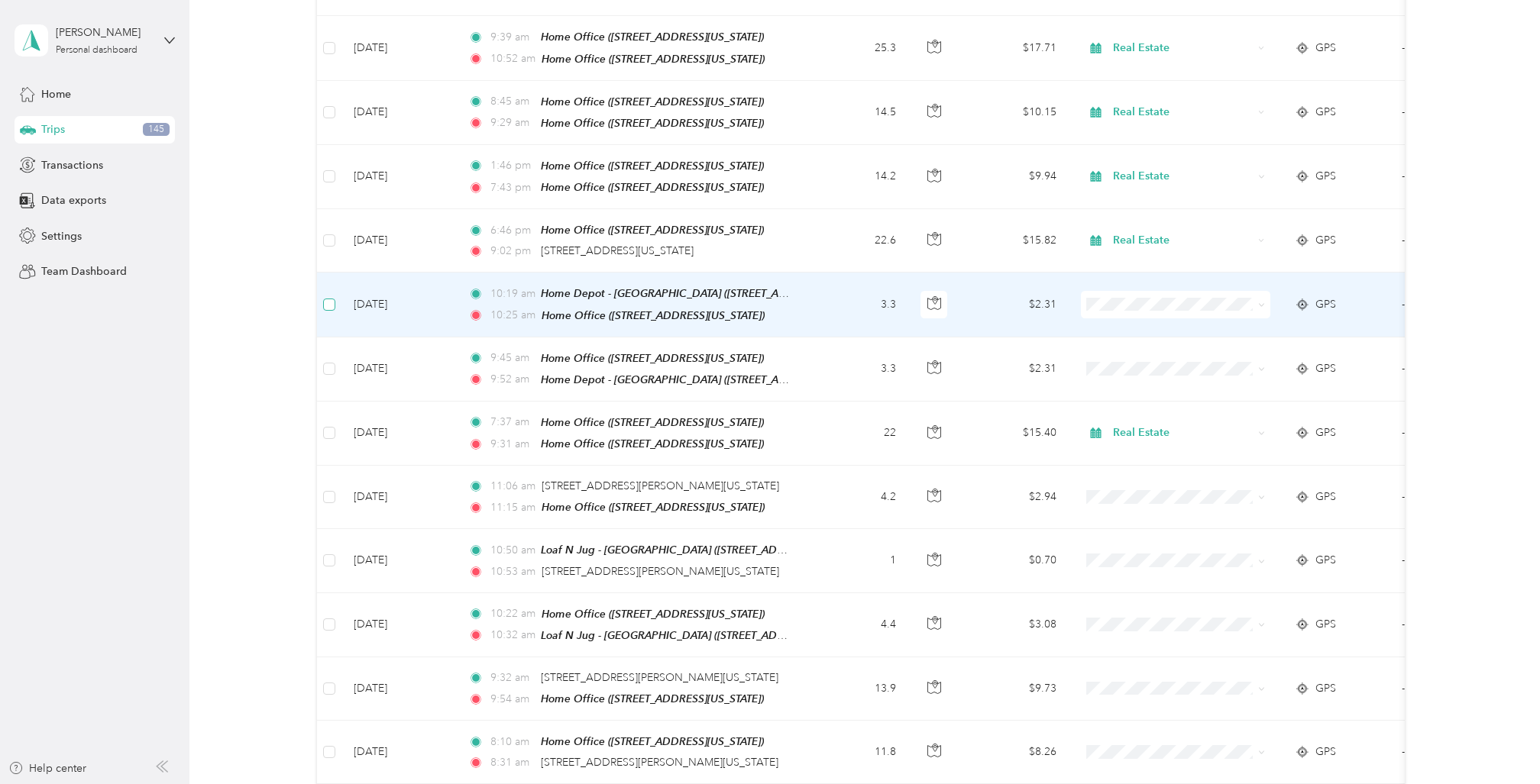
scroll to position [819, 0]
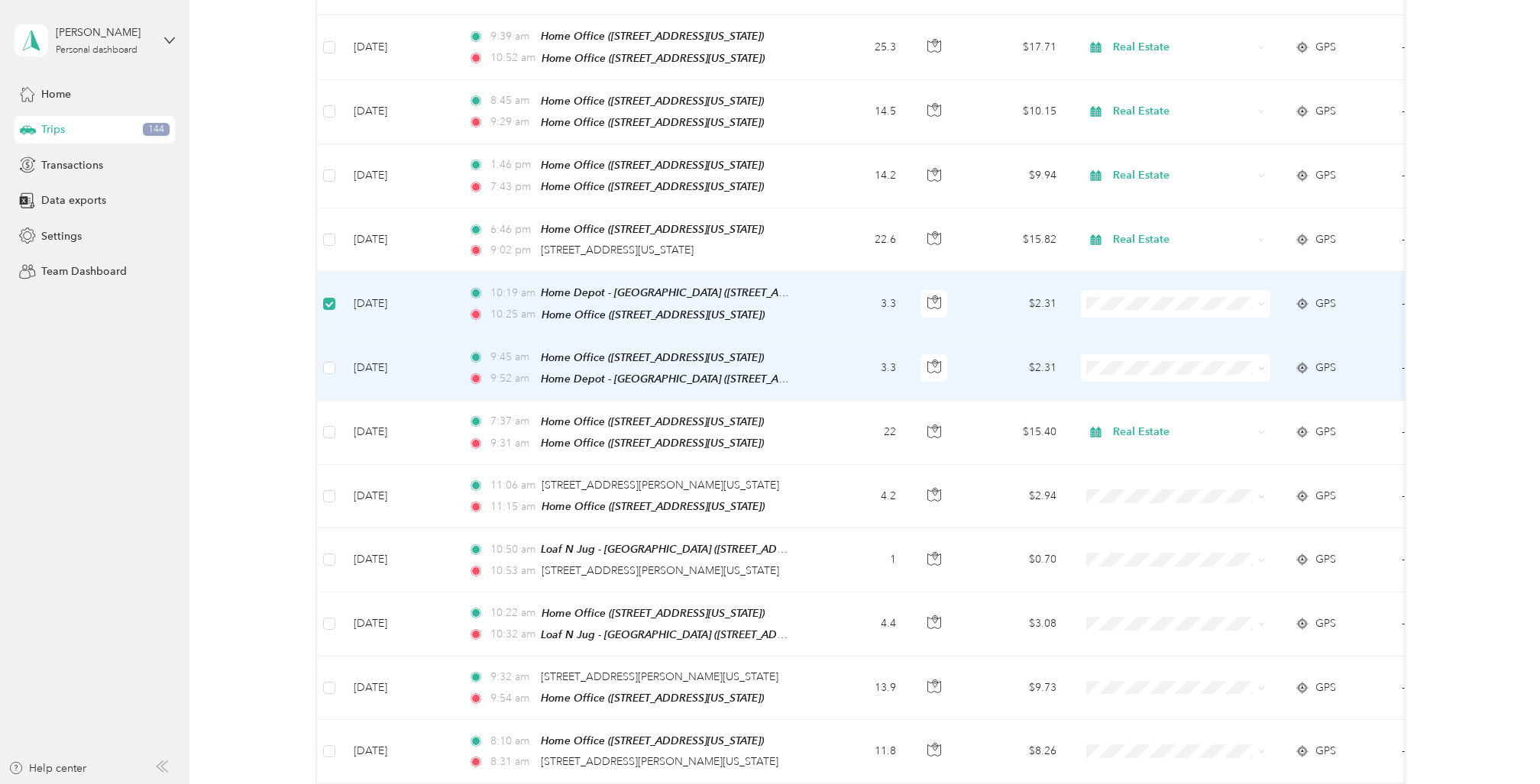
click at [337, 344] on td at bounding box center [329, 369] width 24 height 64
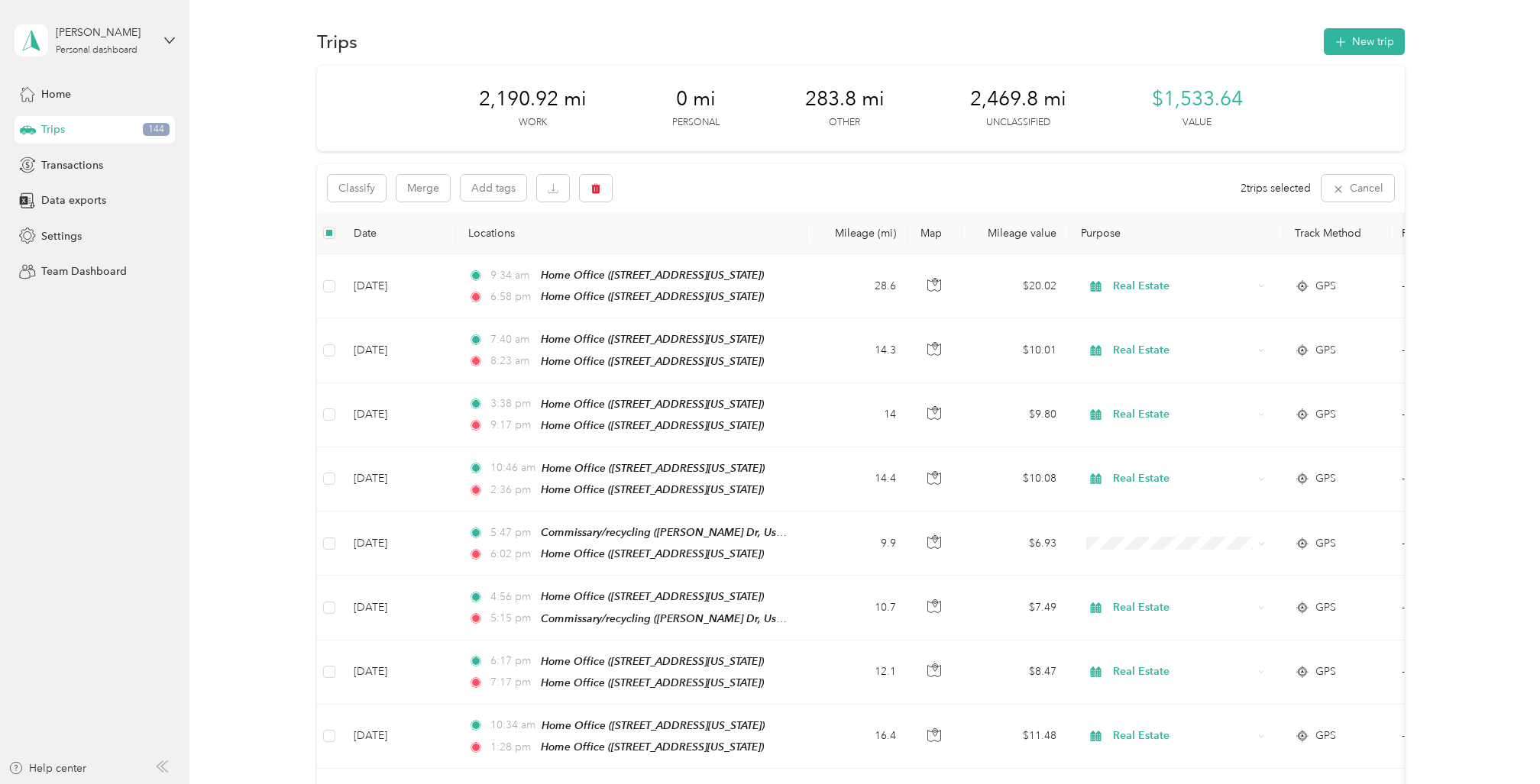
scroll to position [0, 0]
click at [596, 189] on icon "button" at bounding box center [595, 191] width 9 height 10
click at [703, 251] on button "Yes" at bounding box center [709, 253] width 30 height 24
click at [597, 188] on icon "button" at bounding box center [595, 191] width 9 height 10
click at [704, 251] on button "Yes" at bounding box center [709, 253] width 30 height 24
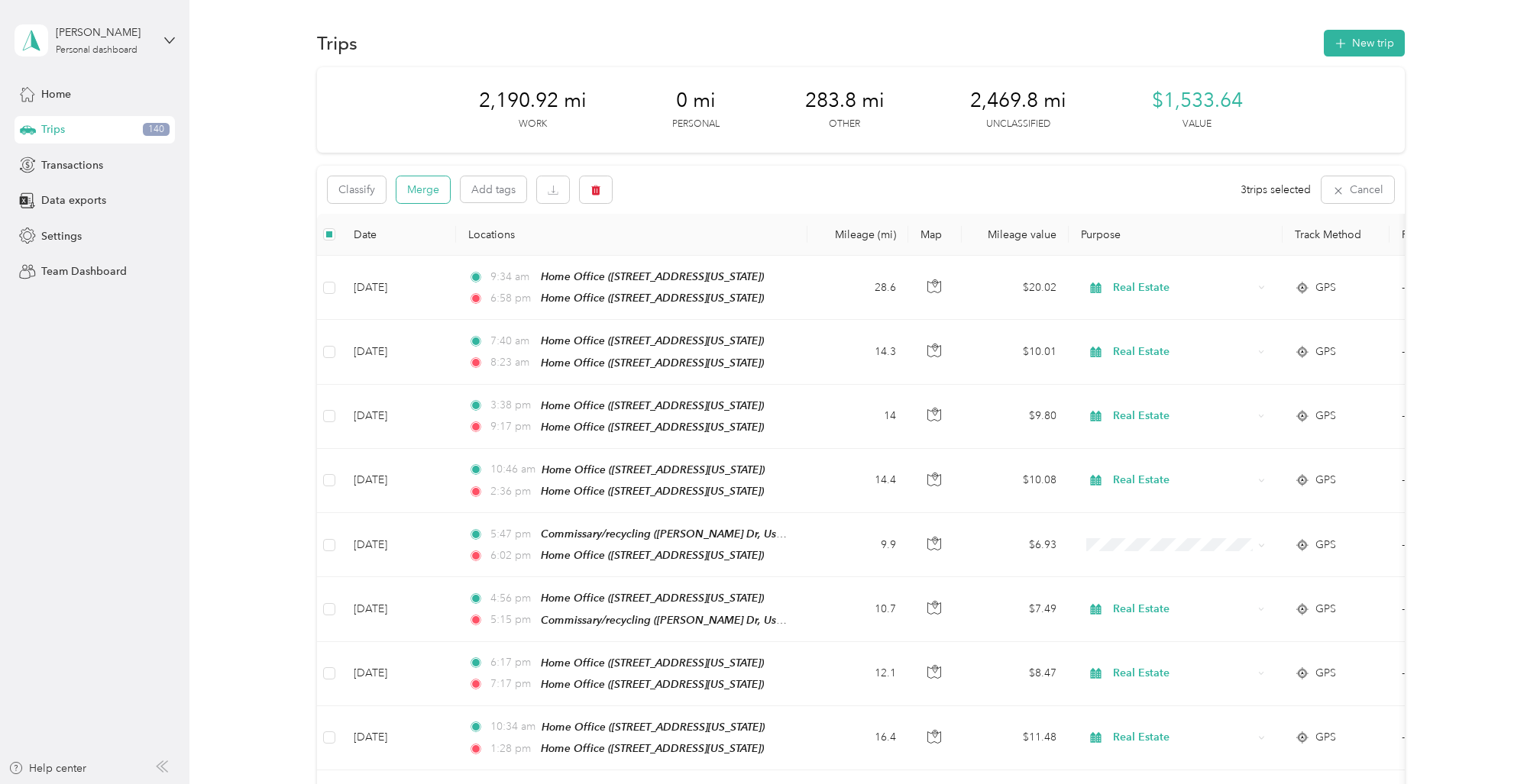
click at [419, 188] on button "Merge" at bounding box center [423, 189] width 53 height 27
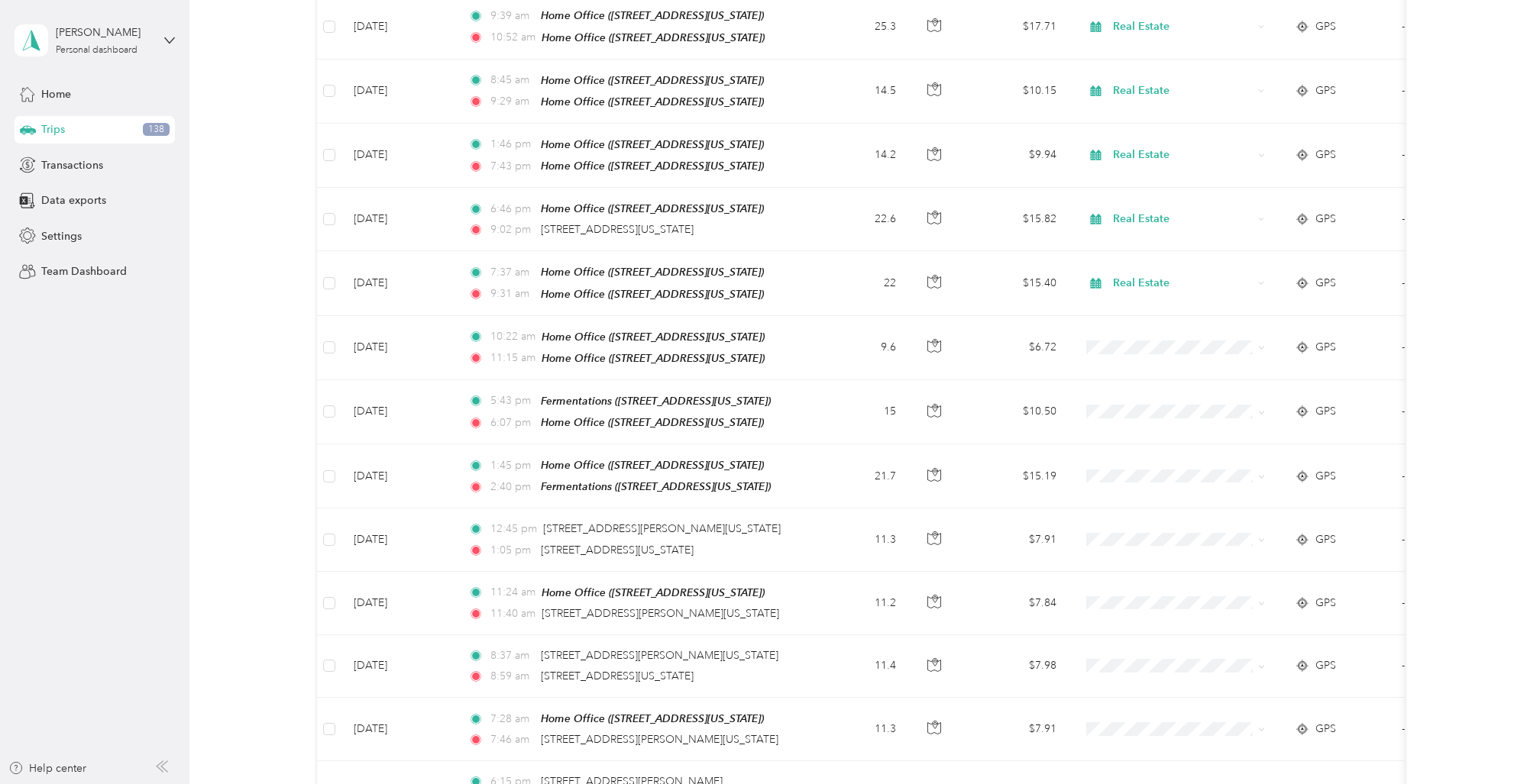
scroll to position [846, 0]
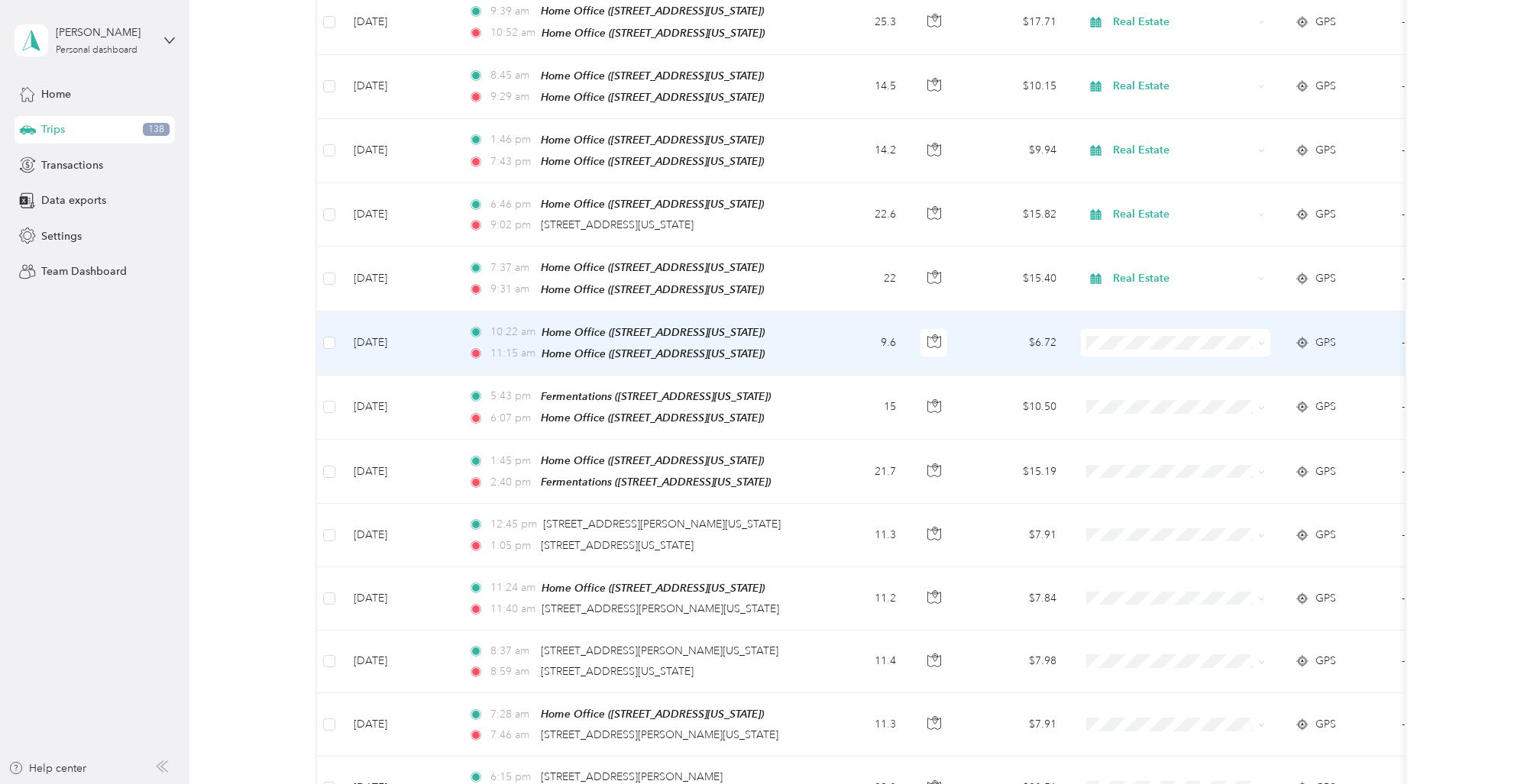
click at [834, 316] on td "9.6" at bounding box center [857, 344] width 101 height 64
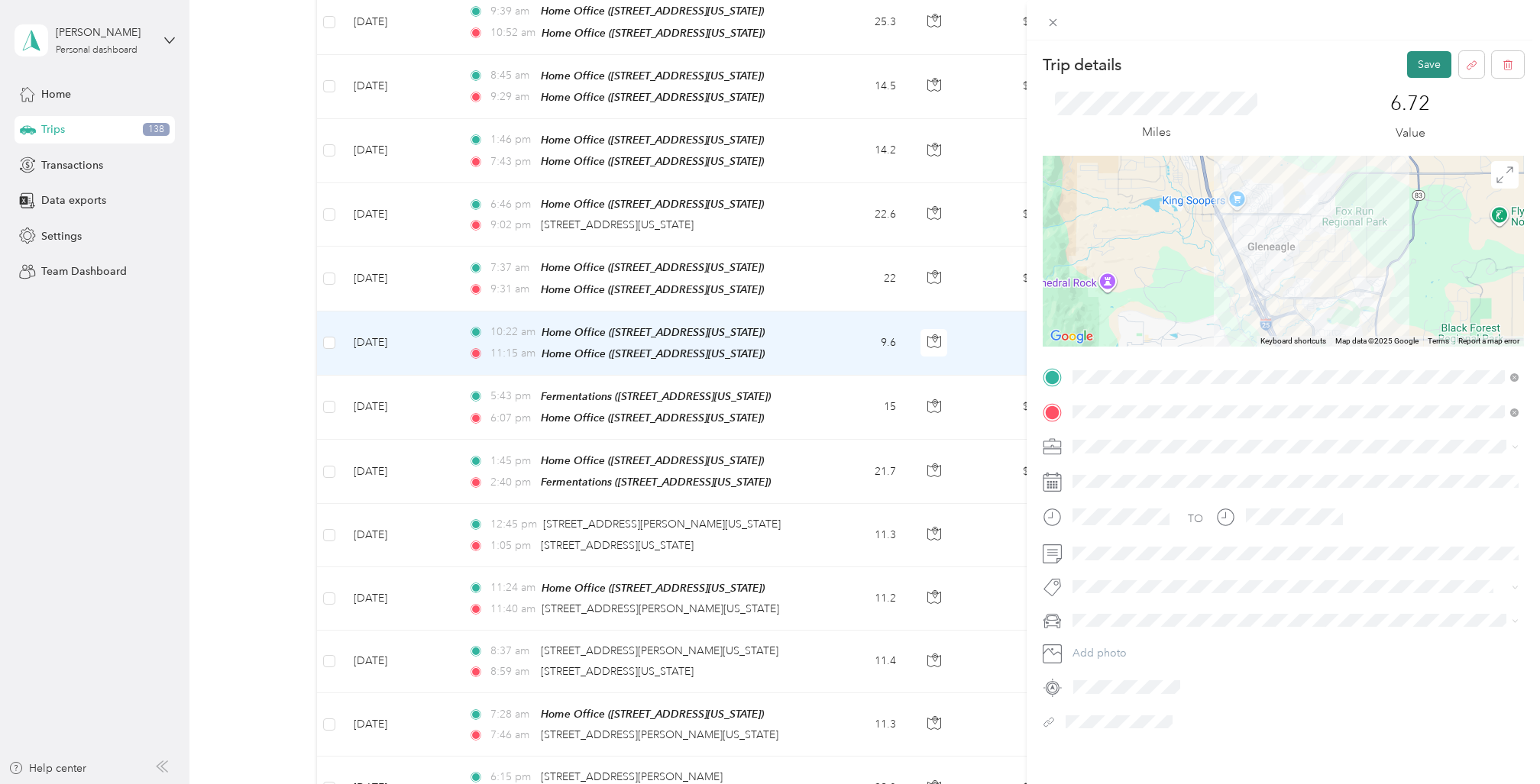
click at [1428, 61] on button "Save" at bounding box center [1429, 64] width 44 height 27
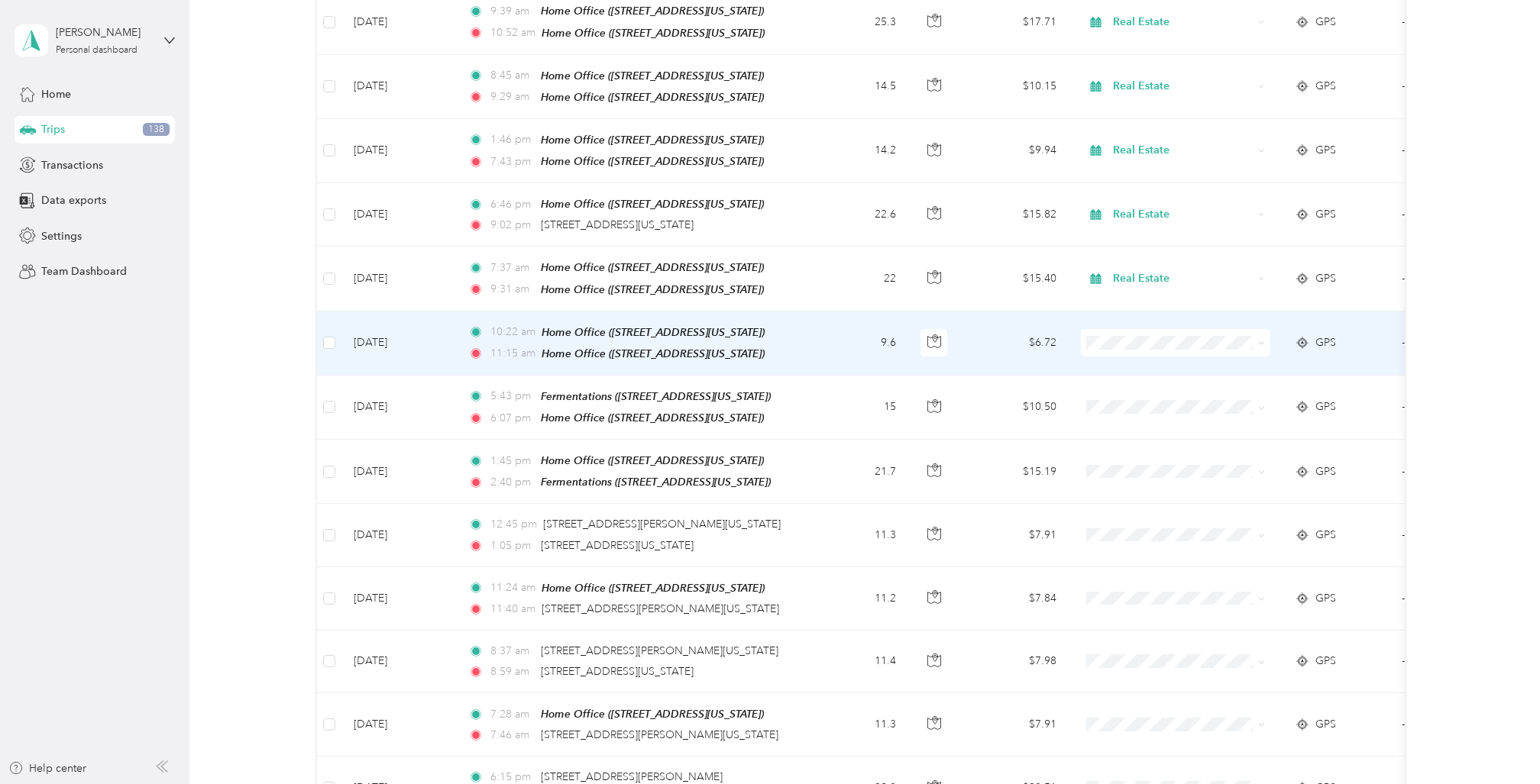
click at [836, 321] on td "9.6" at bounding box center [857, 344] width 101 height 64
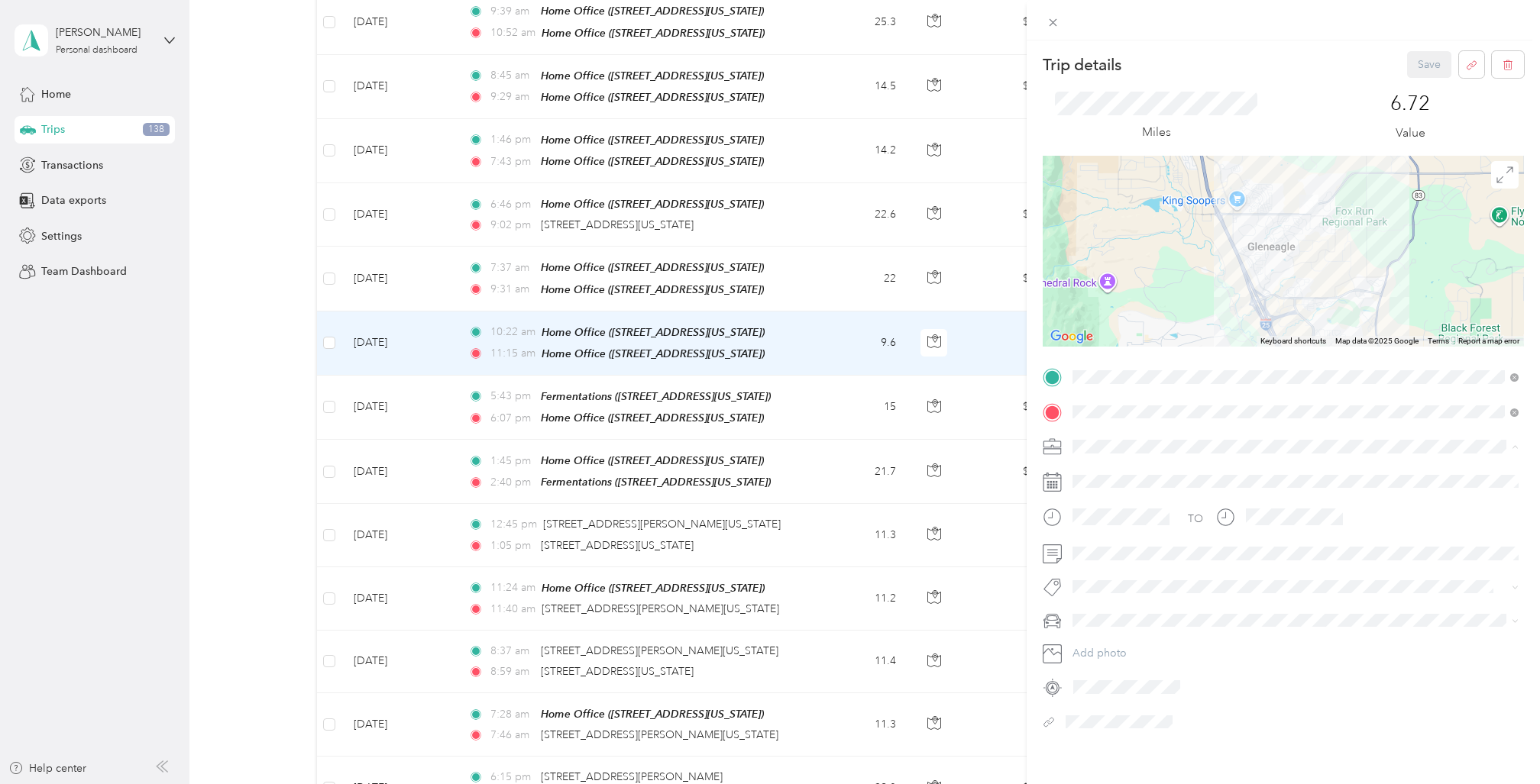
click at [1101, 550] on span "Real Estate" at bounding box center [1103, 553] width 51 height 13
click at [1428, 61] on button "Save" at bounding box center [1429, 64] width 44 height 27
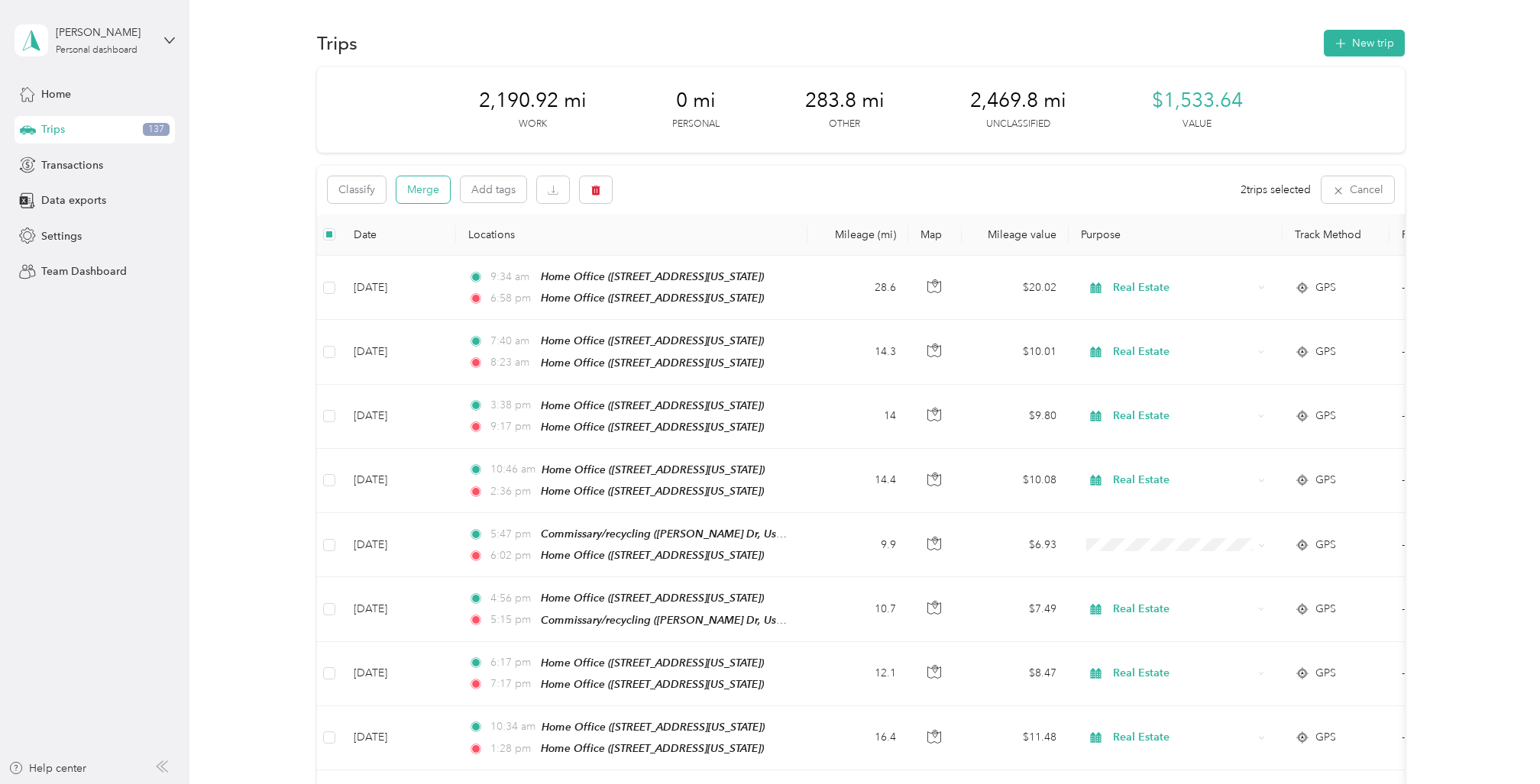
click at [422, 188] on button "Merge" at bounding box center [423, 189] width 53 height 27
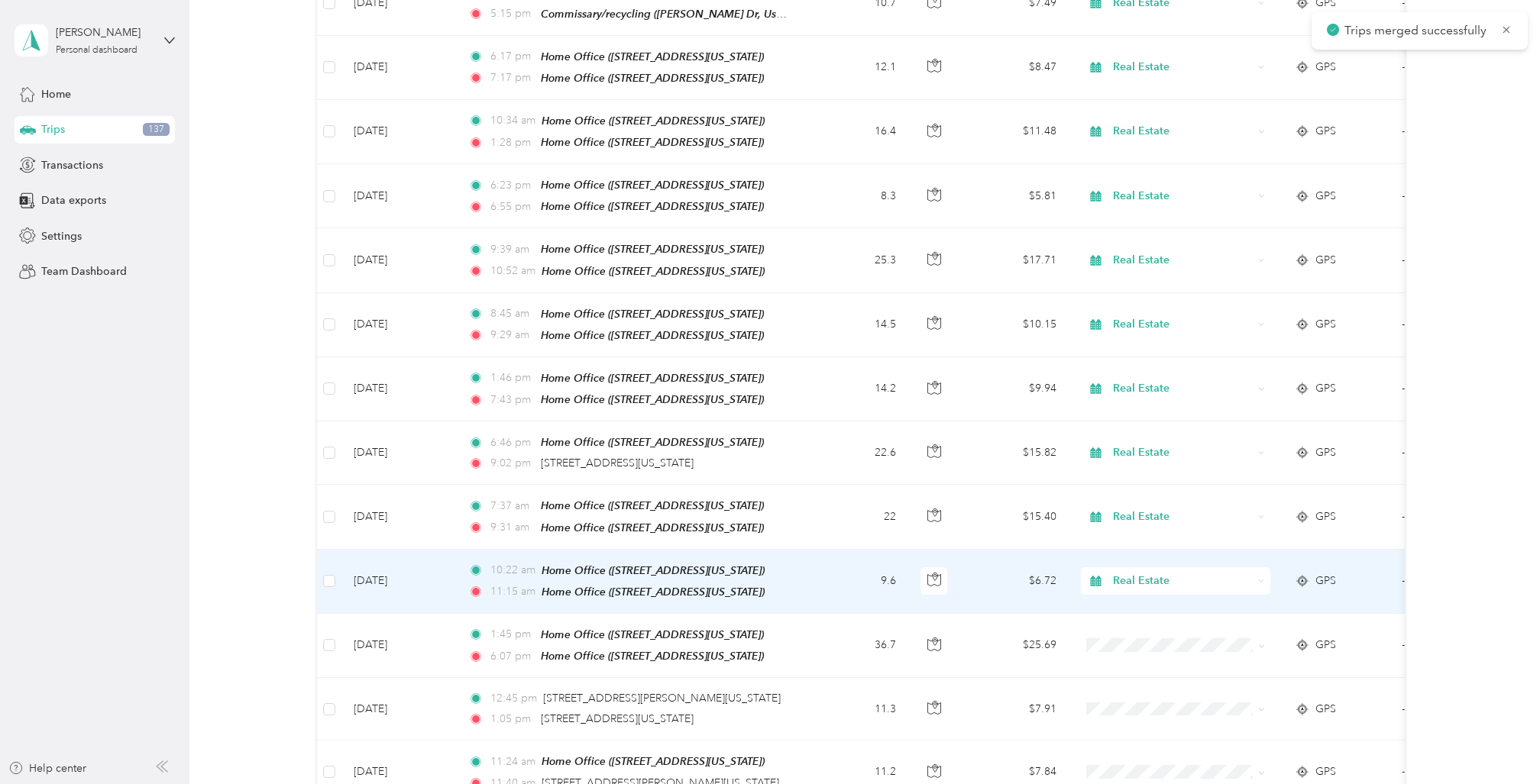
scroll to position [609, 0]
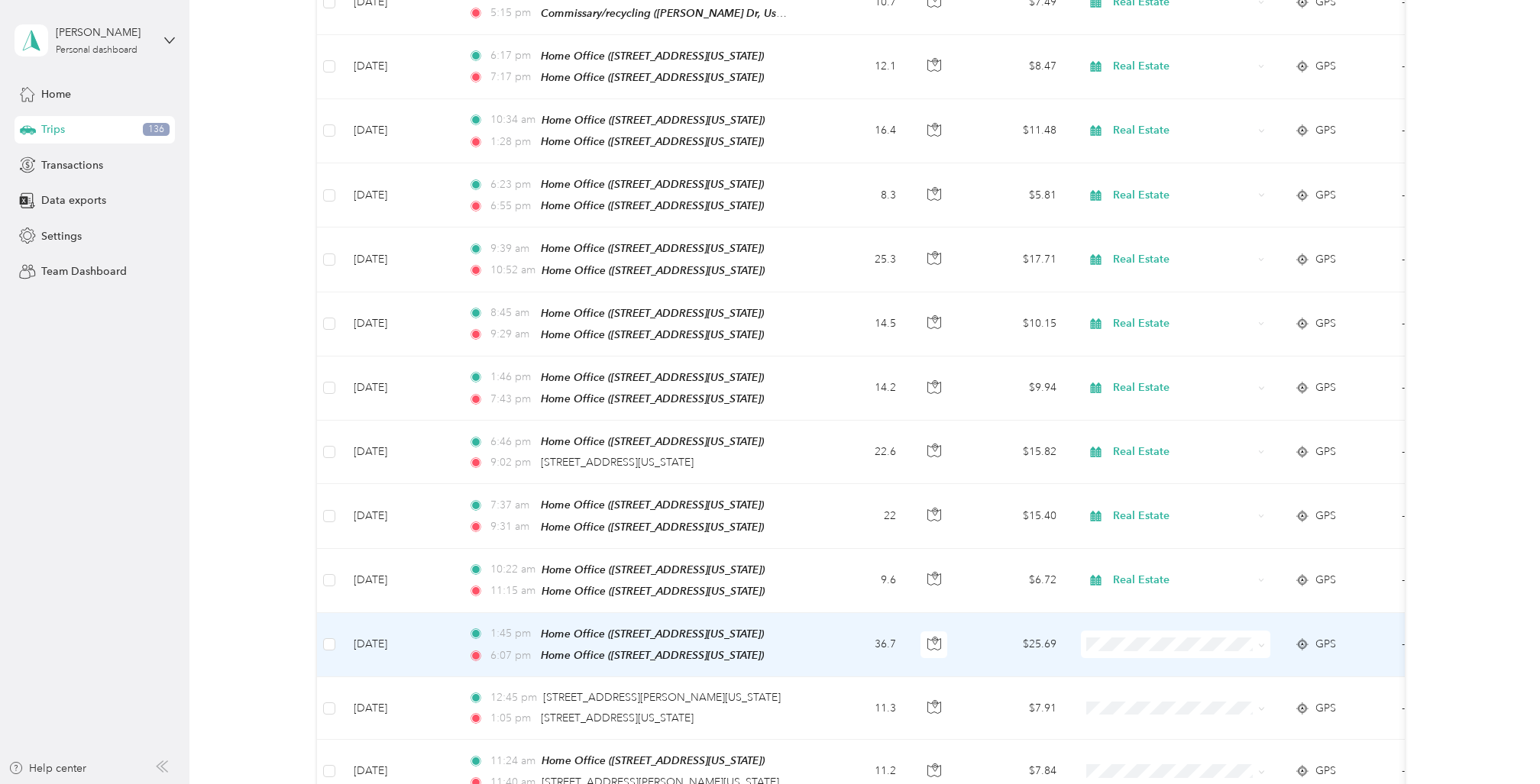
click at [807, 618] on td "36.7" at bounding box center [857, 646] width 101 height 64
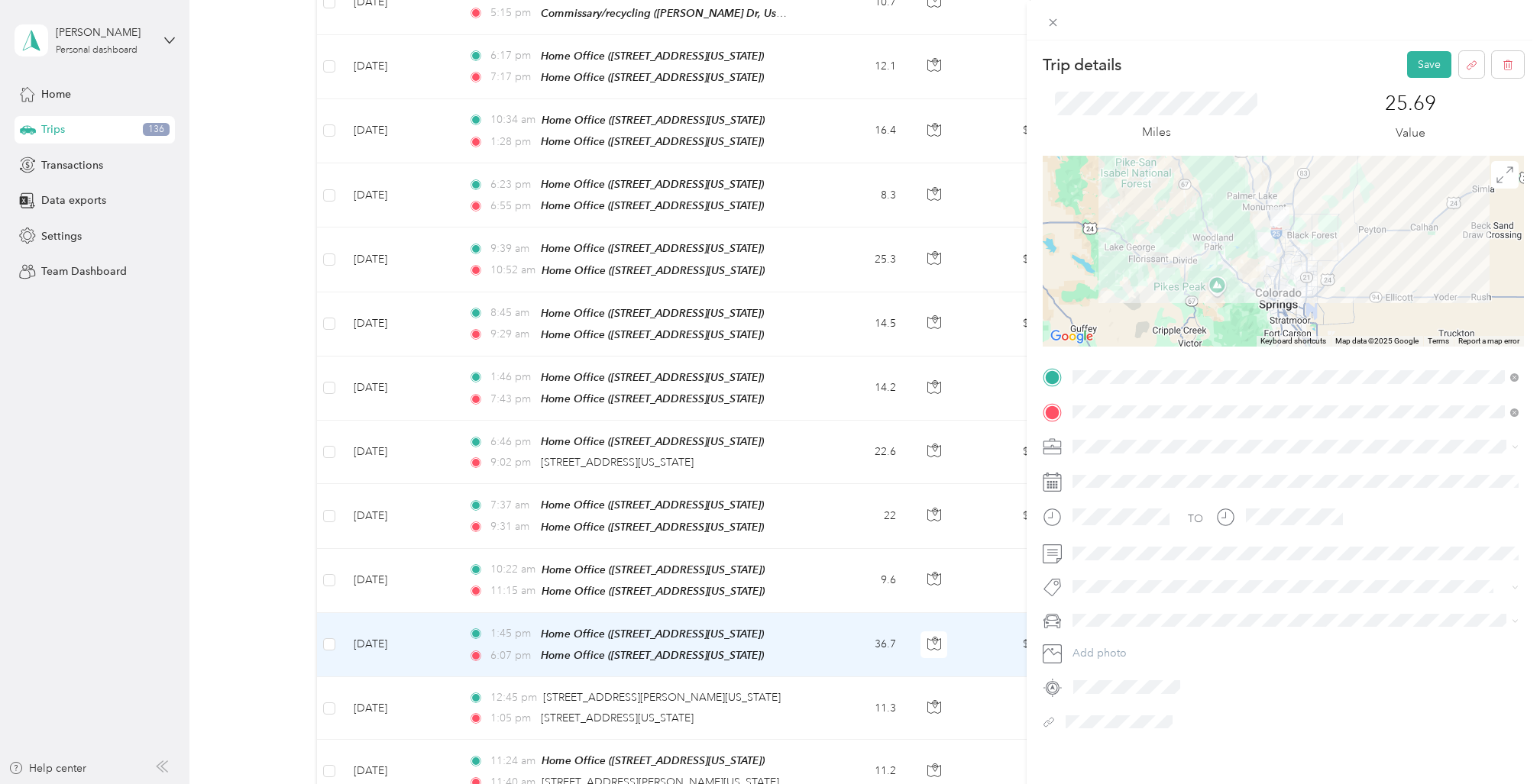
click at [1109, 642] on span "Cadillac XT5" at bounding box center [1107, 642] width 60 height 13
click at [1422, 59] on button "Save" at bounding box center [1429, 64] width 44 height 27
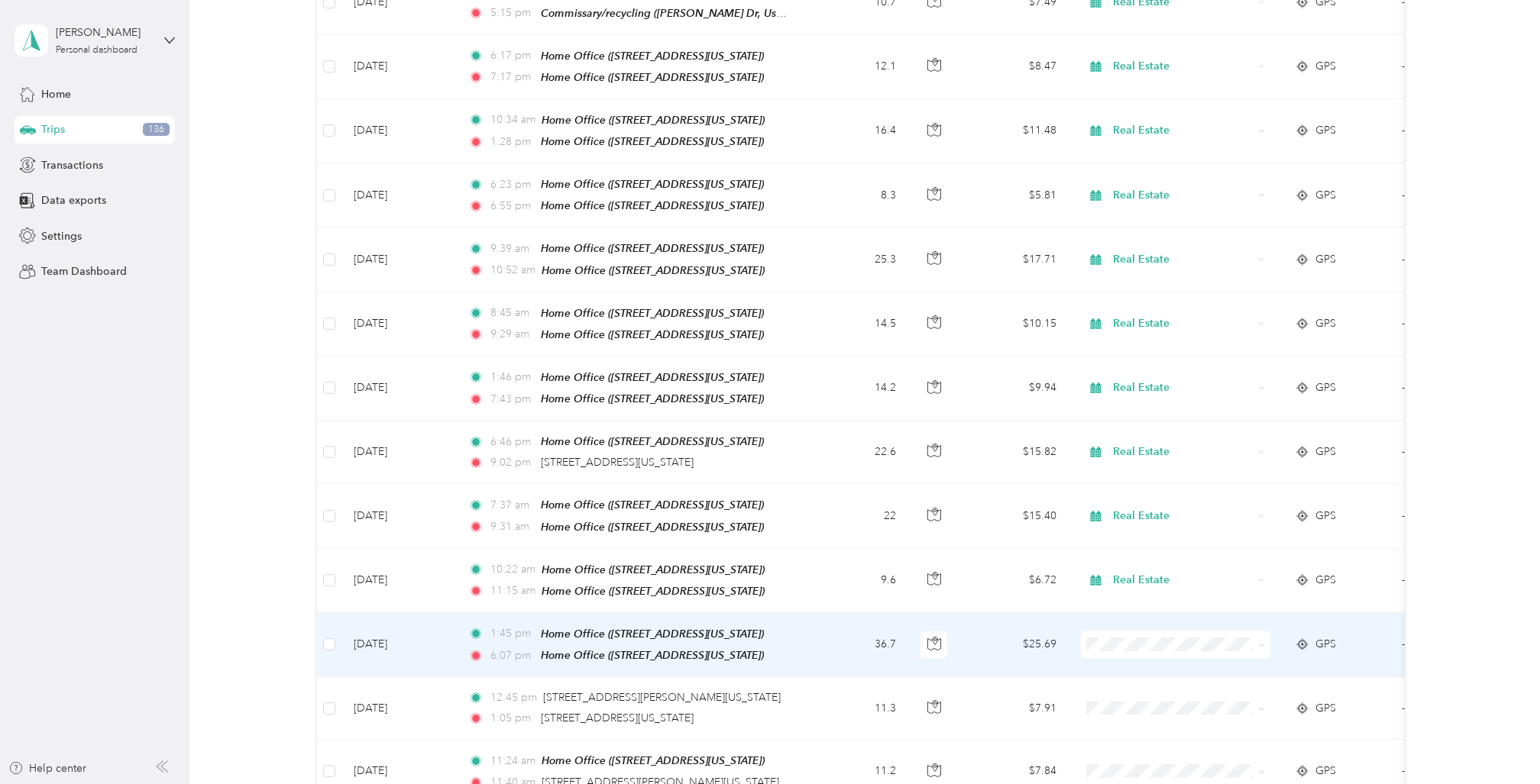
click at [841, 615] on td "36.7" at bounding box center [857, 646] width 101 height 64
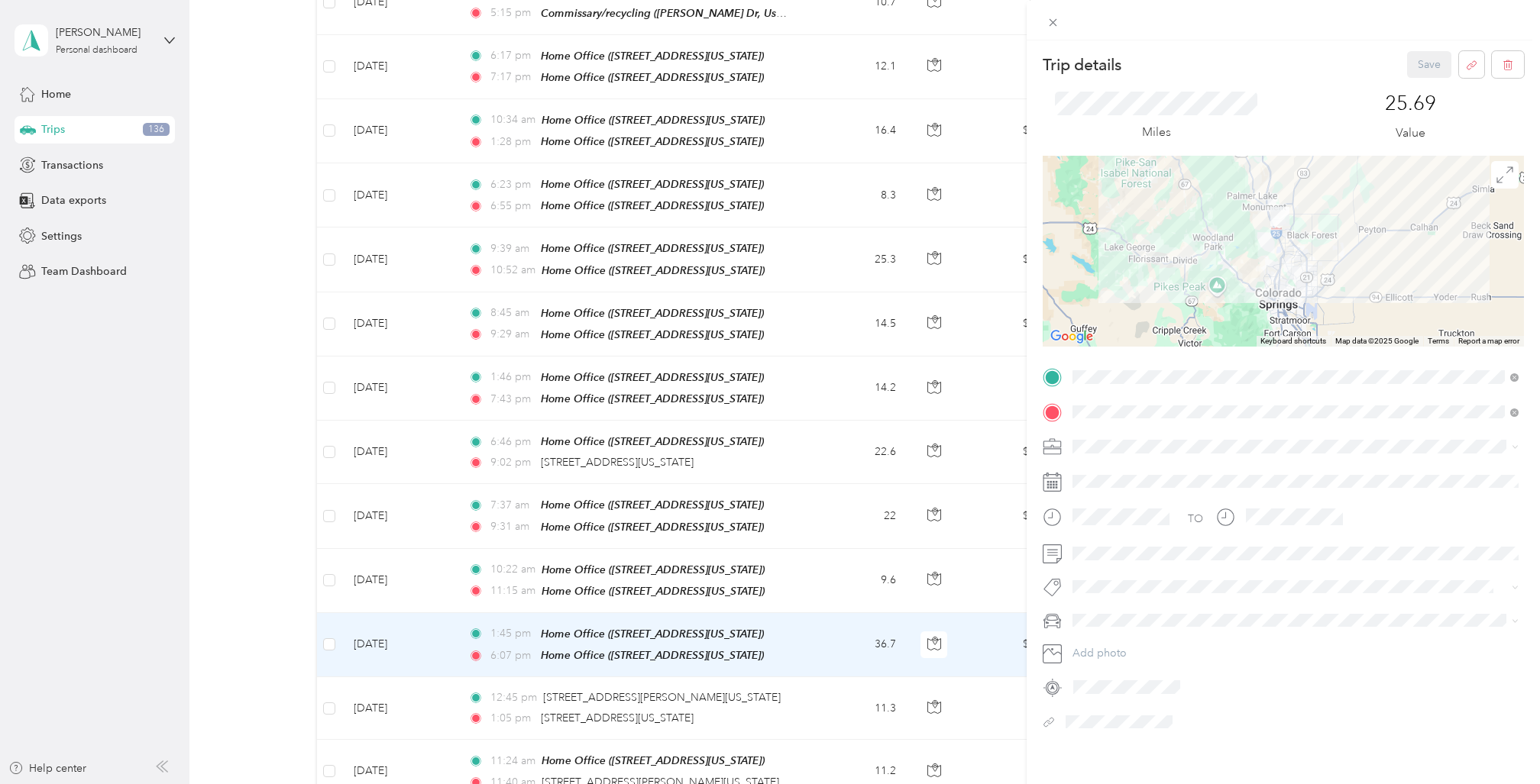
click at [1109, 555] on li "Real Estate" at bounding box center [1296, 549] width 457 height 27
click at [1421, 64] on button "Save" at bounding box center [1429, 64] width 44 height 27
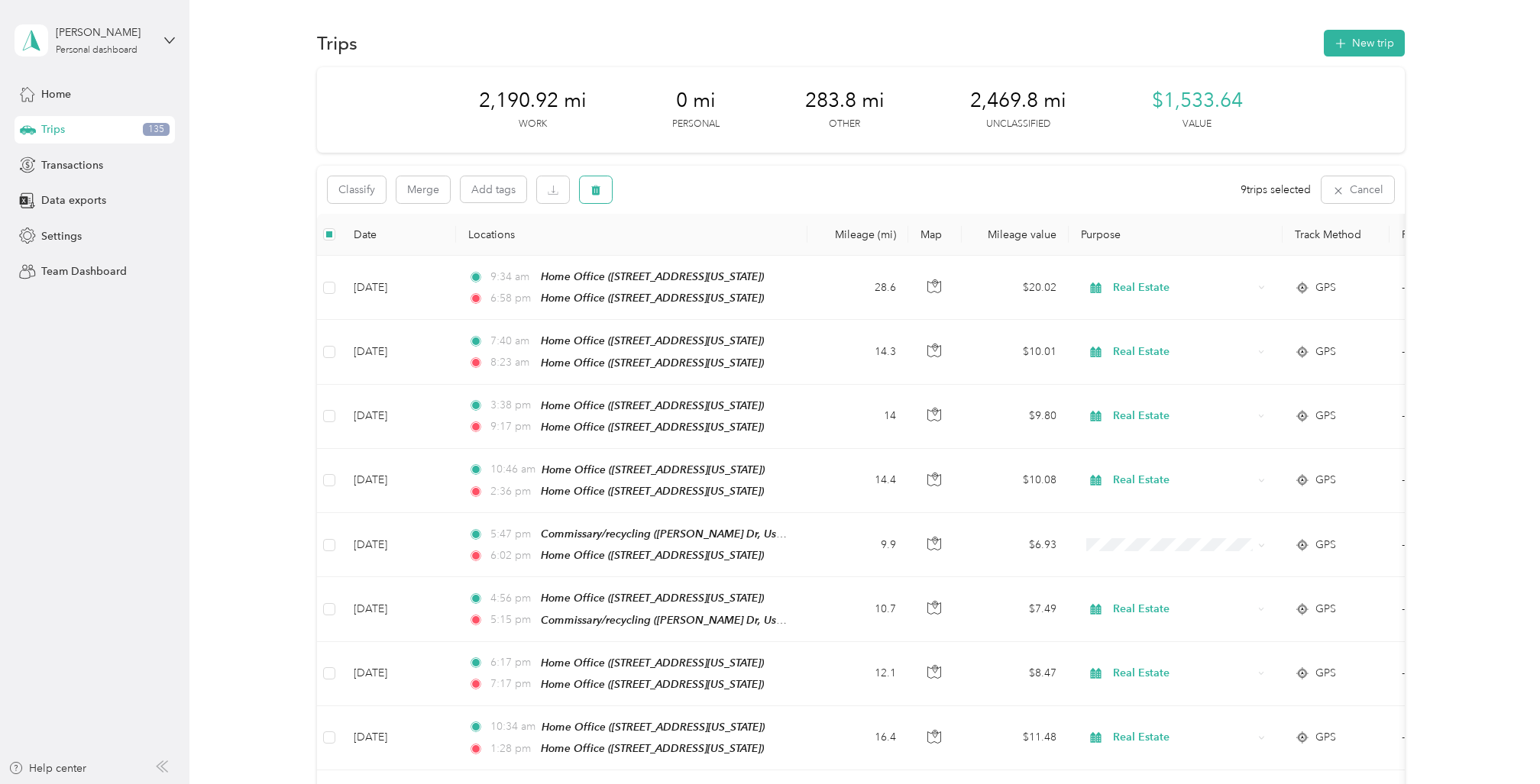
click at [598, 188] on icon "button" at bounding box center [595, 191] width 9 height 10
click at [708, 248] on button "Yes" at bounding box center [709, 253] width 30 height 24
click at [596, 190] on icon "button" at bounding box center [595, 191] width 9 height 10
click at [705, 244] on button "Yes" at bounding box center [709, 253] width 30 height 24
click at [421, 188] on button "Merge" at bounding box center [423, 189] width 53 height 27
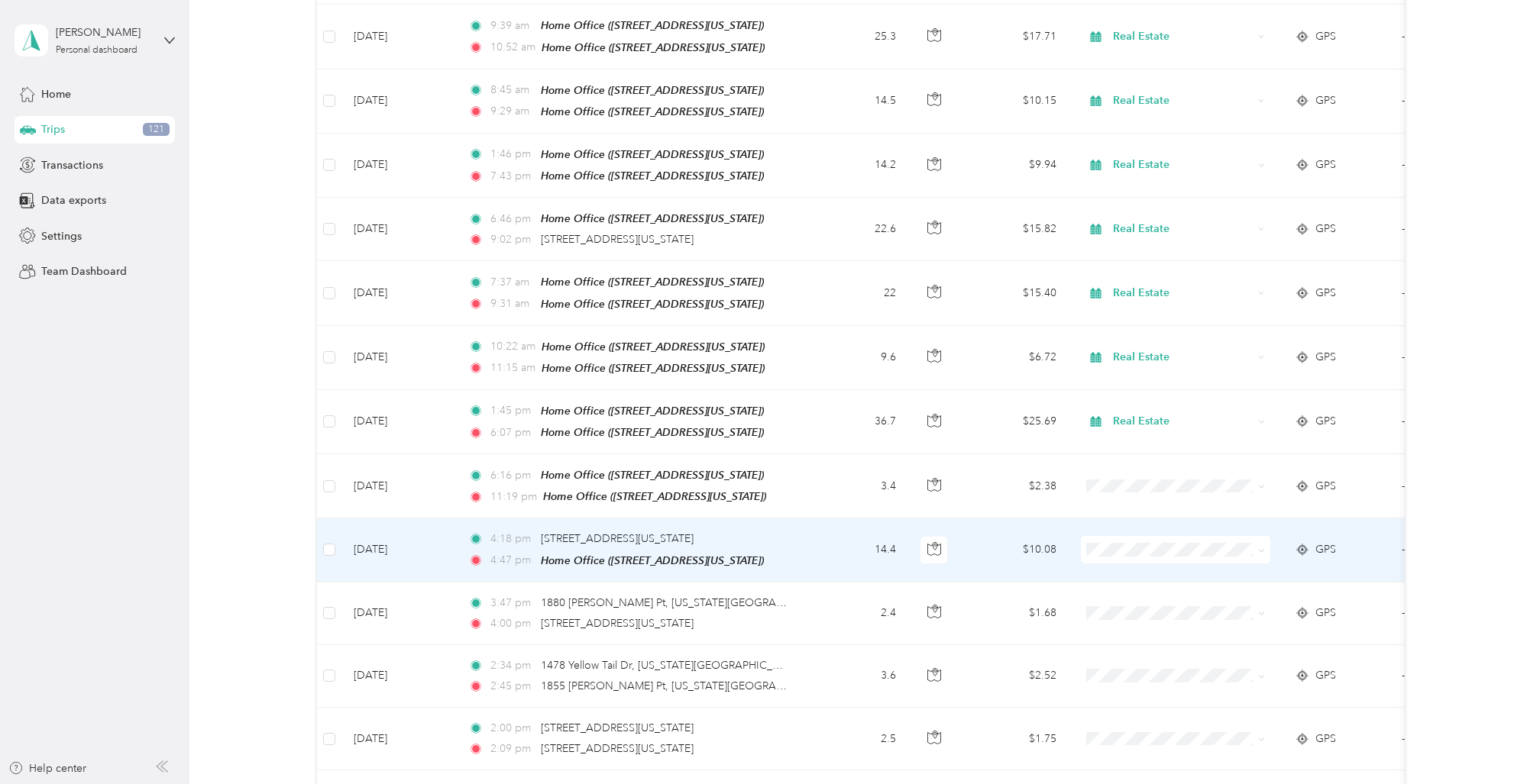
scroll to position [869, 0]
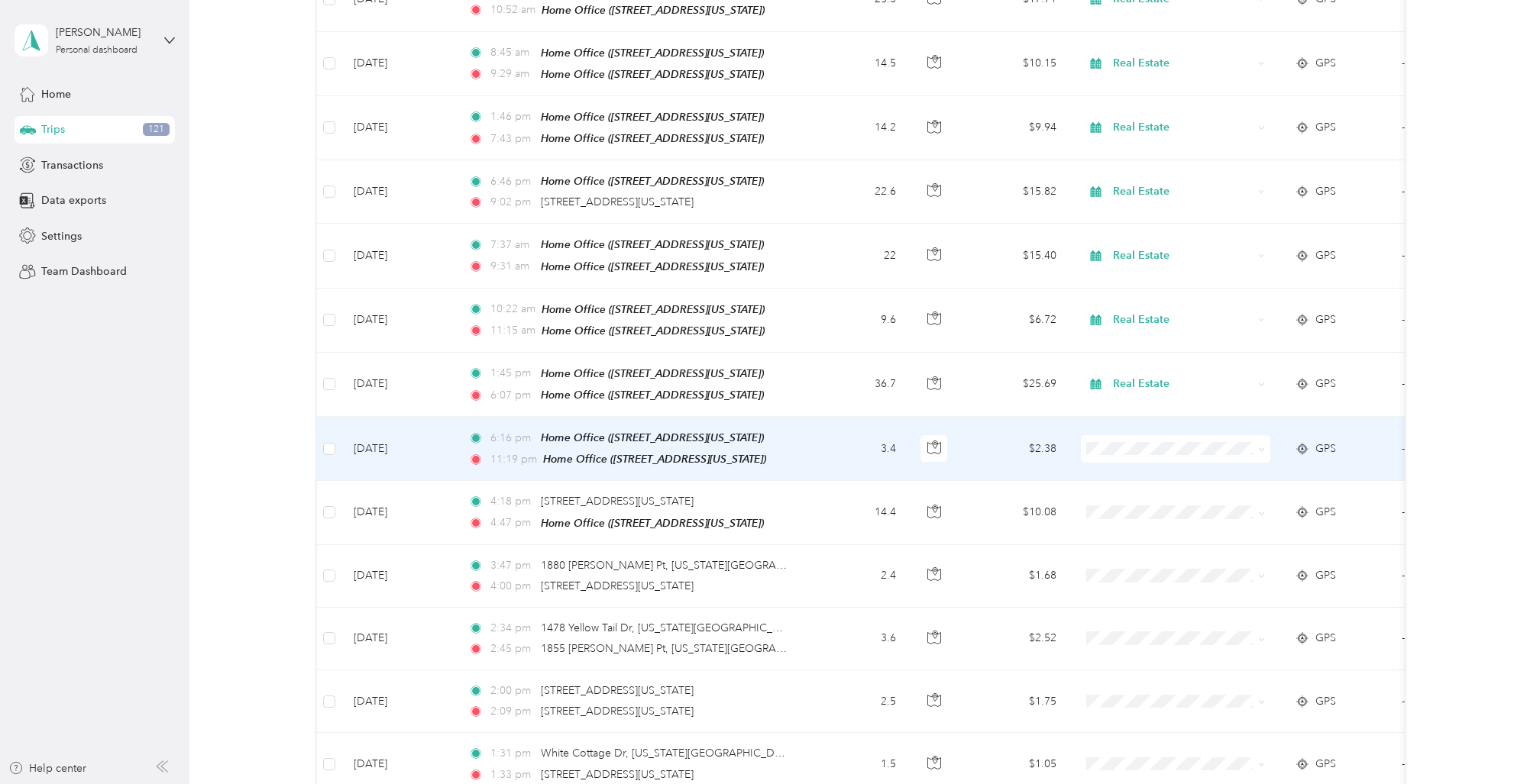
click at [441, 417] on td "[DATE]" at bounding box center [399, 449] width 114 height 64
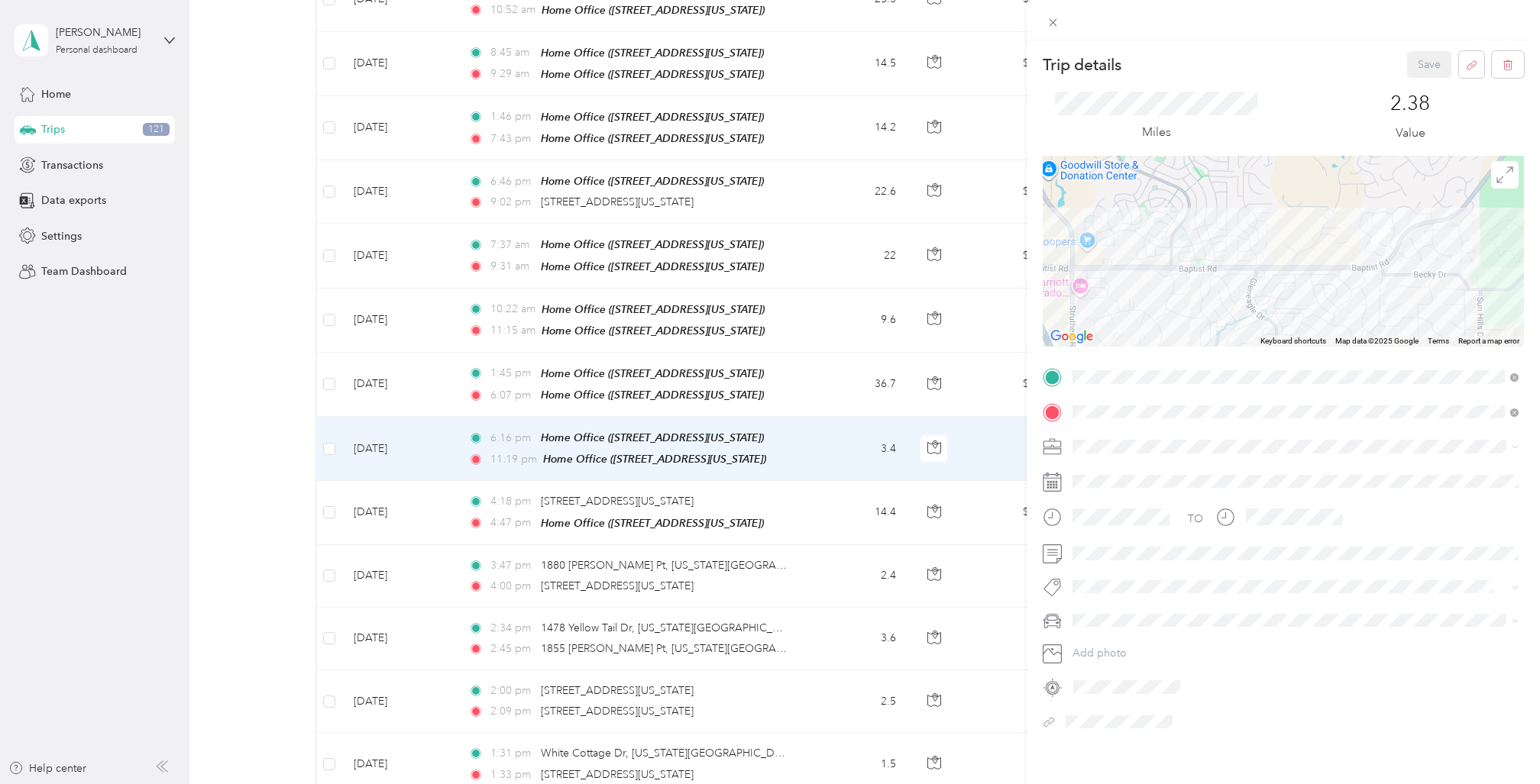
click at [1115, 554] on li "Real Estate" at bounding box center [1296, 548] width 457 height 27
click at [1115, 647] on li "Cadillac XT5" at bounding box center [1296, 646] width 457 height 27
click at [1427, 61] on button "Save" at bounding box center [1429, 64] width 44 height 27
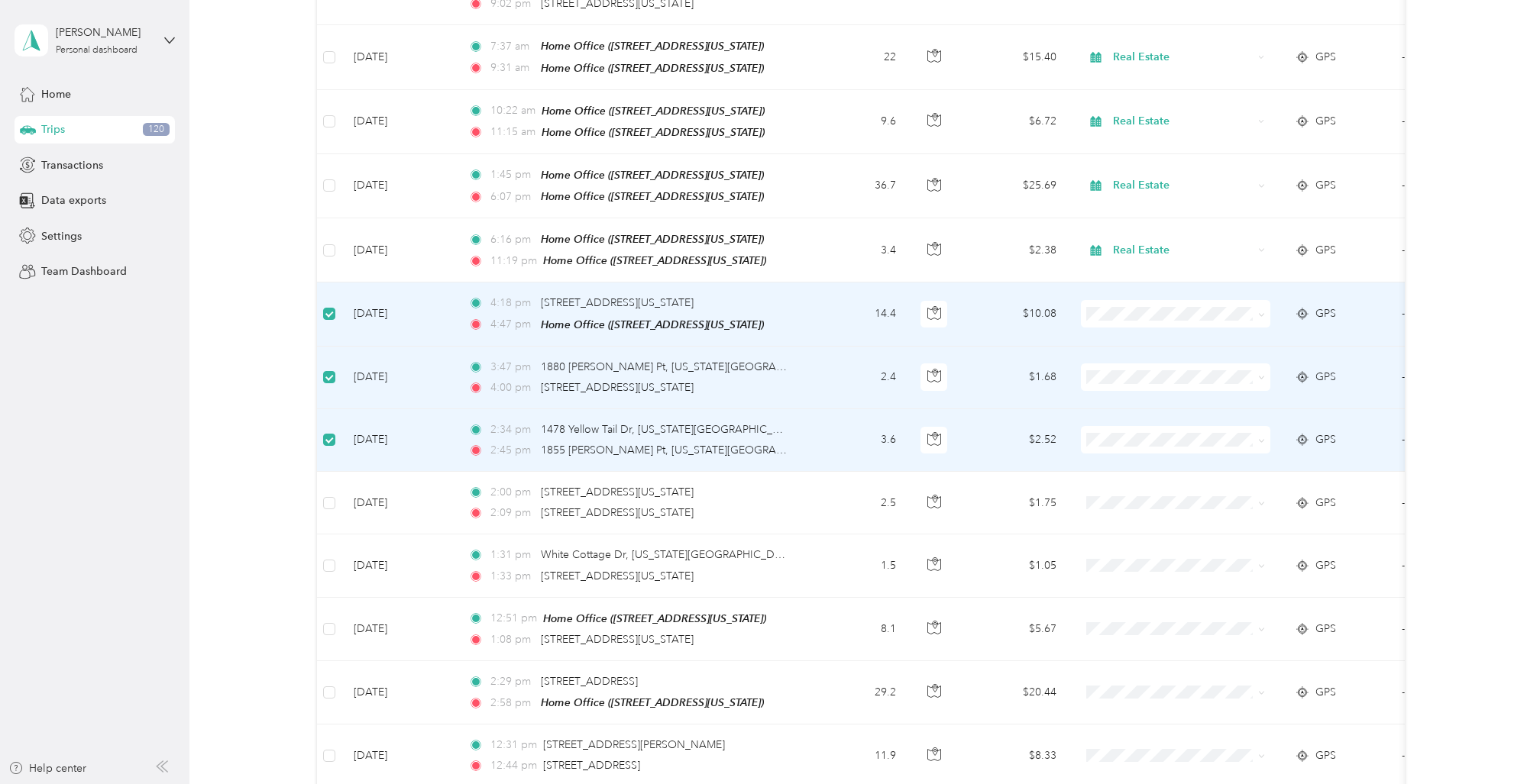
scroll to position [1068, 0]
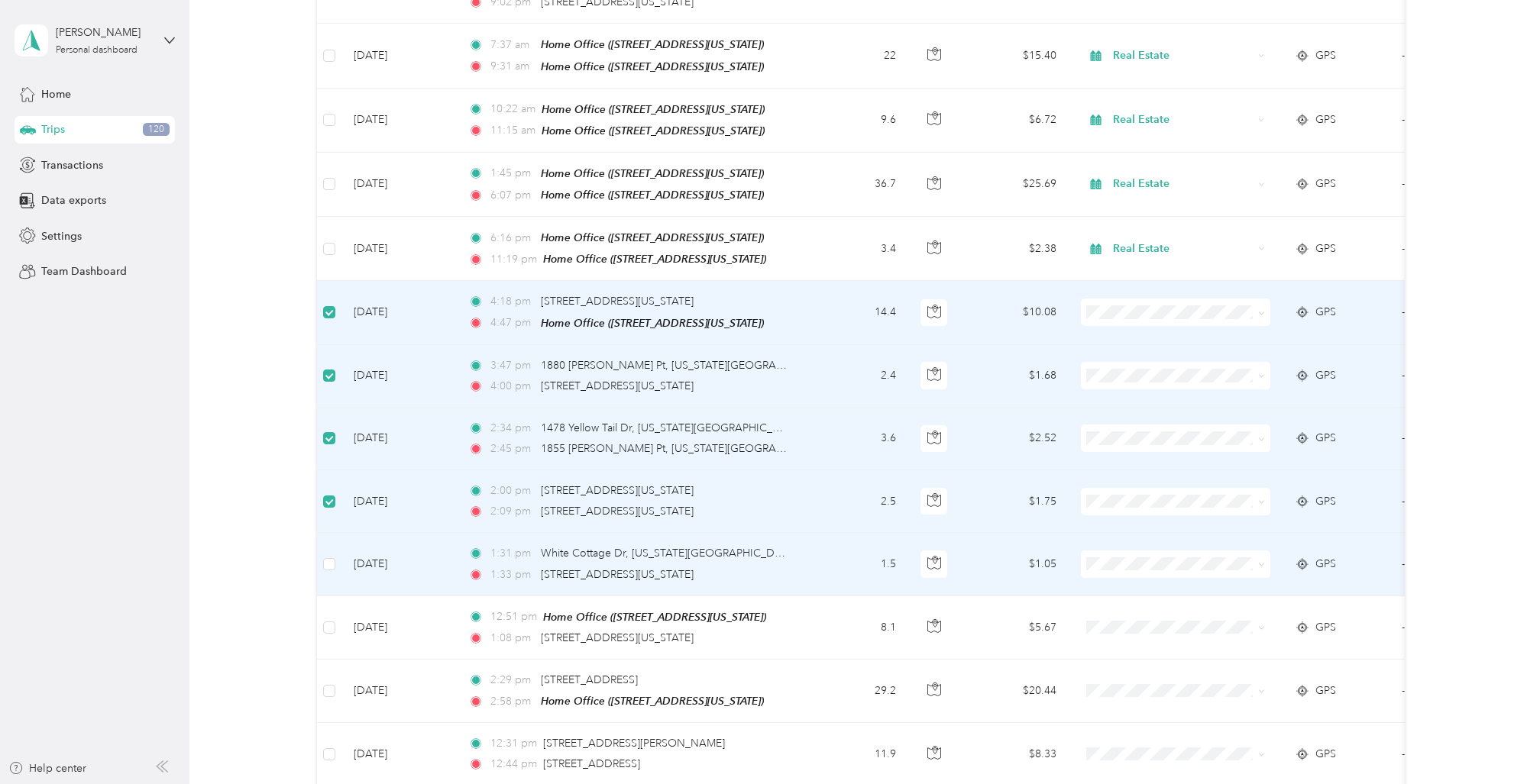
click at [337, 533] on td at bounding box center [329, 564] width 24 height 63
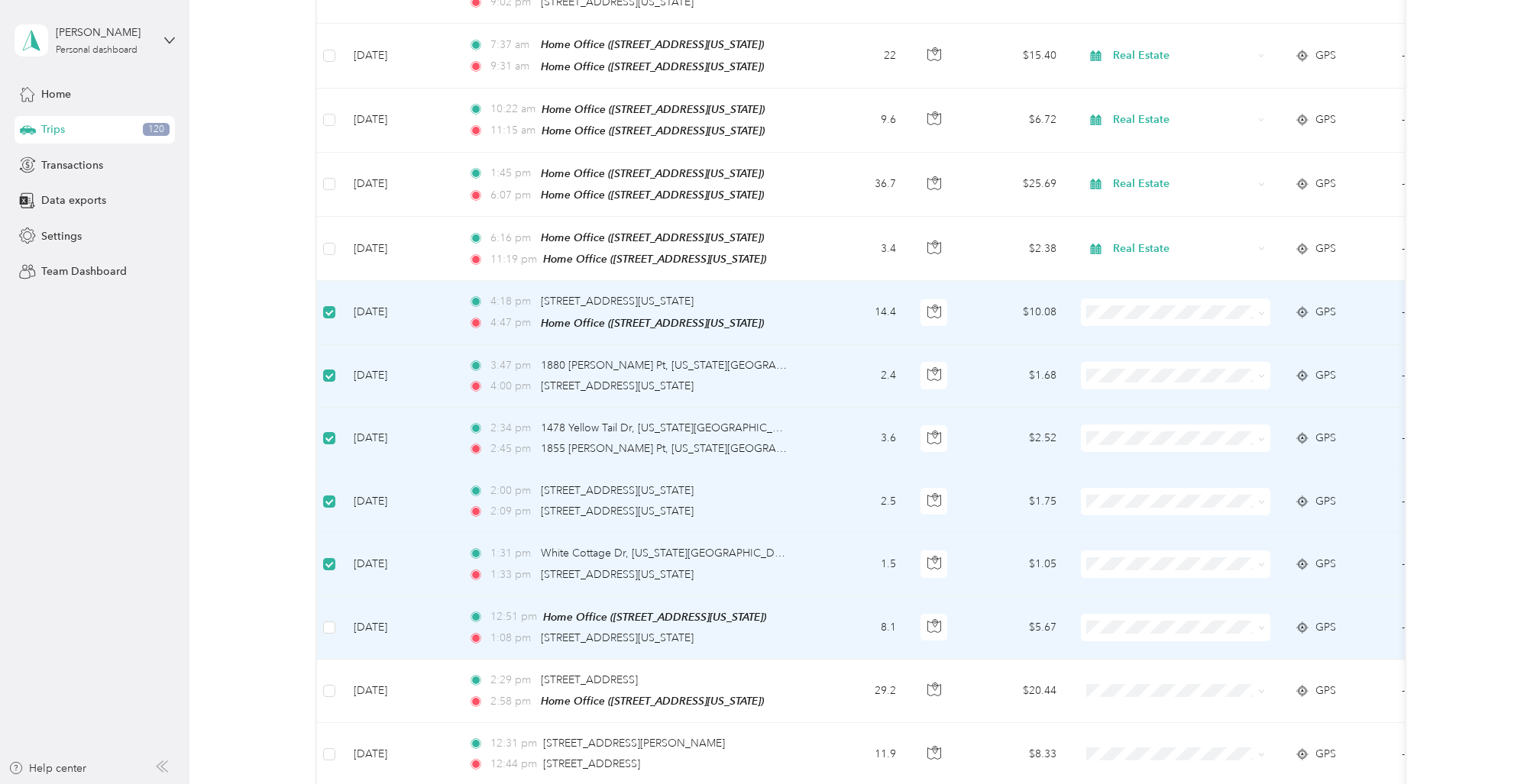
click at [329, 597] on td at bounding box center [329, 628] width 24 height 64
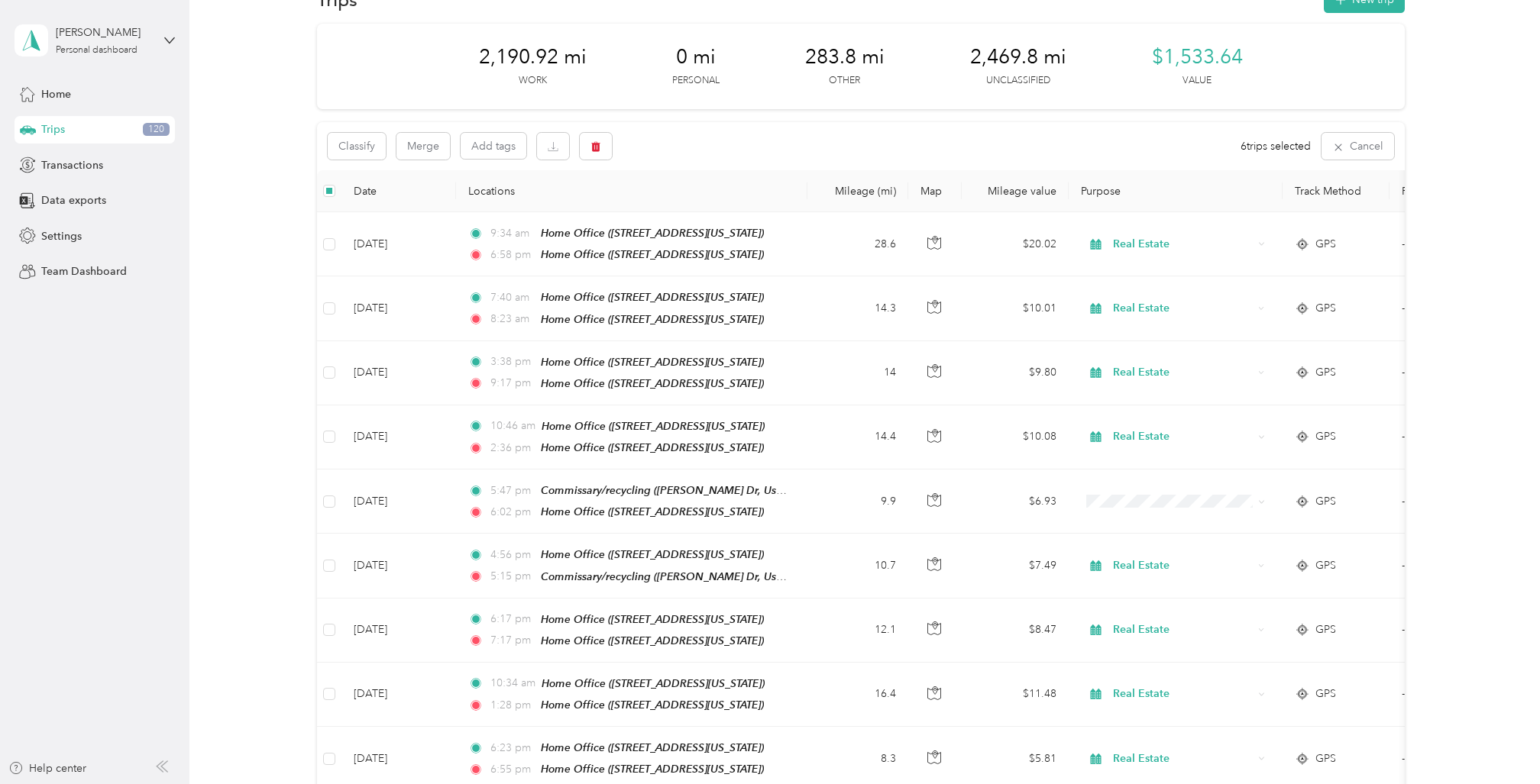
scroll to position [0, 0]
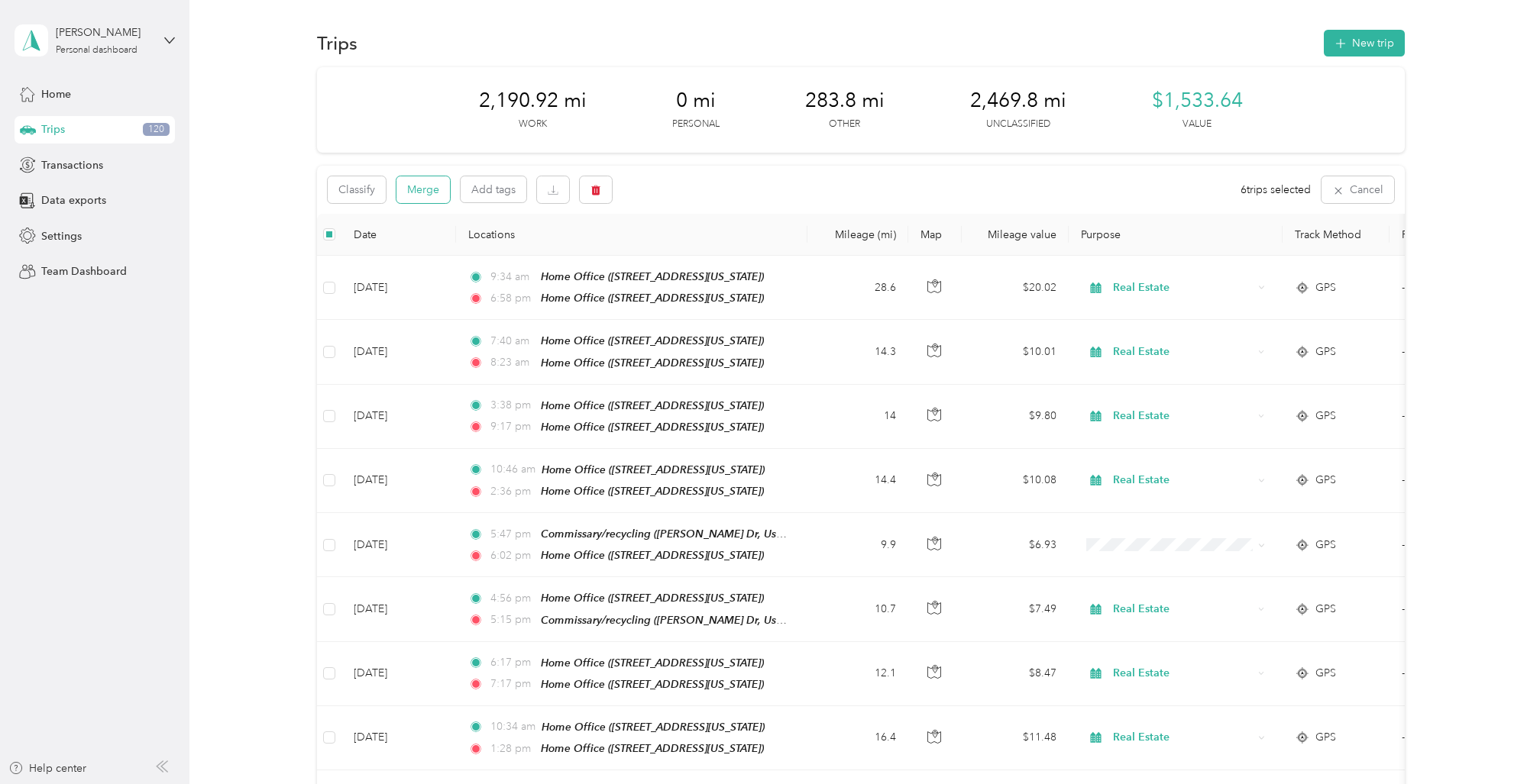
click at [426, 191] on button "Merge" at bounding box center [423, 189] width 53 height 27
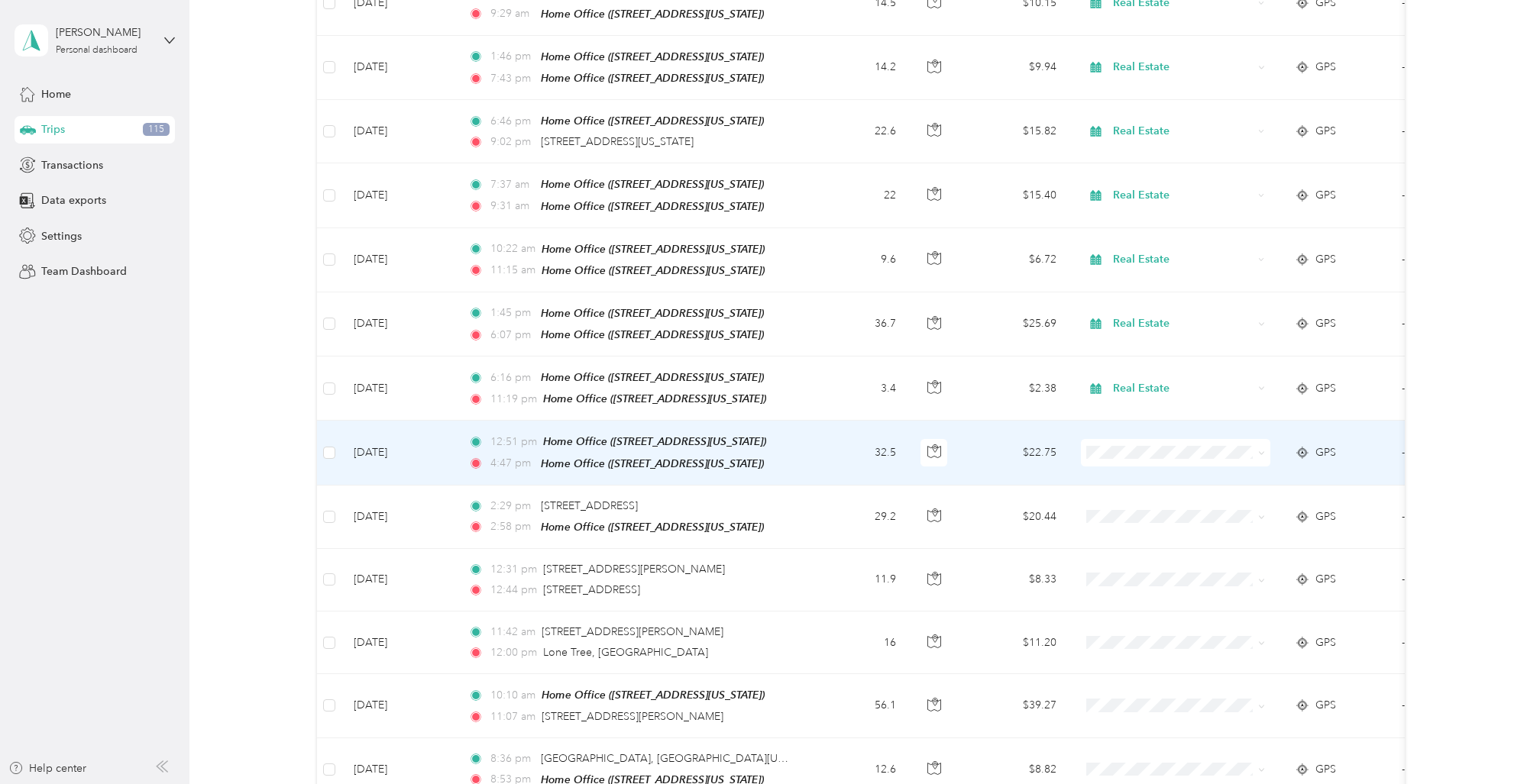
scroll to position [944, 0]
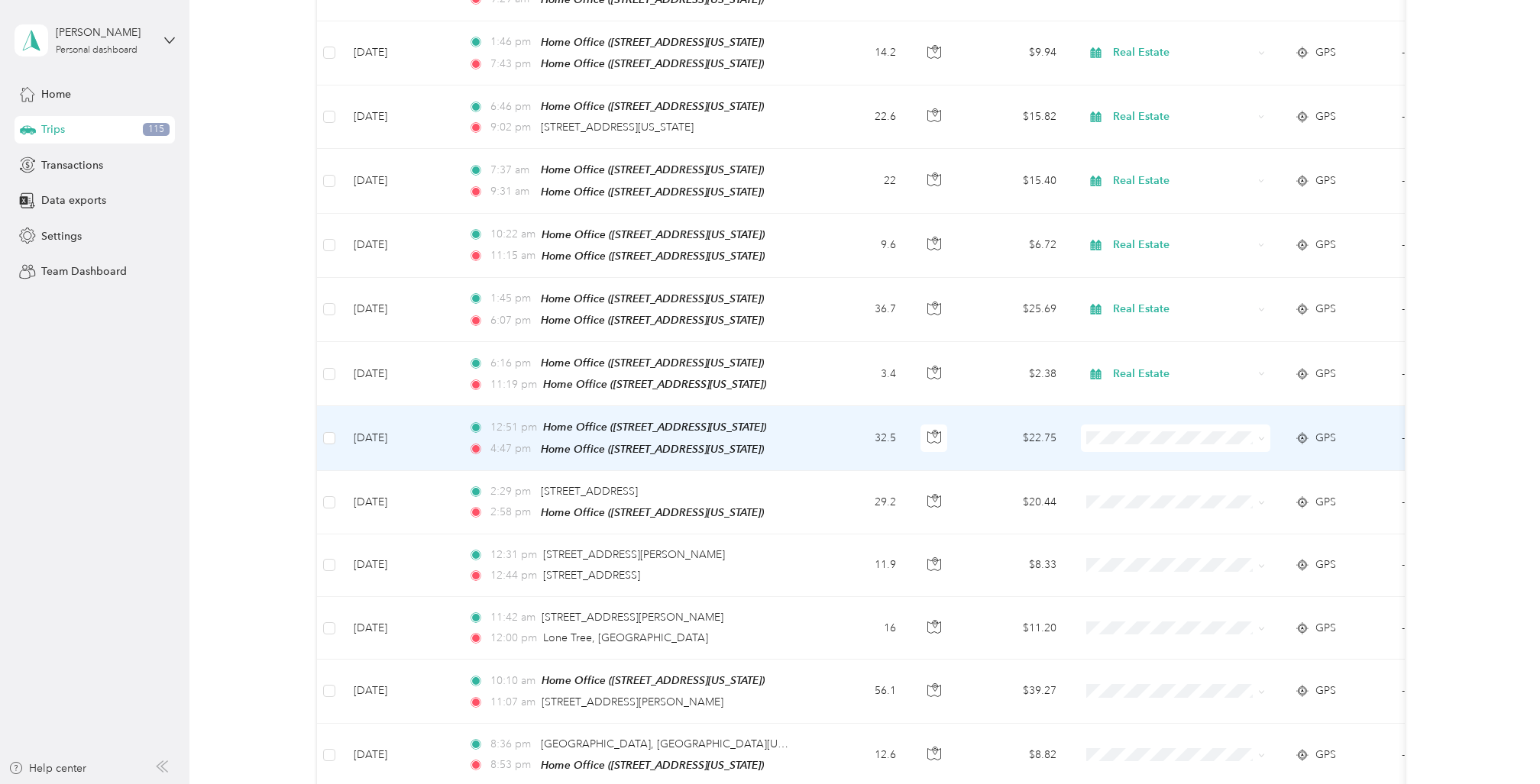
click at [812, 406] on td "32.5" at bounding box center [857, 438] width 101 height 64
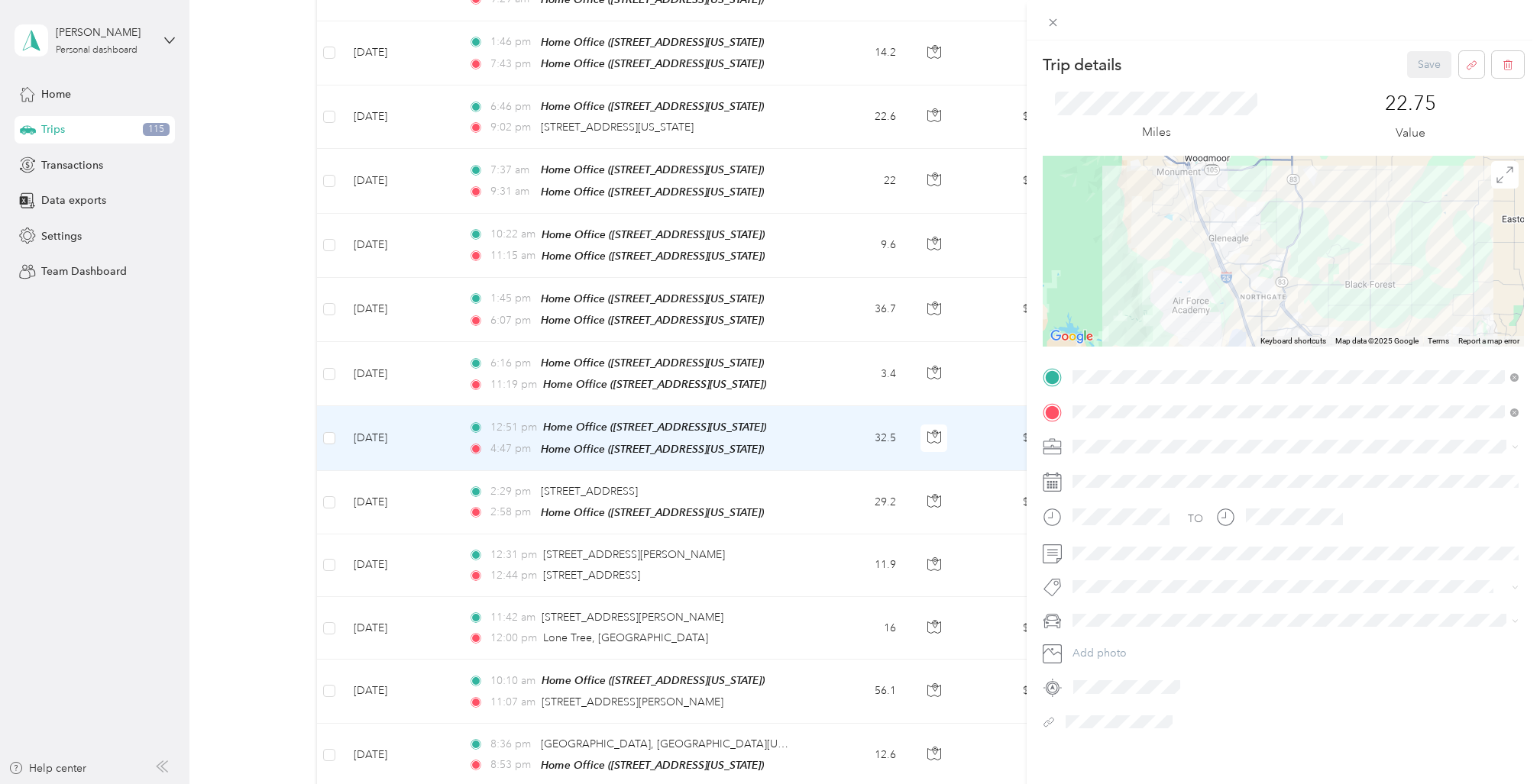
click at [1109, 553] on div "Real Estate" at bounding box center [1295, 552] width 435 height 16
click at [1103, 642] on span "Cadillac XT5" at bounding box center [1107, 647] width 60 height 13
click at [1518, 544] on span at bounding box center [1296, 553] width 457 height 24
click at [1509, 560] on span at bounding box center [1296, 553] width 457 height 24
click at [1428, 63] on button "Save" at bounding box center [1429, 64] width 44 height 27
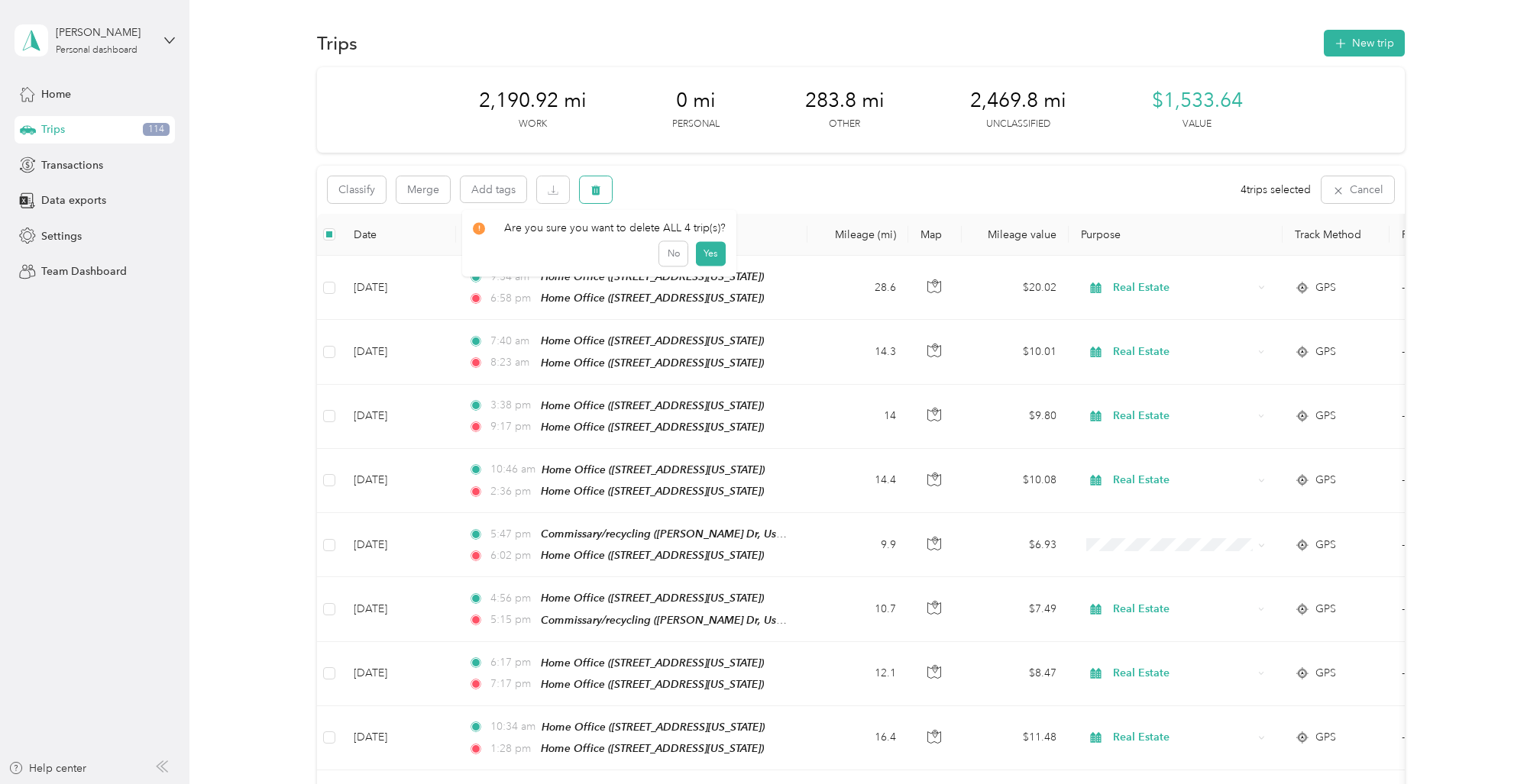
click at [598, 191] on icon "button" at bounding box center [595, 191] width 9 height 10
click at [710, 248] on button "Yes" at bounding box center [709, 253] width 30 height 24
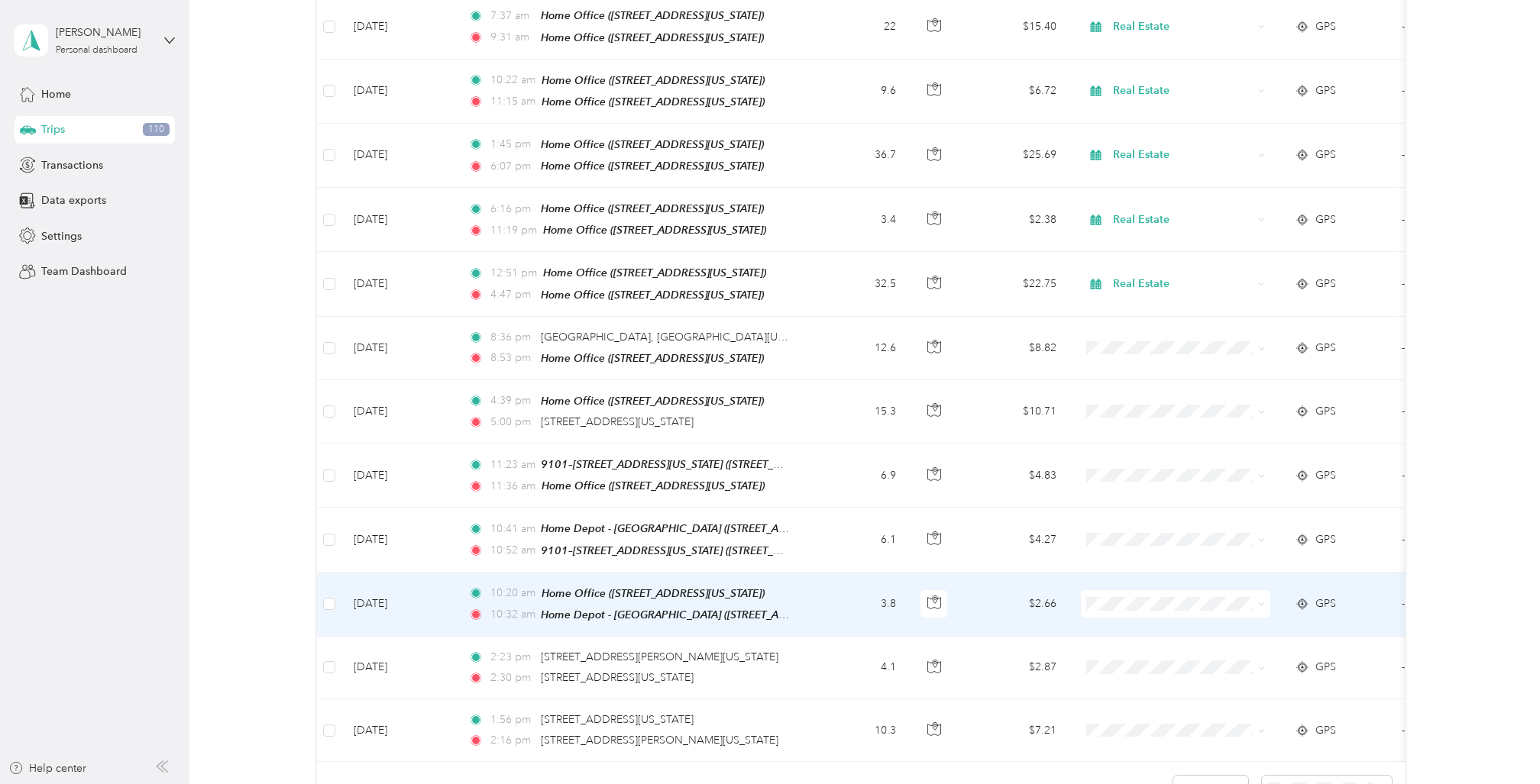
scroll to position [1098, 0]
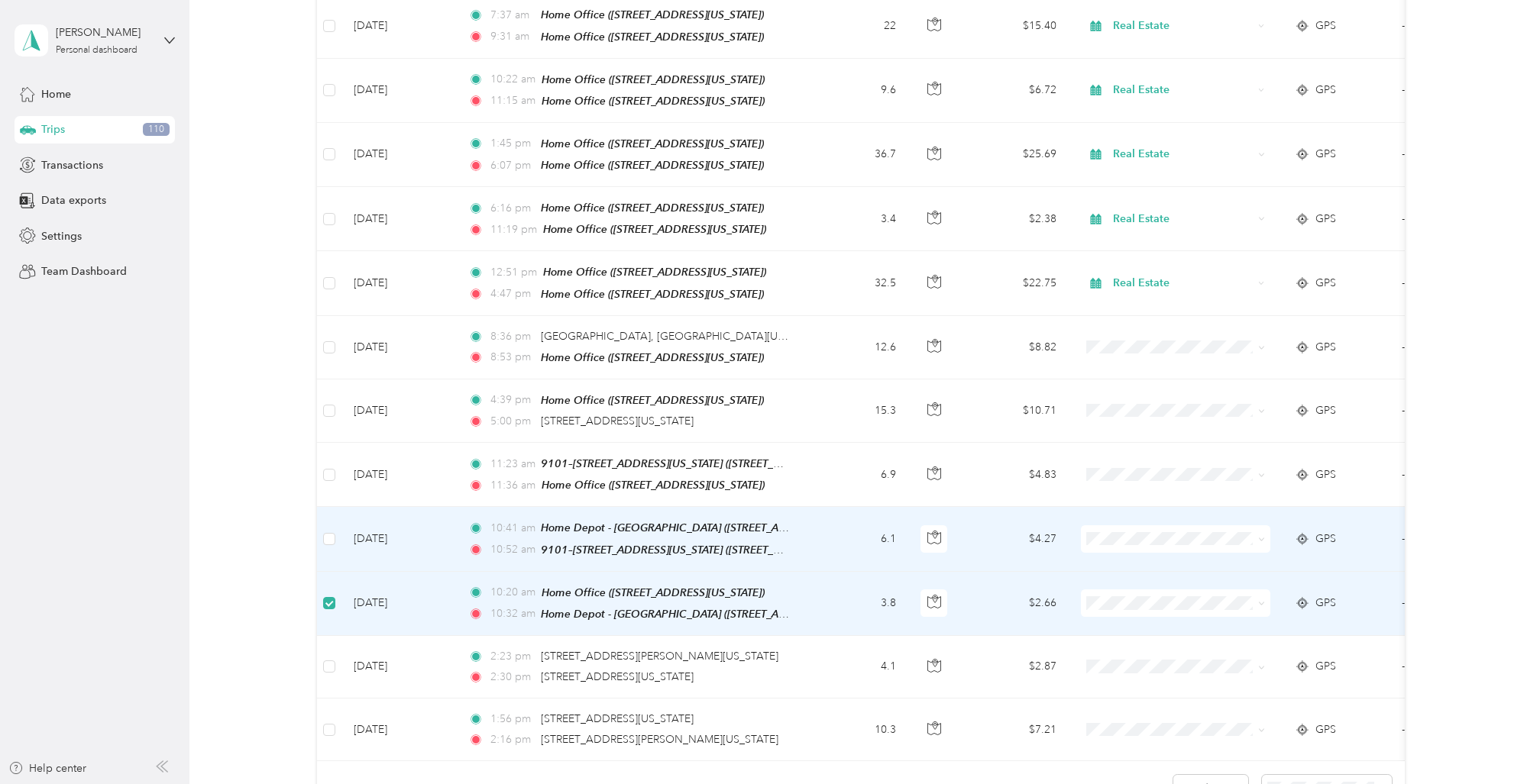
click at [336, 507] on td at bounding box center [329, 540] width 24 height 64
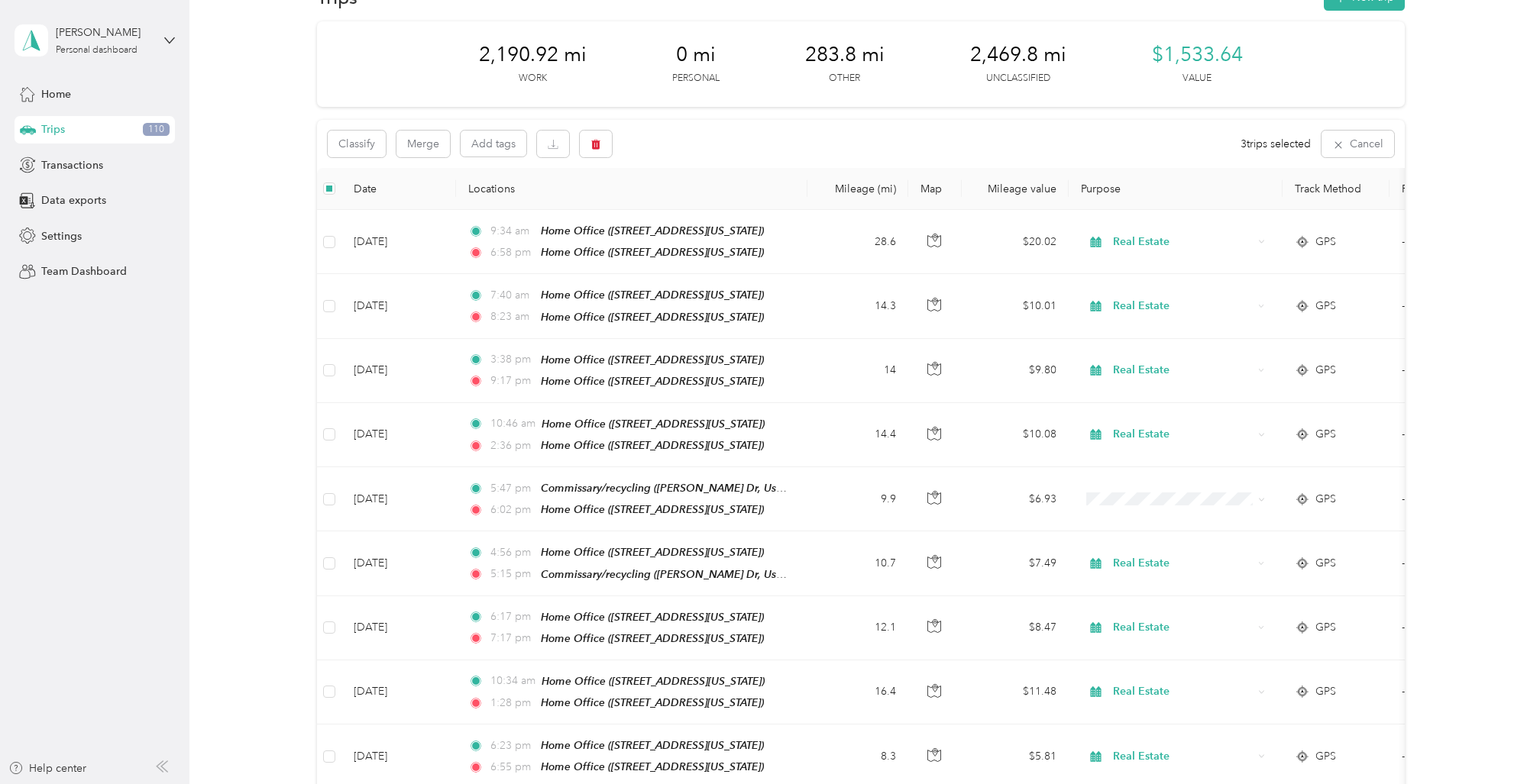
scroll to position [0, 0]
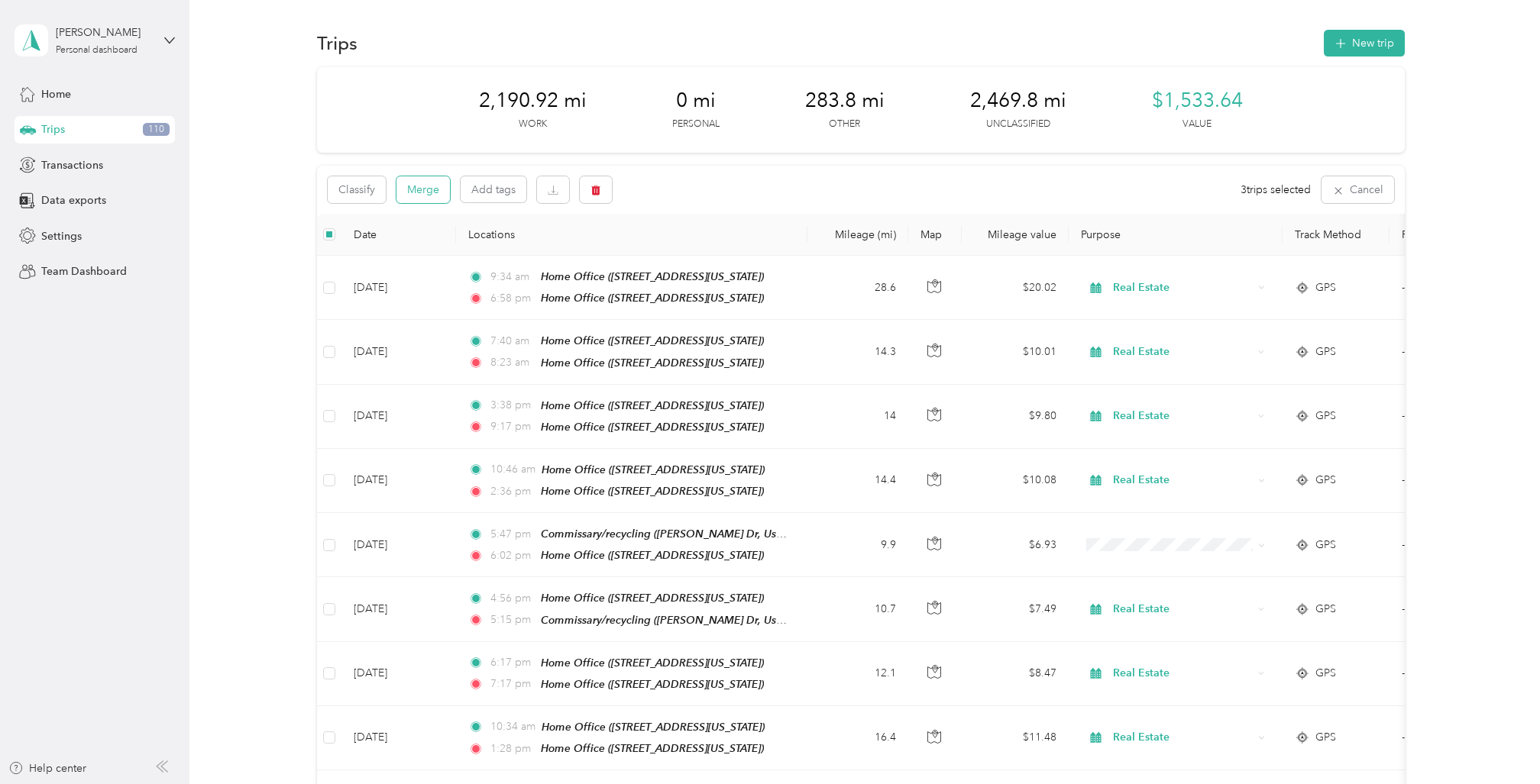
click at [424, 187] on button "Merge" at bounding box center [423, 189] width 53 height 27
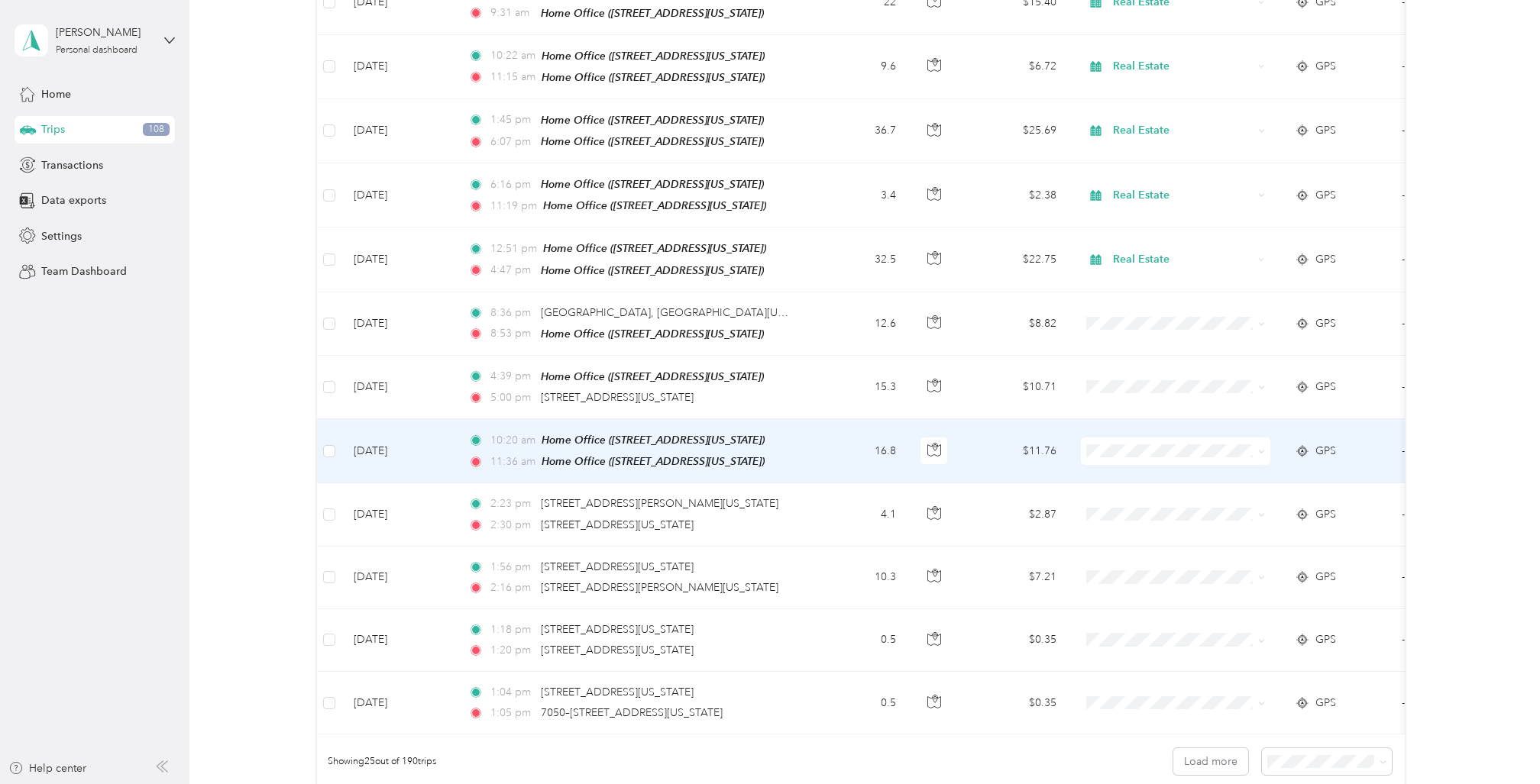
scroll to position [1119, 0]
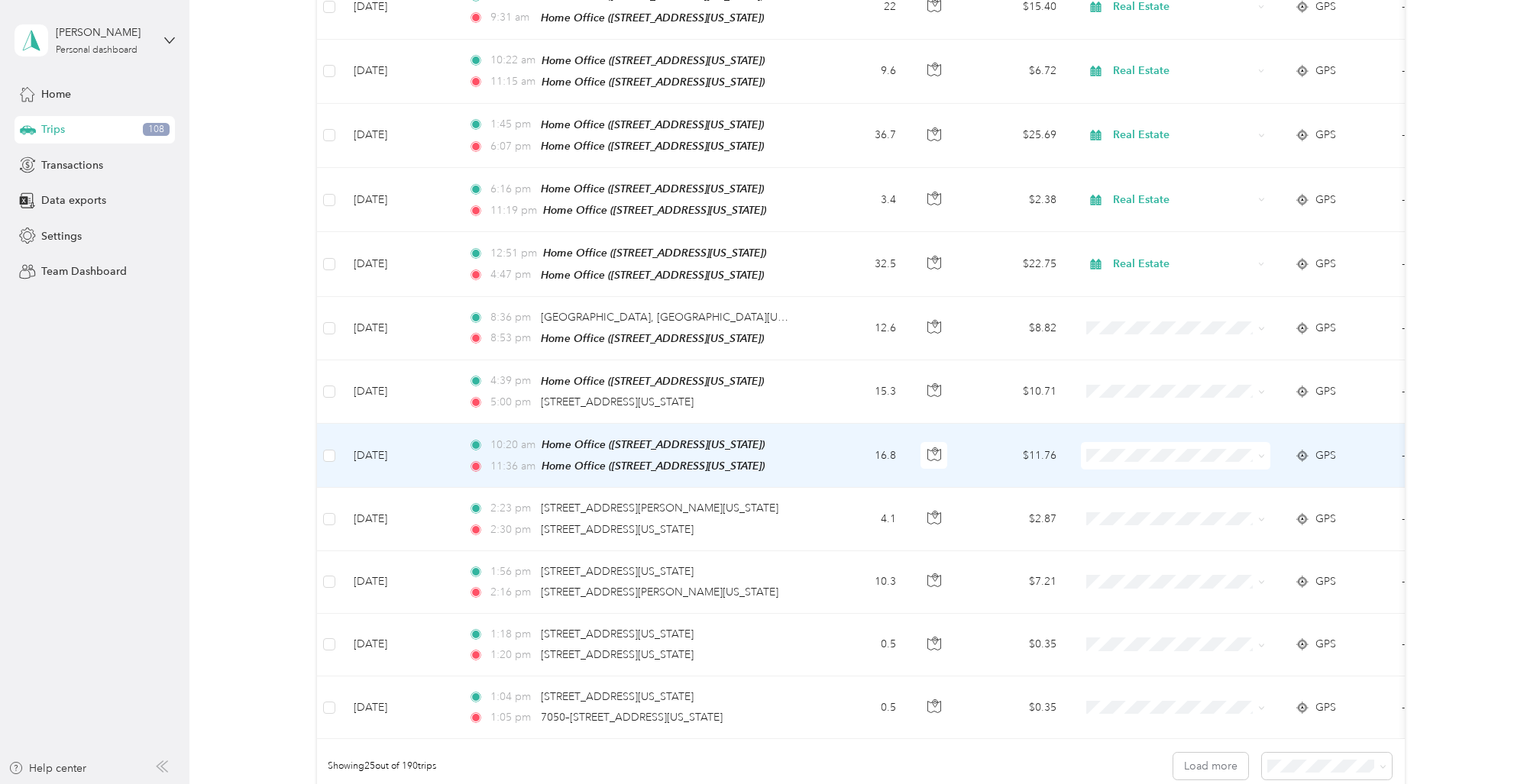
click at [816, 424] on td "16.8" at bounding box center [857, 456] width 101 height 64
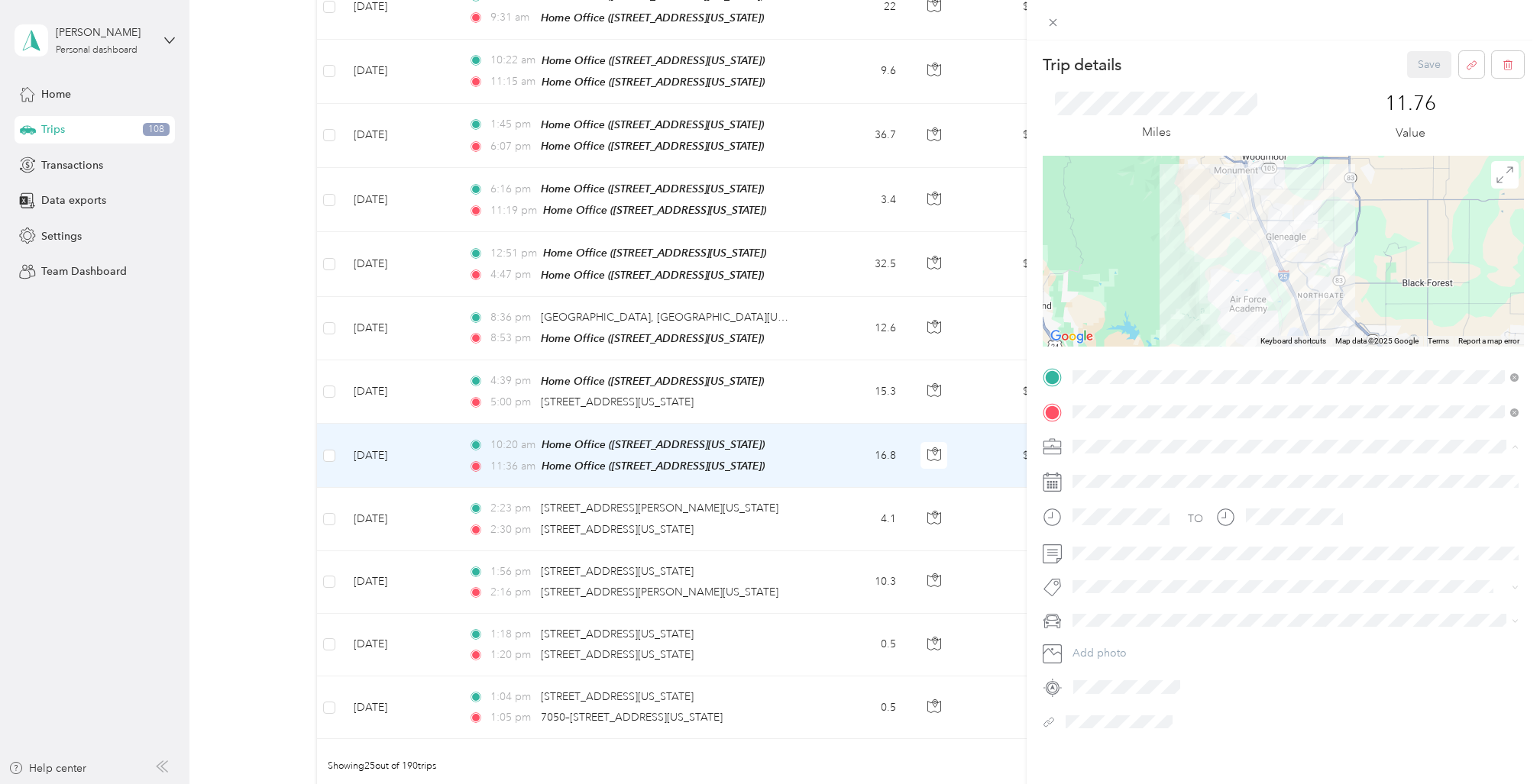
click at [1105, 551] on span "Real Estate" at bounding box center [1103, 553] width 51 height 13
click at [1421, 59] on button "Save" at bounding box center [1429, 64] width 44 height 27
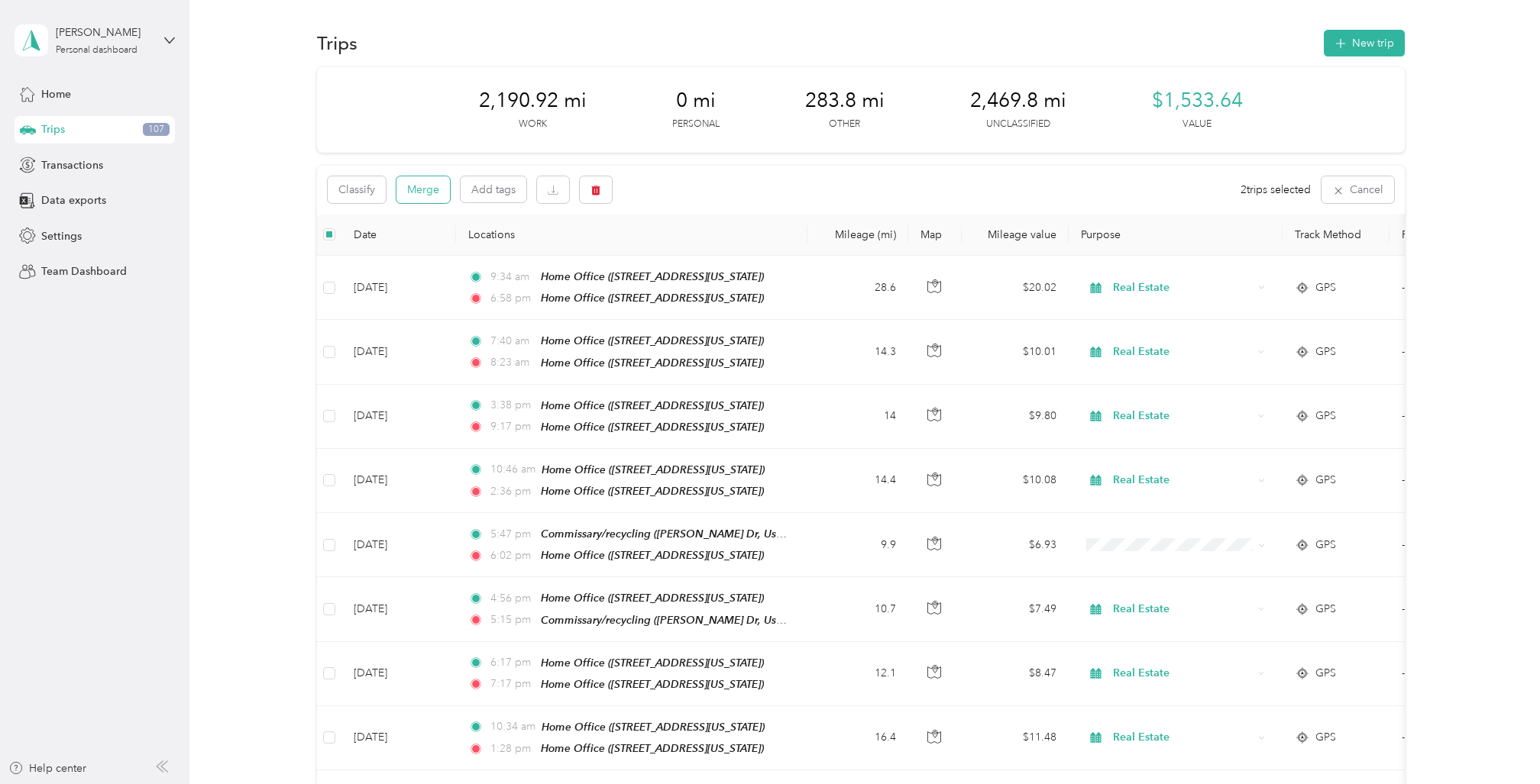
click at [422, 189] on button "Merge" at bounding box center [423, 189] width 53 height 27
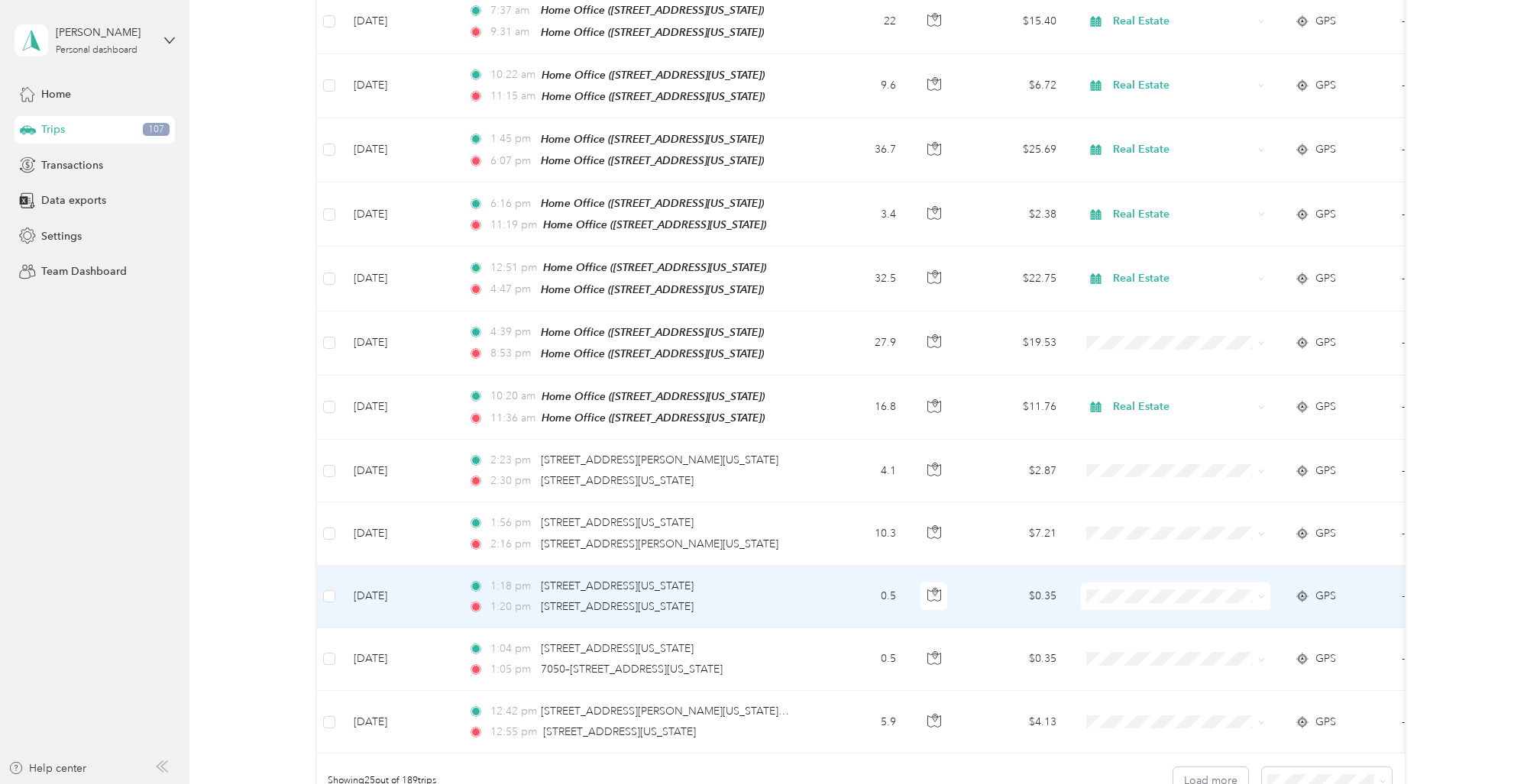
scroll to position [1083, 0]
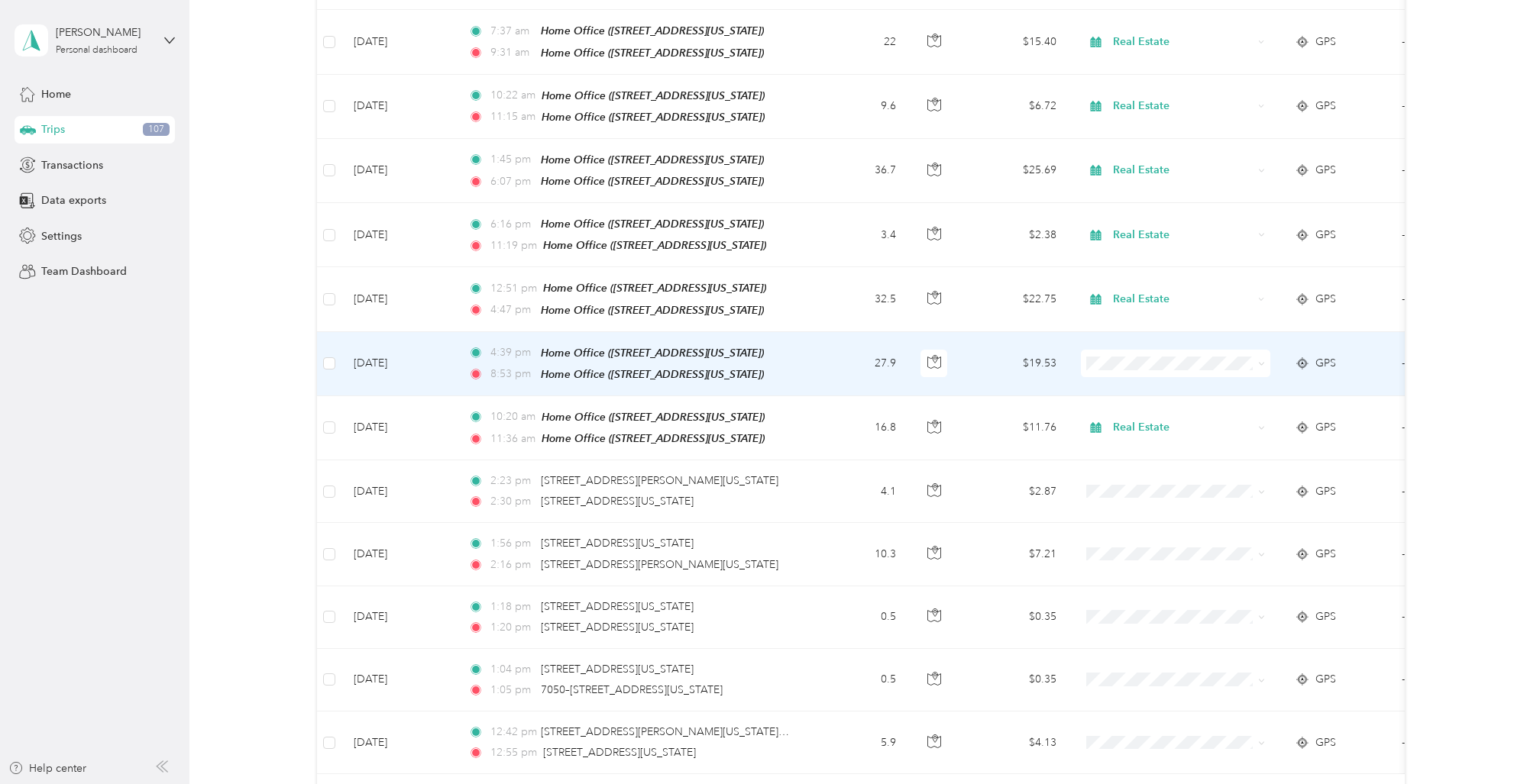
click at [447, 332] on td "[DATE]" at bounding box center [399, 364] width 114 height 64
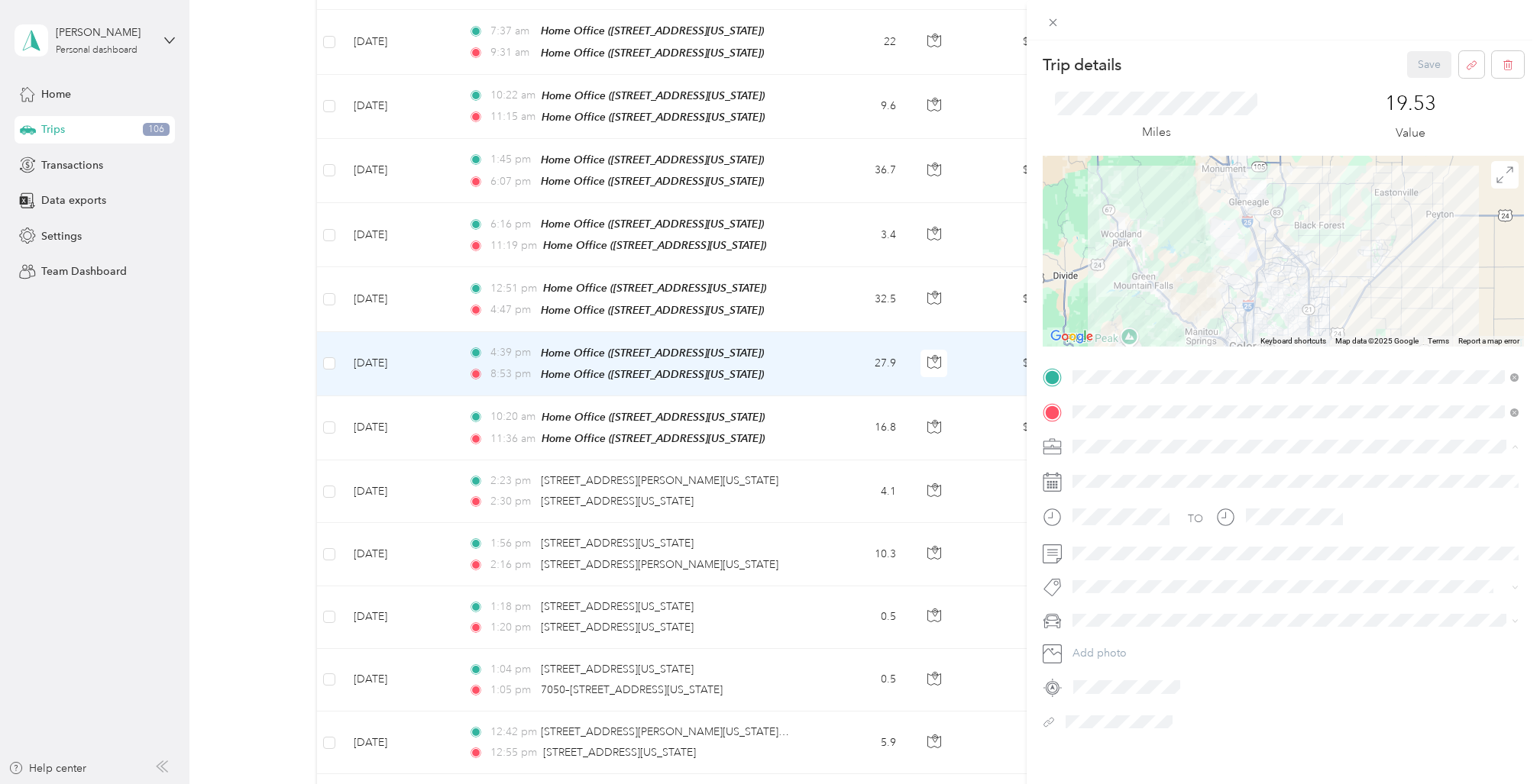
click at [1107, 547] on span "Real Estate" at bounding box center [1103, 553] width 51 height 13
click at [1423, 60] on button "Save" at bounding box center [1429, 64] width 44 height 27
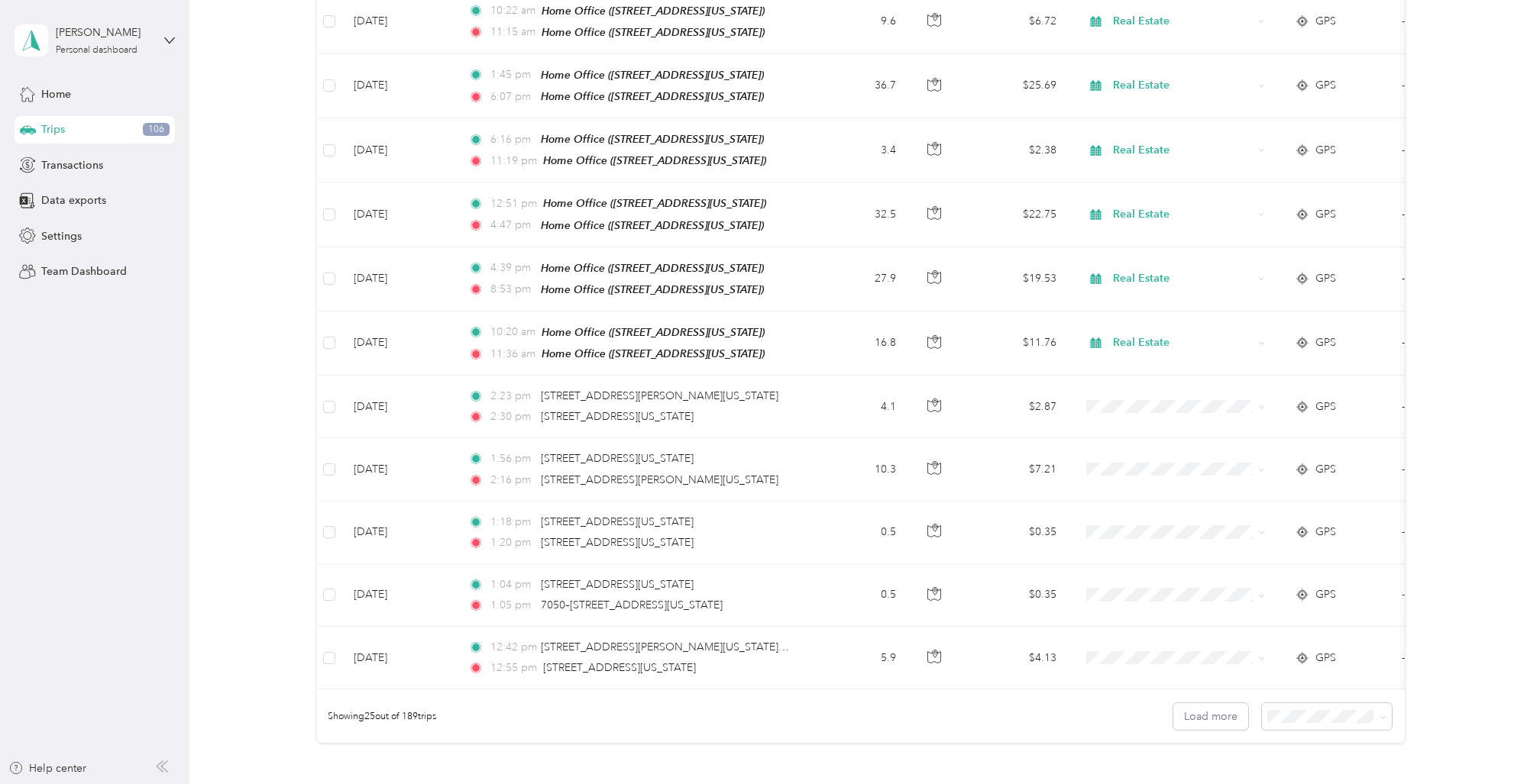
scroll to position [1168, 0]
click at [1218, 703] on button "Load more" at bounding box center [1210, 716] width 75 height 27
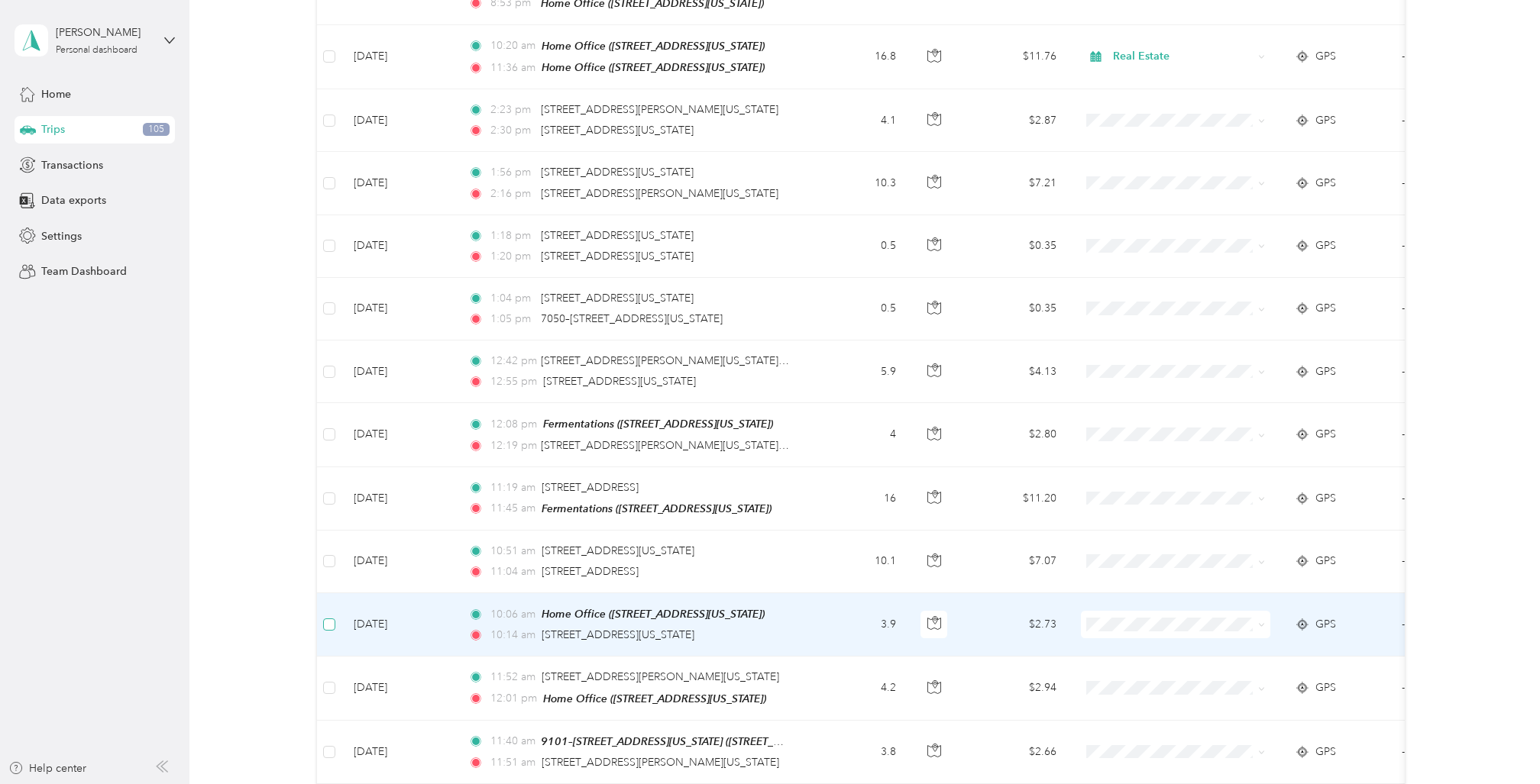
scroll to position [1455, 0]
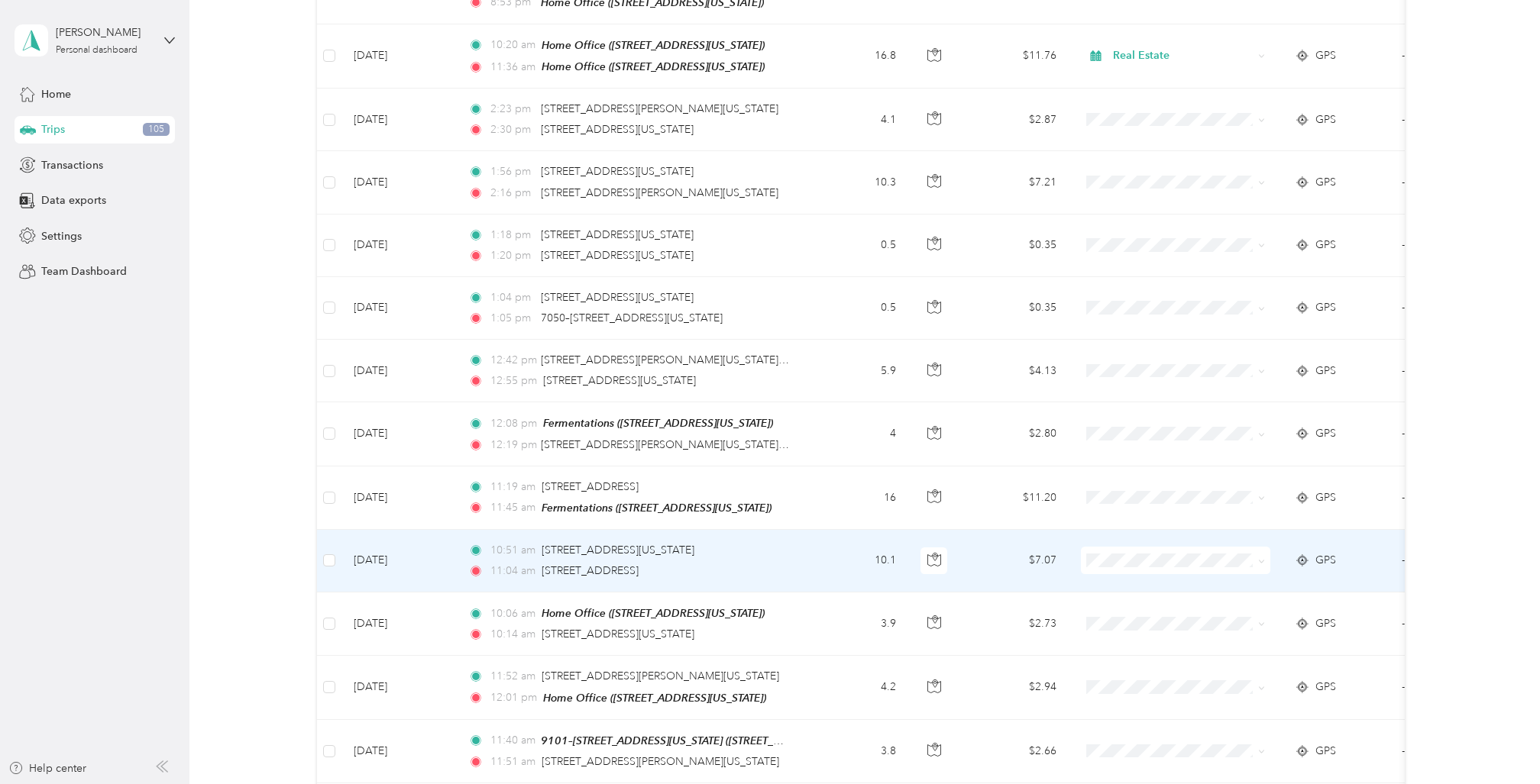
click at [816, 530] on td "10.1" at bounding box center [857, 561] width 101 height 63
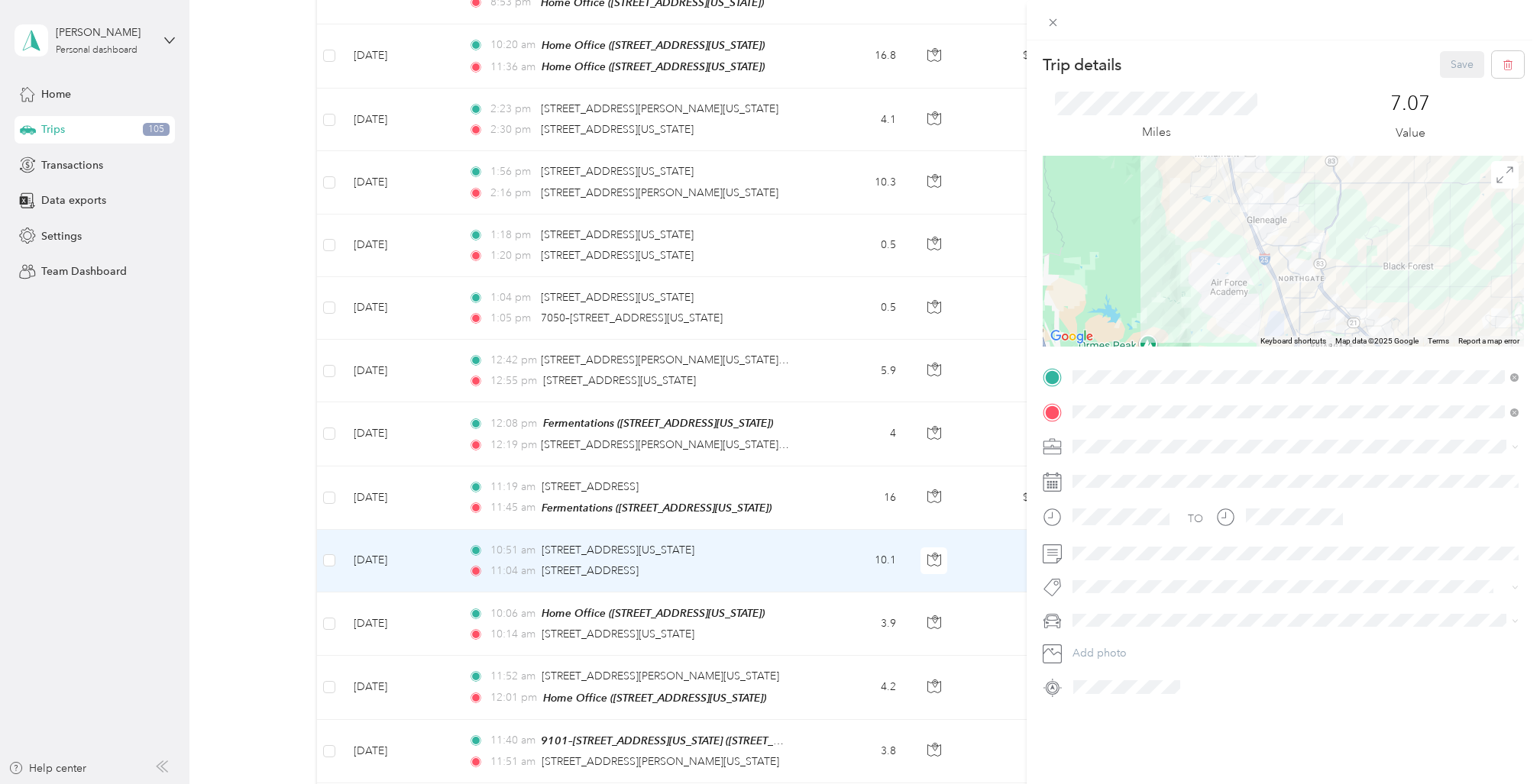
click at [1356, 240] on div at bounding box center [1283, 251] width 481 height 191
click at [1501, 172] on icon at bounding box center [1505, 174] width 17 height 17
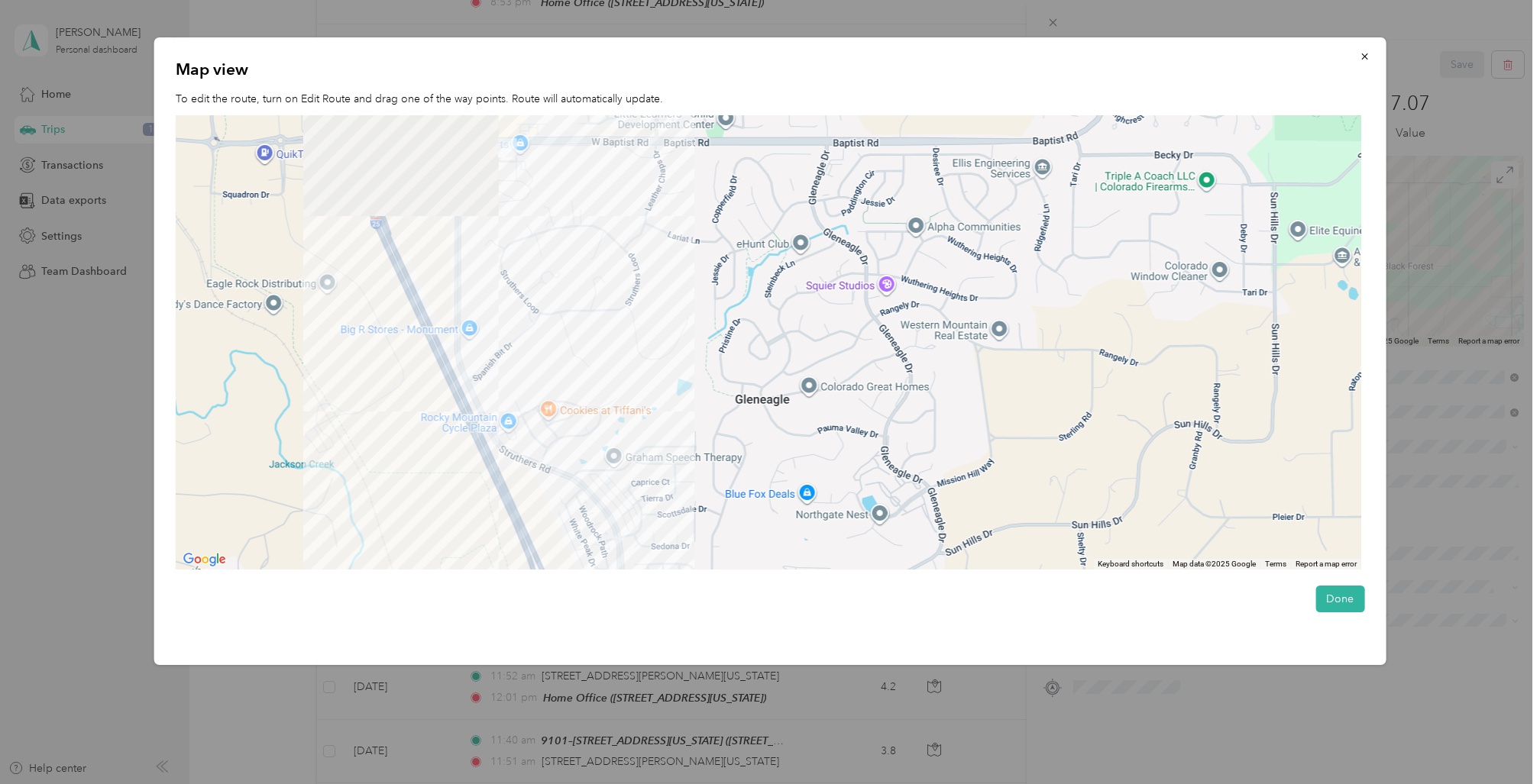
drag, startPoint x: 540, startPoint y: 171, endPoint x: 688, endPoint y: 464, distance: 328.3
click at [687, 463] on div at bounding box center [768, 343] width 1185 height 455
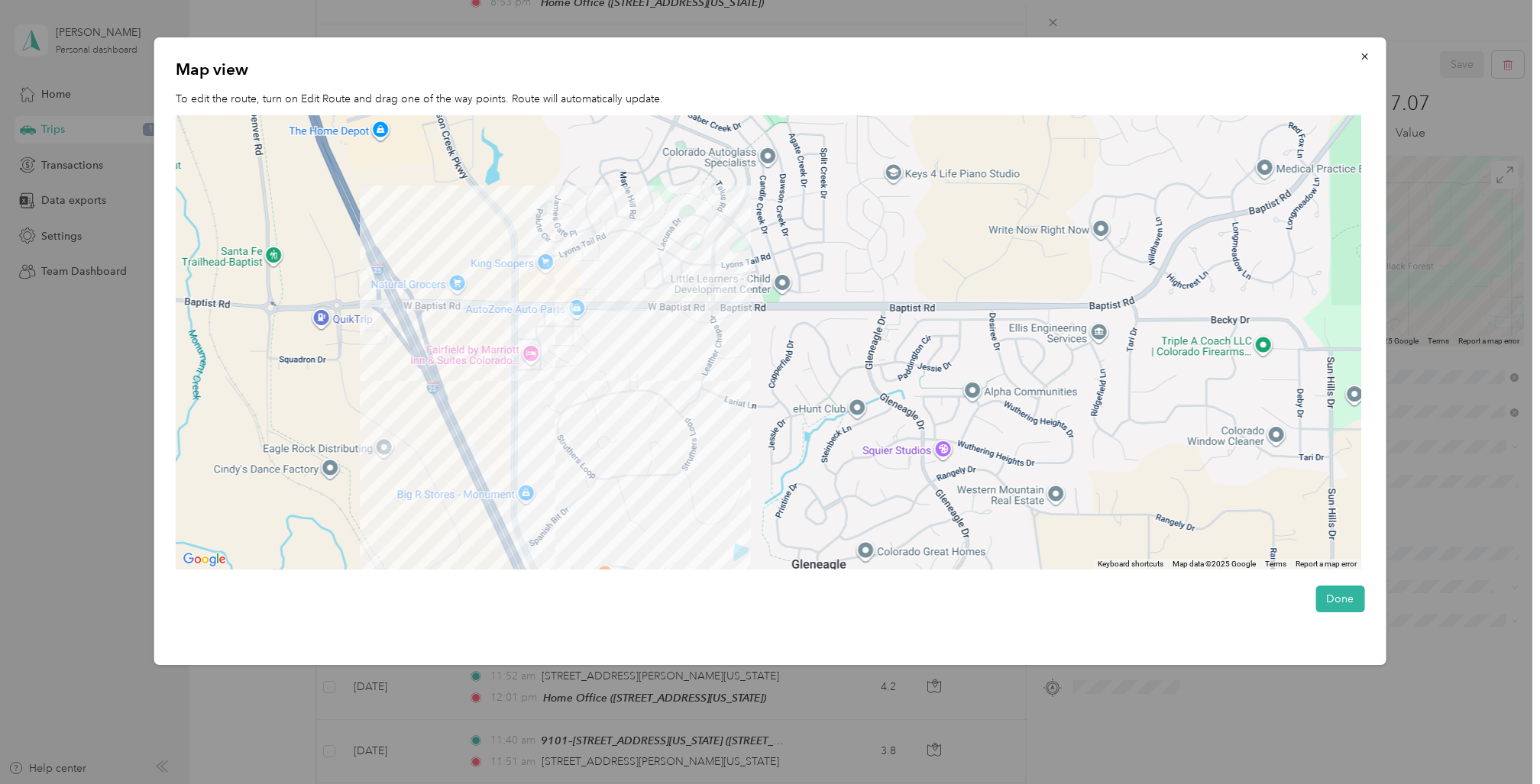
drag, startPoint x: 690, startPoint y: 309, endPoint x: 730, endPoint y: 436, distance: 133.2
click at [730, 436] on div at bounding box center [768, 343] width 1185 height 455
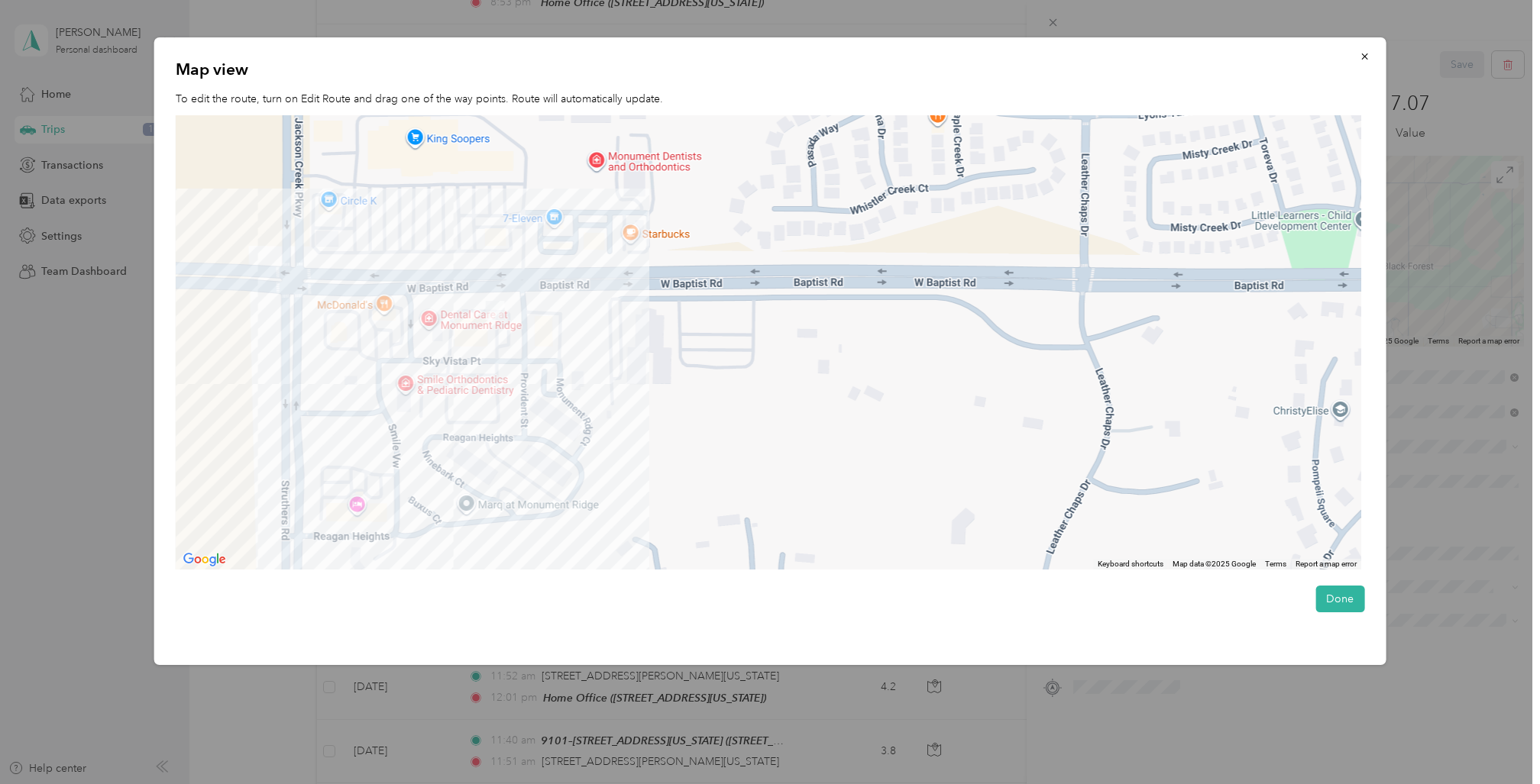
drag, startPoint x: 485, startPoint y: 214, endPoint x: 674, endPoint y: 513, distance: 353.7
click at [674, 513] on div at bounding box center [768, 343] width 1185 height 455
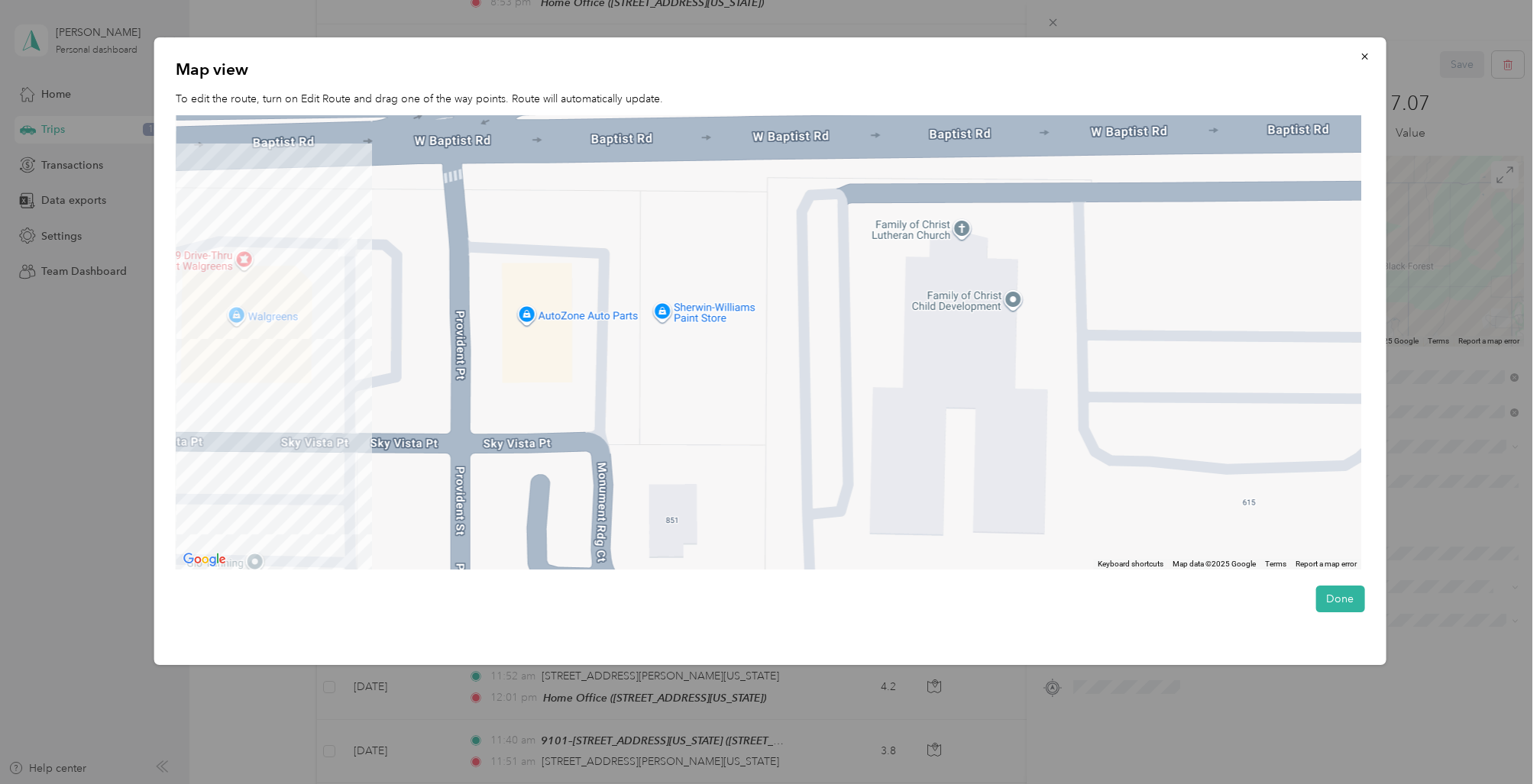
drag, startPoint x: 409, startPoint y: 266, endPoint x: 784, endPoint y: 617, distance: 513.6
click at [784, 617] on div "Map view To edit the route, turn on Edit Route and drag one of the way points. …" at bounding box center [770, 351] width 1232 height 628
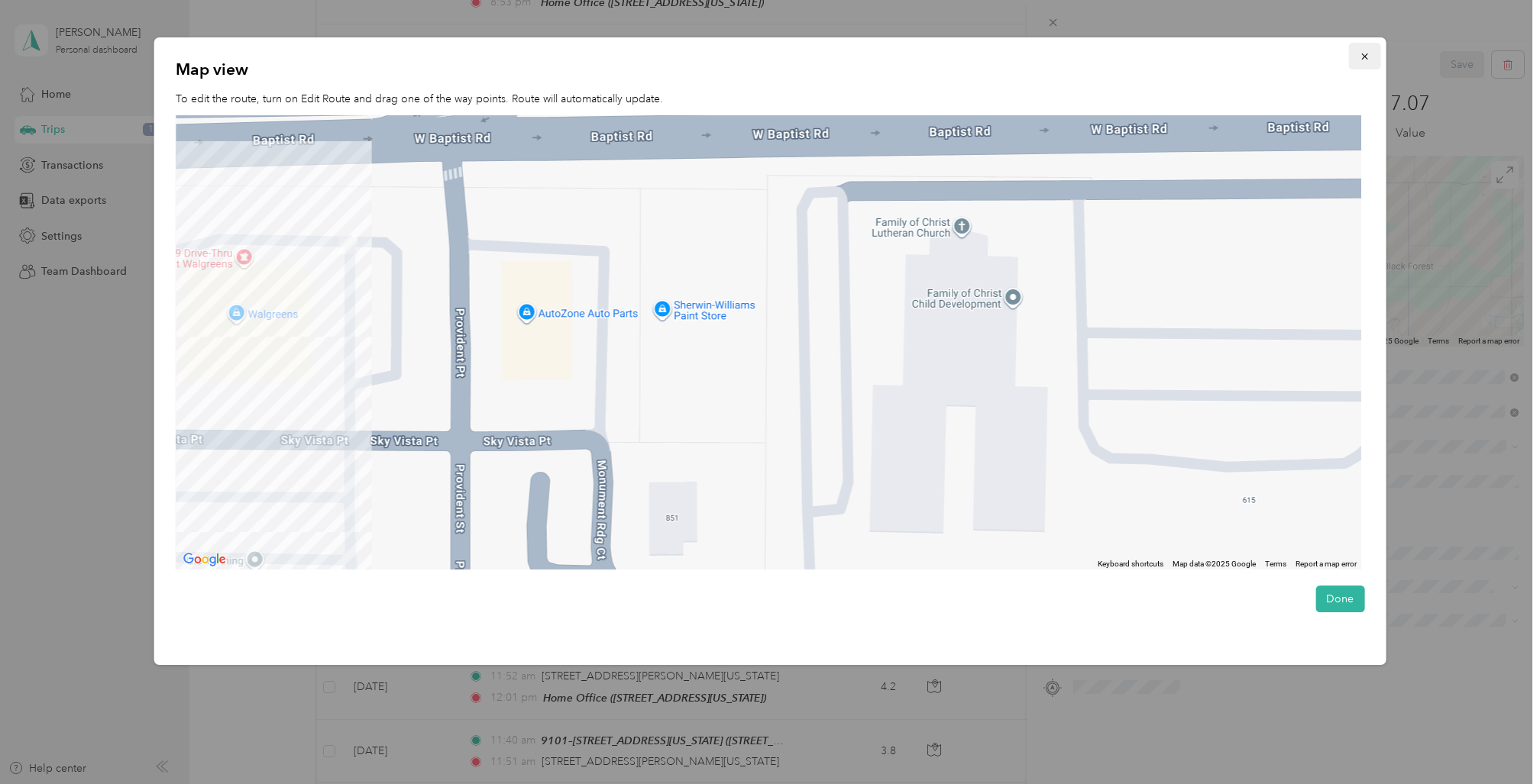
click at [1362, 53] on icon "button" at bounding box center [1364, 56] width 10 height 10
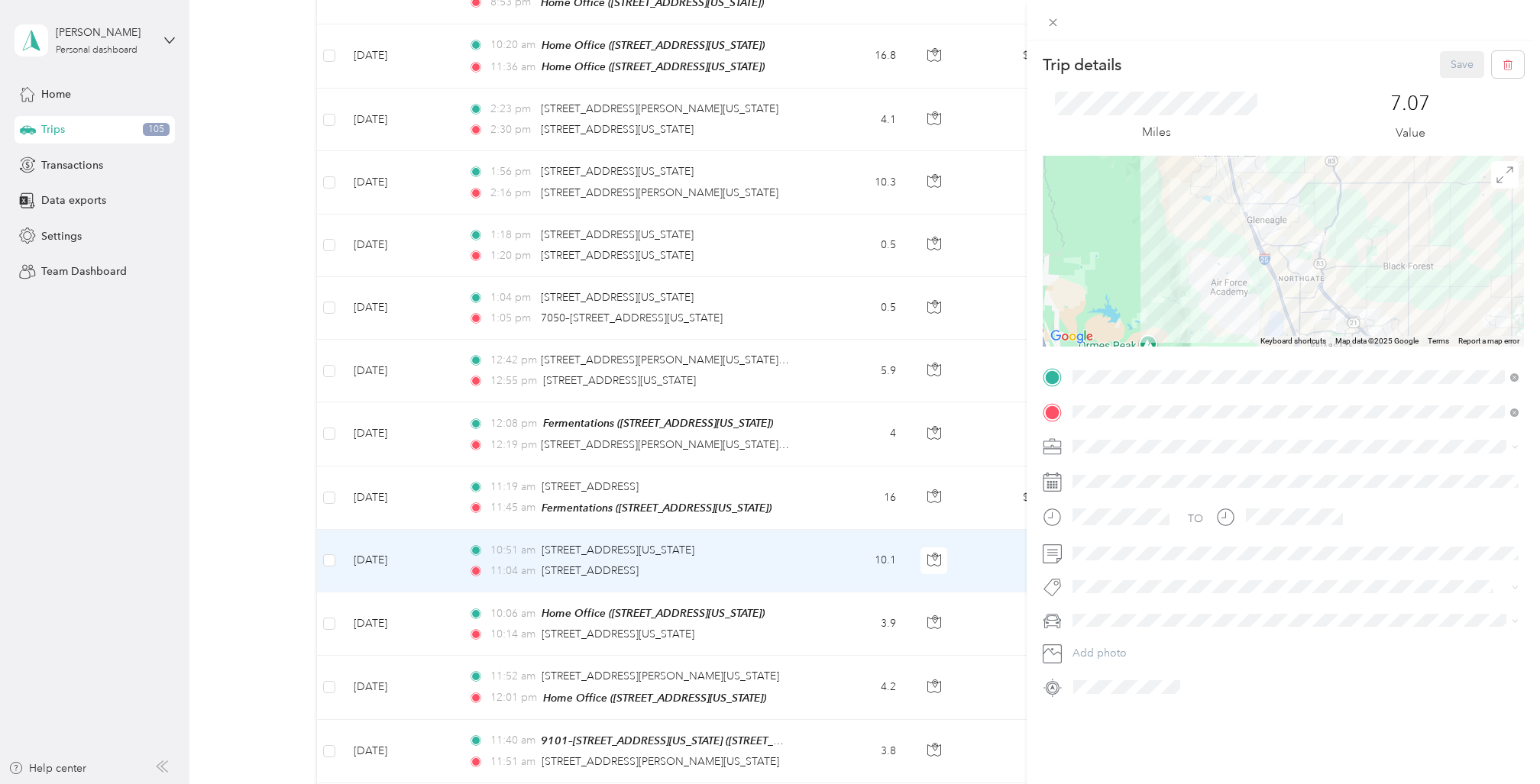
click at [328, 587] on div "Trip details Save This trip cannot be edited because it is either under review,…" at bounding box center [770, 392] width 1540 height 784
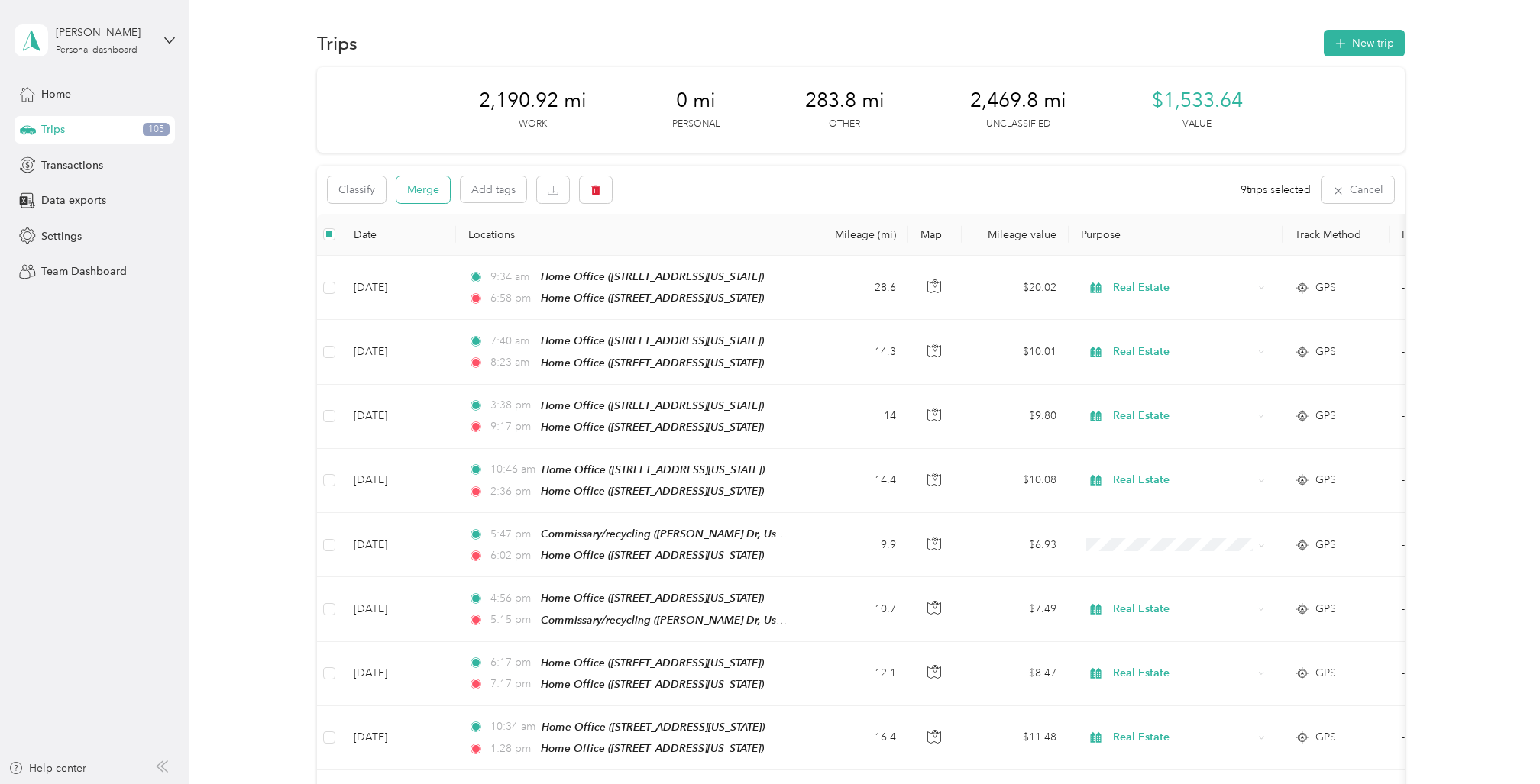
click at [419, 183] on button "Merge" at bounding box center [423, 189] width 53 height 27
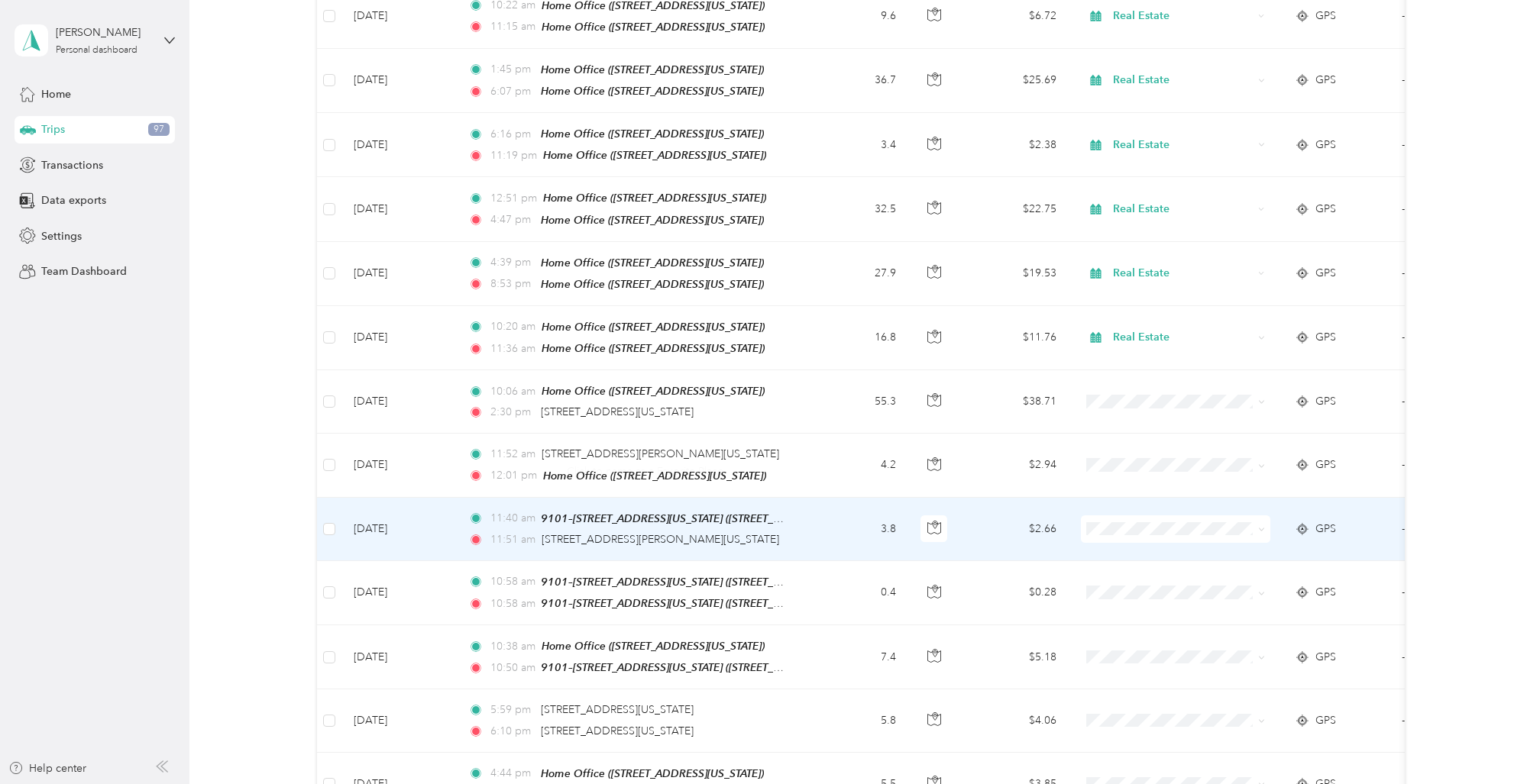
scroll to position [1180, 0]
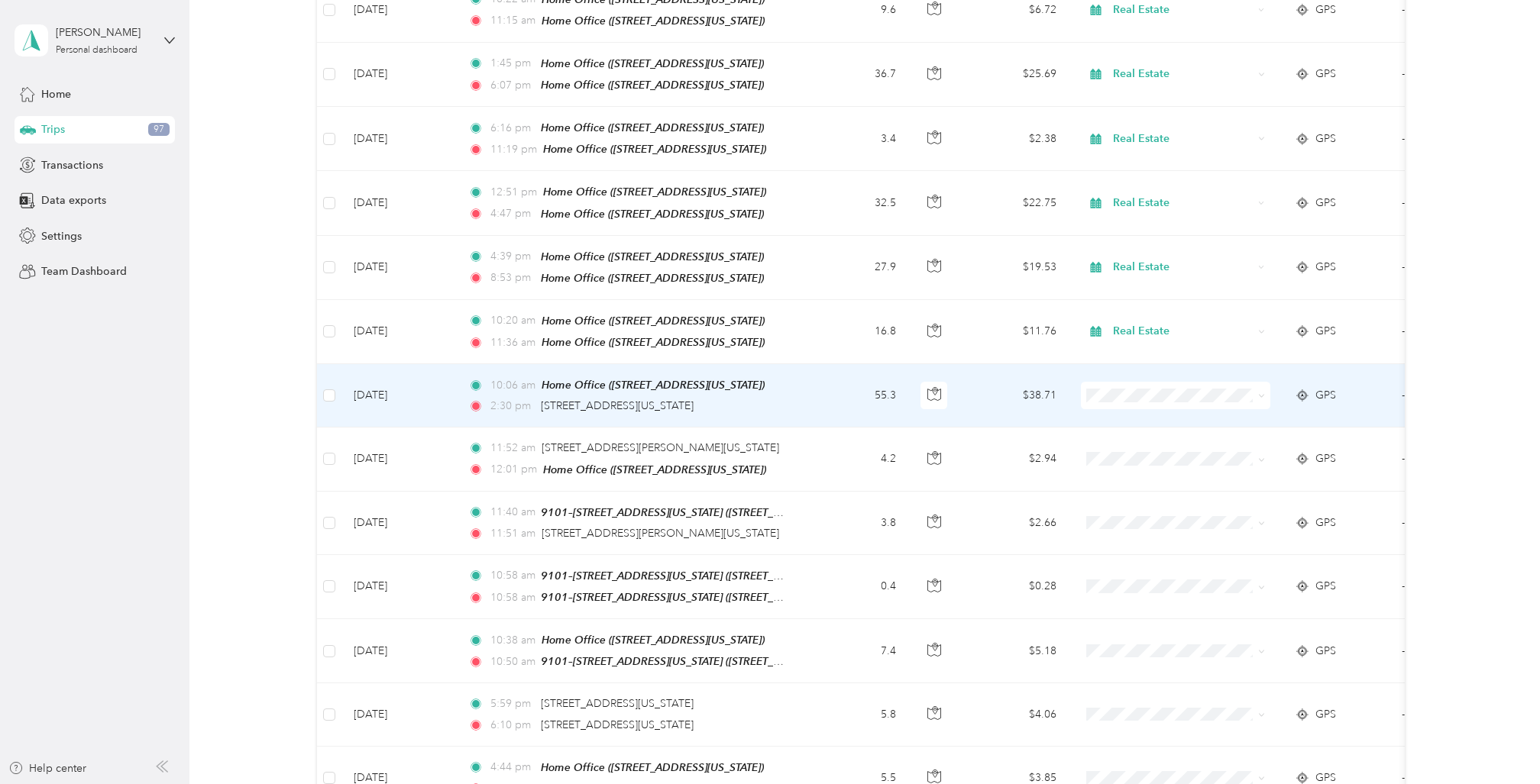
click at [444, 364] on td "[DATE]" at bounding box center [399, 396] width 114 height 64
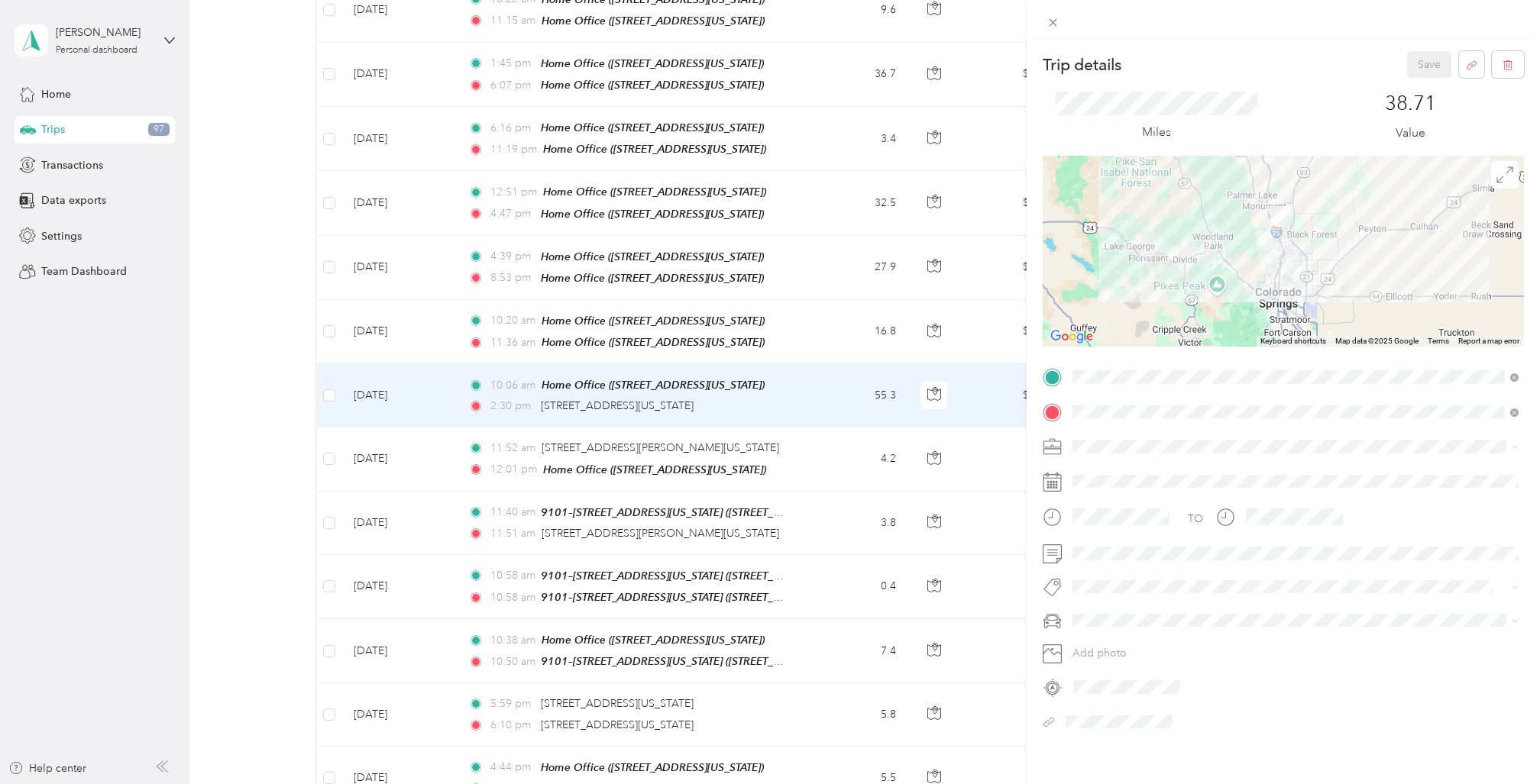
click at [1117, 545] on div "Real Estate" at bounding box center [1295, 553] width 435 height 16
click at [1422, 59] on button "Save" at bounding box center [1429, 64] width 44 height 27
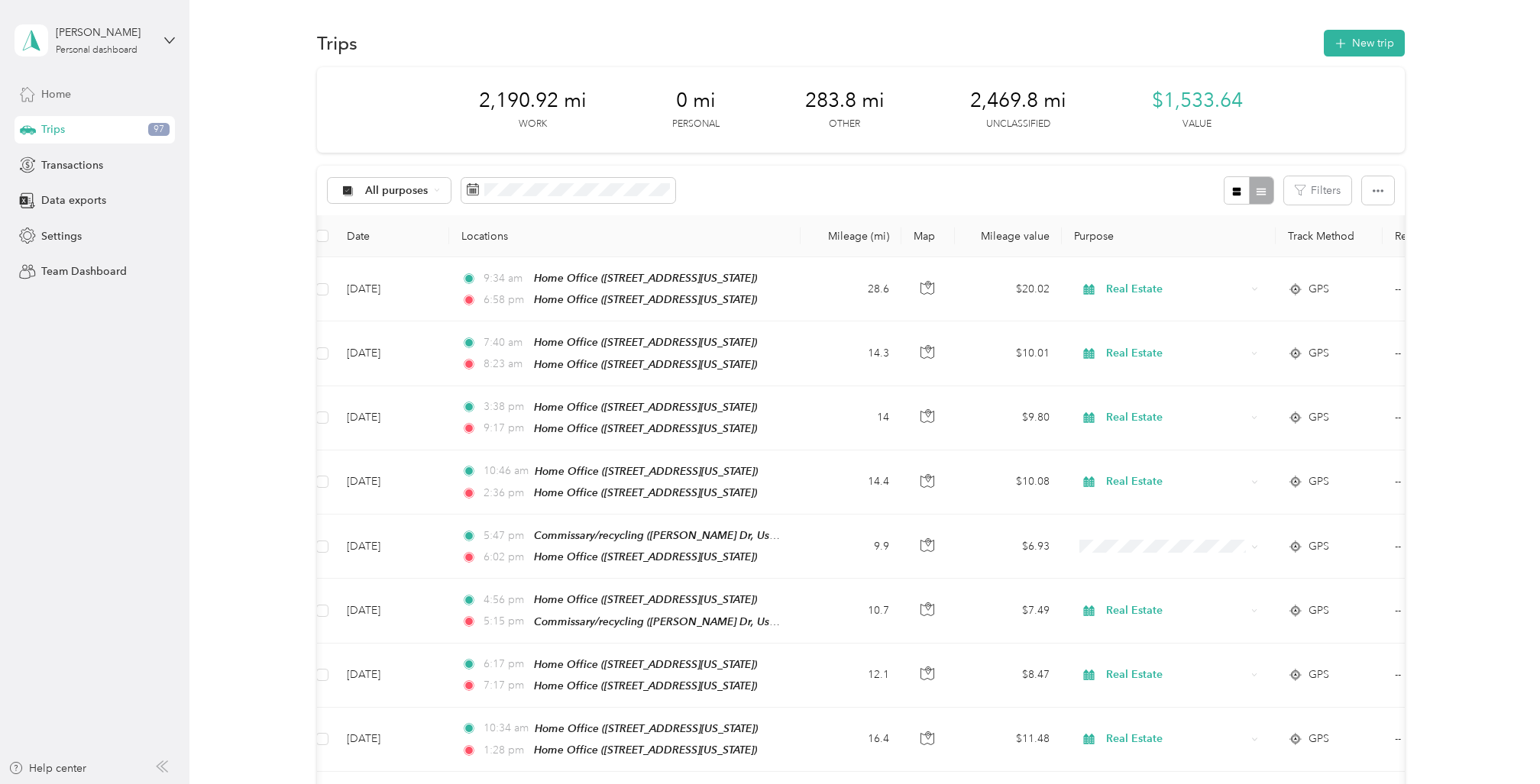
click at [55, 92] on span "Home" at bounding box center [55, 94] width 30 height 16
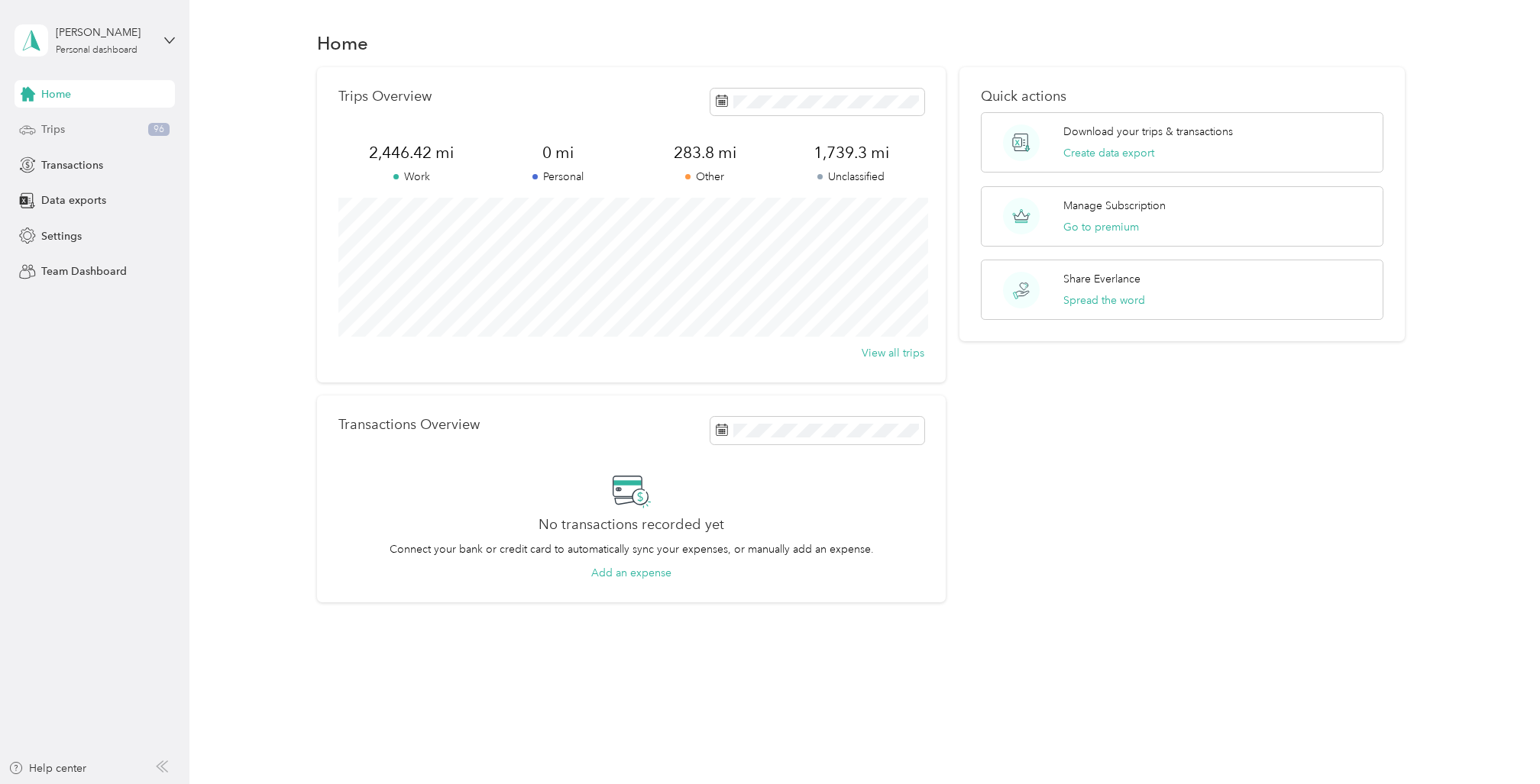
click at [48, 122] on span "Trips" at bounding box center [52, 129] width 23 height 16
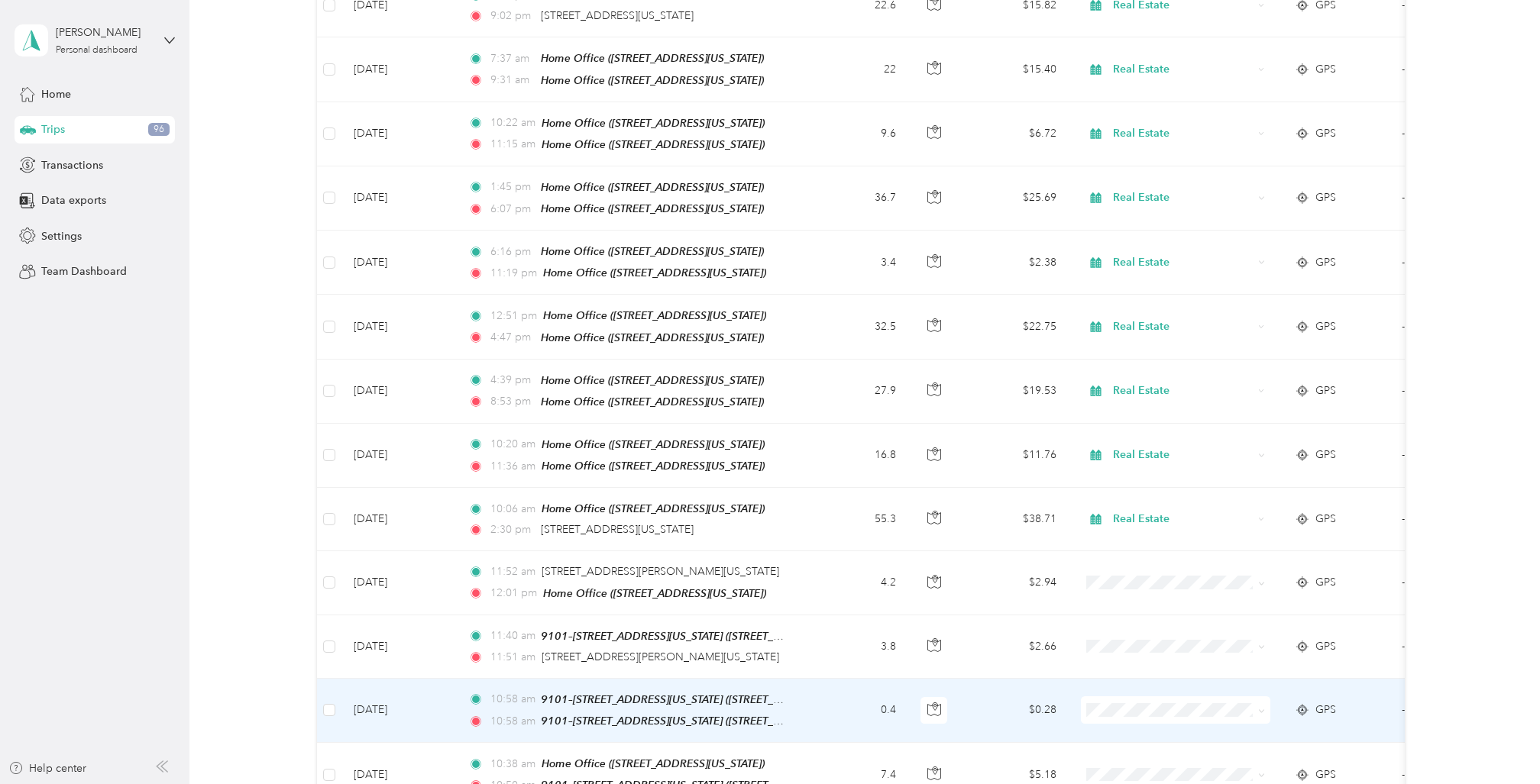
scroll to position [1033, 0]
